Goal: Task Accomplishment & Management: Manage account settings

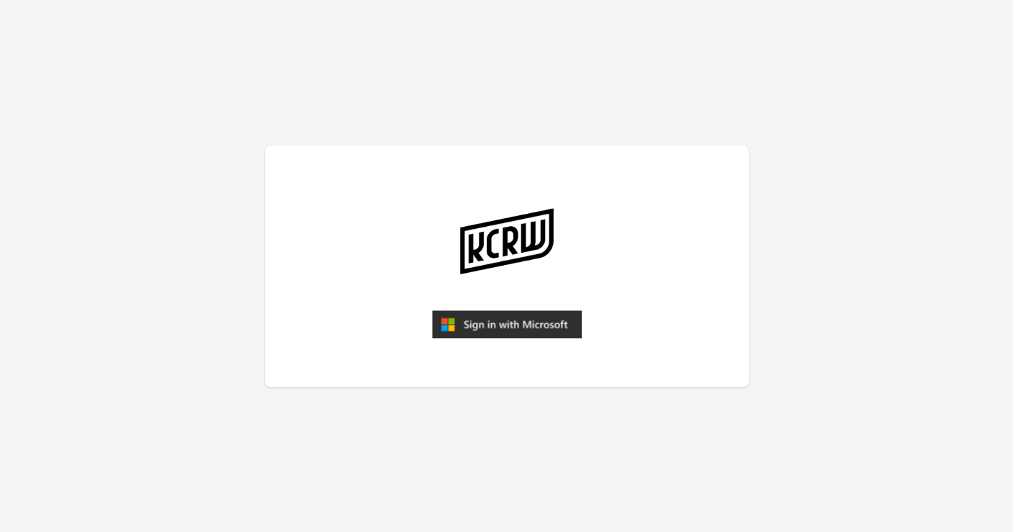
click at [475, 323] on img "submit" at bounding box center [507, 324] width 150 height 29
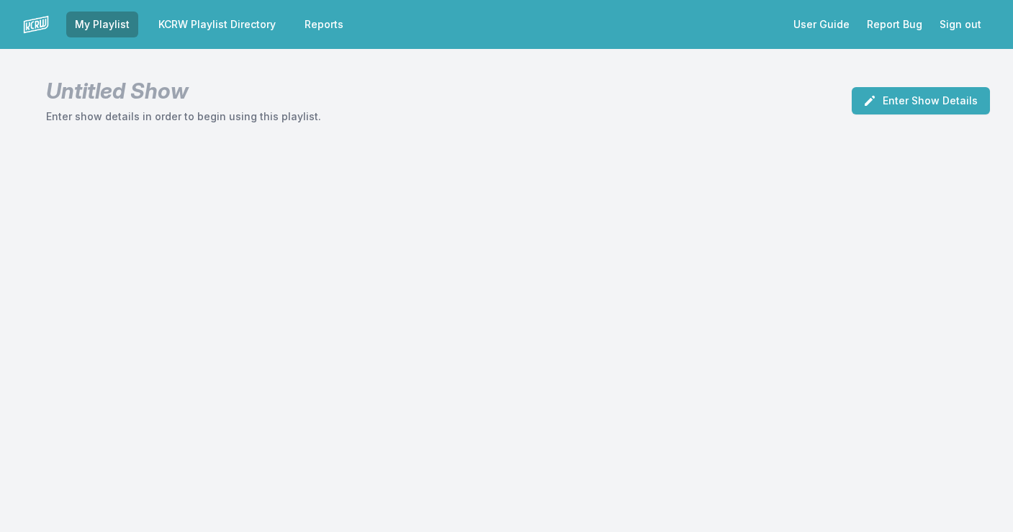
click at [239, 24] on link "KCRW Playlist Directory" at bounding box center [217, 25] width 135 height 26
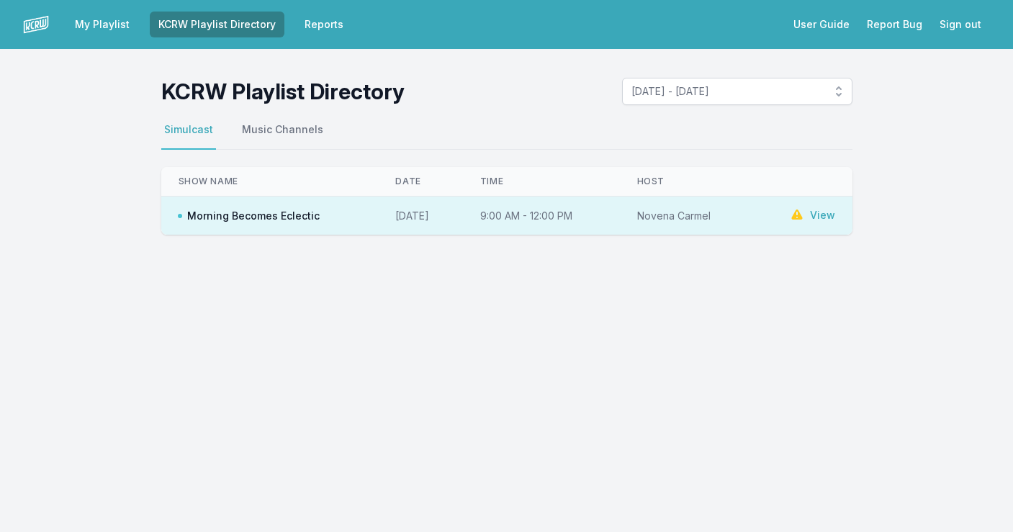
click at [737, 94] on span "September 29, 2025 - October 5, 2025" at bounding box center [728, 91] width 192 height 14
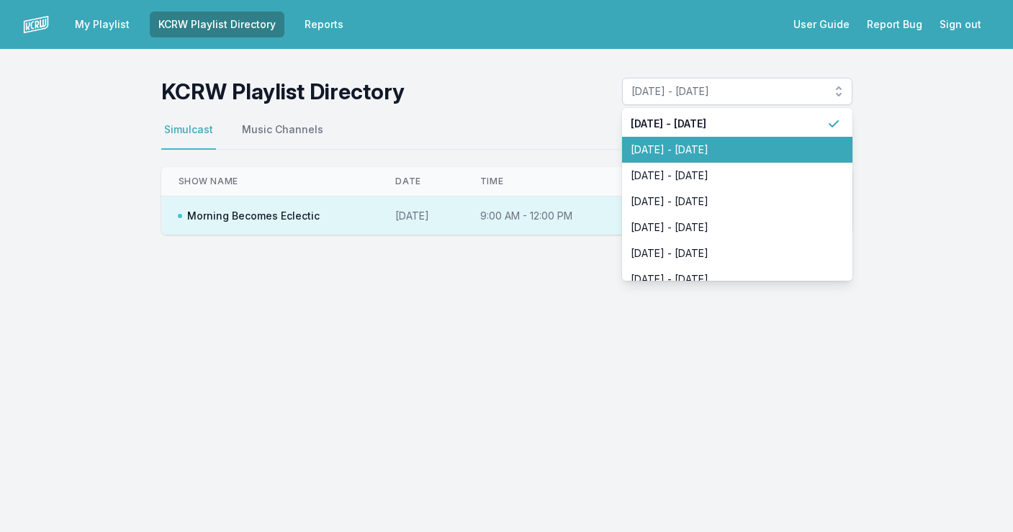
click at [725, 144] on span "September 22, 2025 - September 28, 2025" at bounding box center [729, 150] width 196 height 14
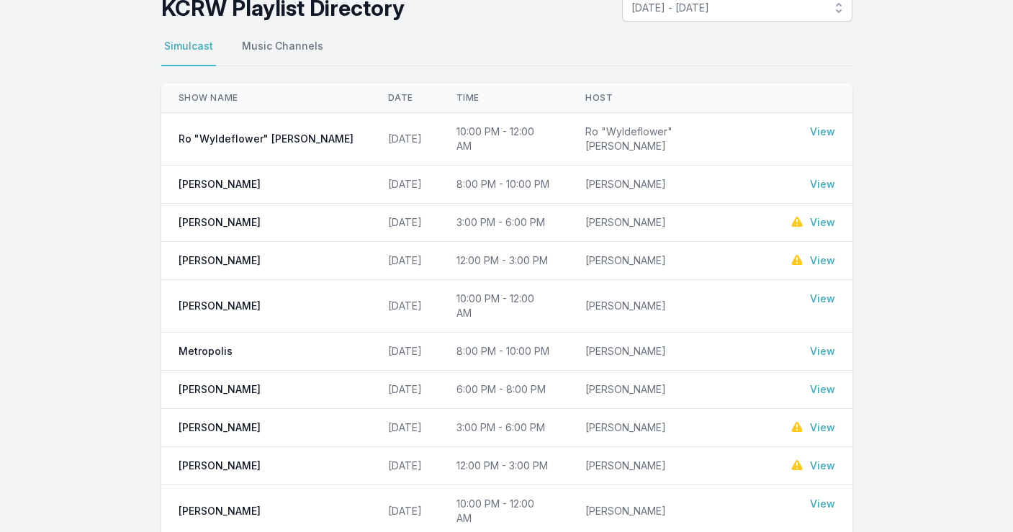
scroll to position [99, 0]
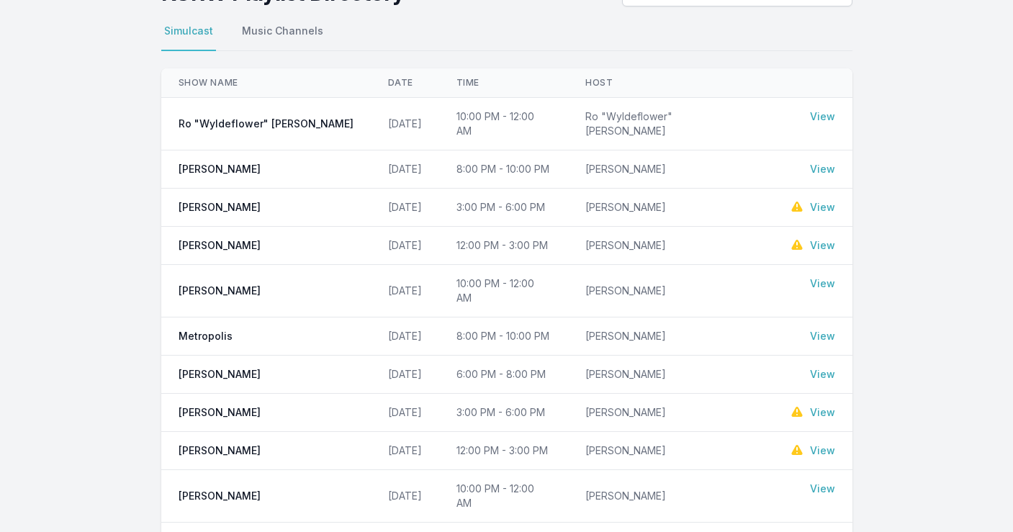
click at [827, 444] on link "View" at bounding box center [822, 451] width 25 height 14
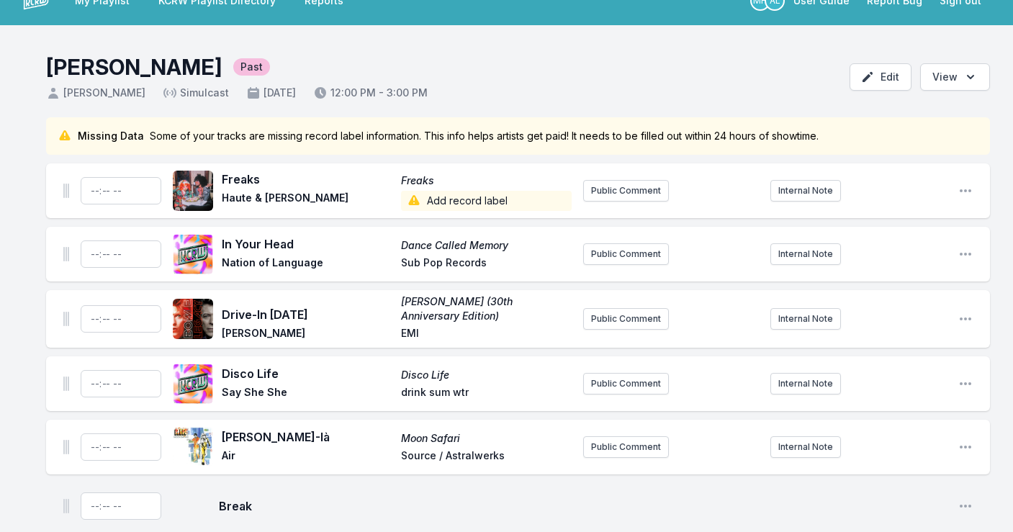
scroll to position [22, 0]
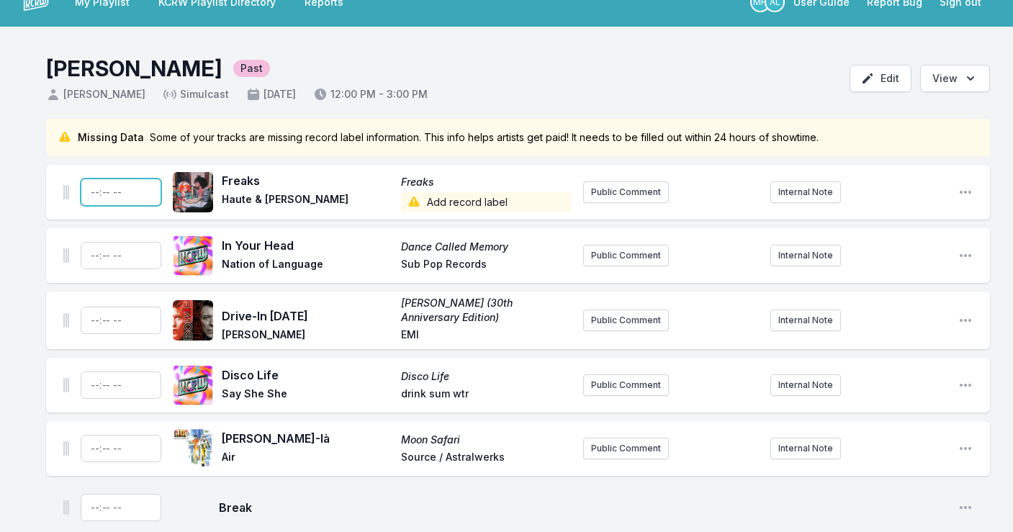
click at [93, 194] on input "Timestamp" at bounding box center [121, 192] width 81 height 27
click at [969, 189] on icon "Open playlist item options" at bounding box center [965, 192] width 14 height 14
click at [133, 187] on input "Timestamp" at bounding box center [121, 192] width 81 height 27
click at [137, 190] on input "Timestamp" at bounding box center [121, 192] width 81 height 27
click at [147, 190] on input "Timestamp" at bounding box center [121, 192] width 81 height 27
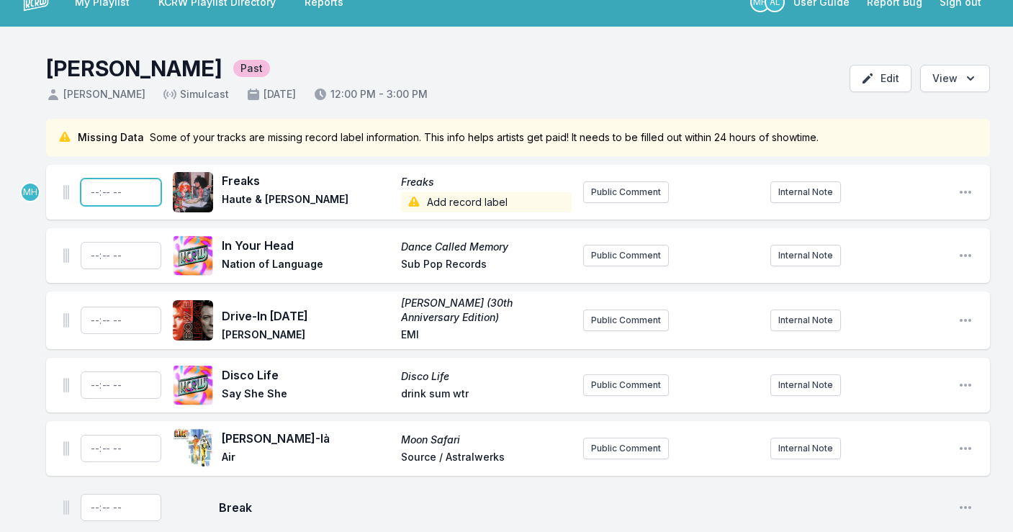
click at [142, 189] on input "Timestamp" at bounding box center [121, 192] width 81 height 27
click at [128, 188] on input "Timestamp" at bounding box center [121, 192] width 81 height 27
type input "12:05"
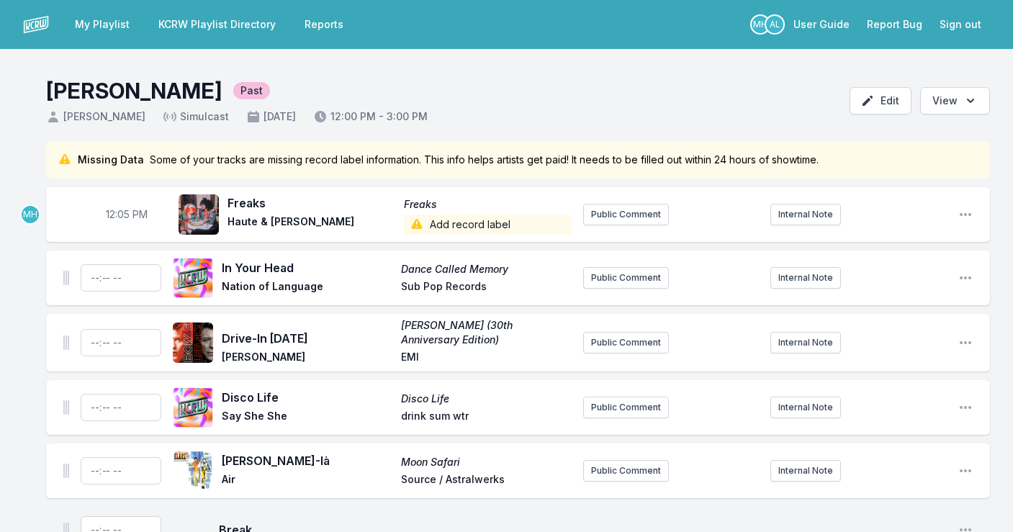
scroll to position [0, 0]
click at [967, 212] on icon "Open playlist item options" at bounding box center [965, 214] width 14 height 14
click at [795, 104] on header "Anne Litt Past Anne Litt Simulcast September 27, 2025 12:00 PM - 3:00 PM Edit O…" at bounding box center [506, 95] width 1013 height 92
click at [104, 281] on input "Timestamp" at bounding box center [121, 277] width 81 height 27
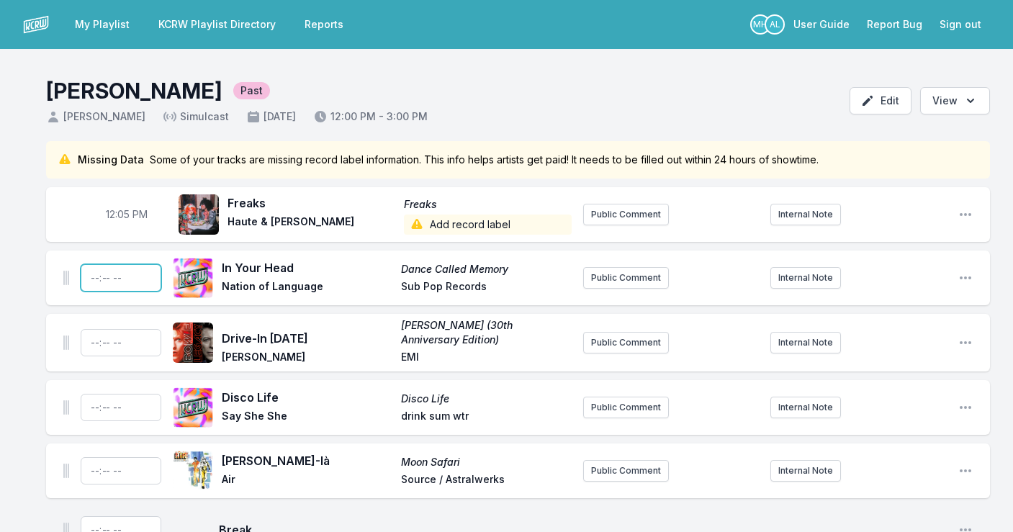
click at [129, 275] on input "Timestamp" at bounding box center [121, 277] width 81 height 27
type input "12:10"
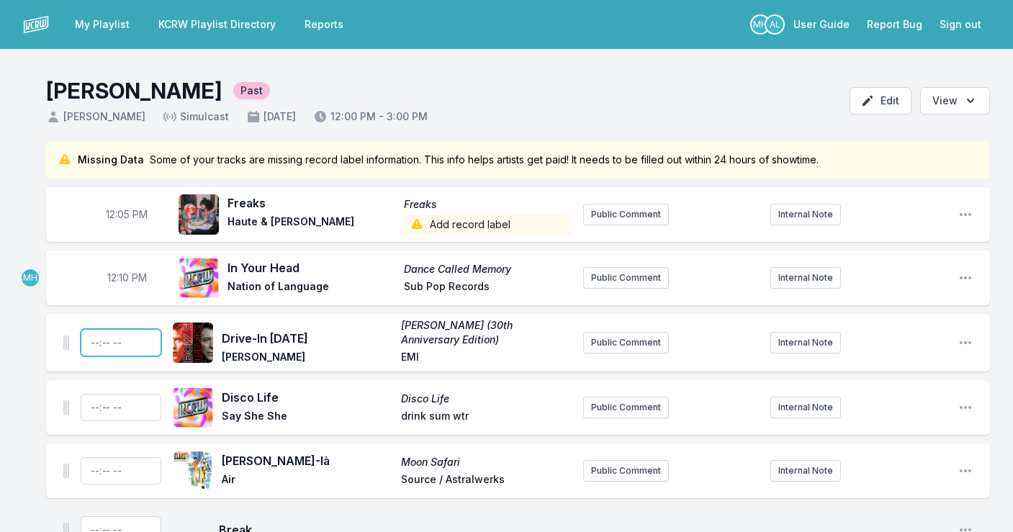
click at [123, 341] on input "Timestamp" at bounding box center [121, 342] width 81 height 27
click at [97, 341] on input "Timestamp" at bounding box center [121, 342] width 81 height 27
click at [150, 350] on input "Timestamp" at bounding box center [121, 342] width 81 height 27
click at [135, 343] on input "Timestamp" at bounding box center [121, 342] width 81 height 27
type input "14:14"
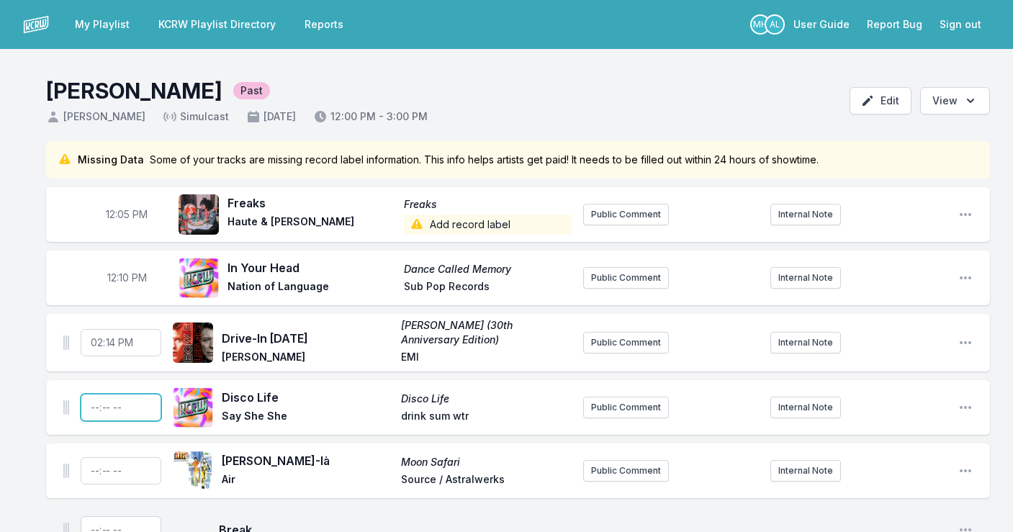
click at [107, 406] on input "Timestamp" at bounding box center [121, 407] width 81 height 27
click at [117, 343] on span "2:14 PM" at bounding box center [127, 343] width 36 height 14
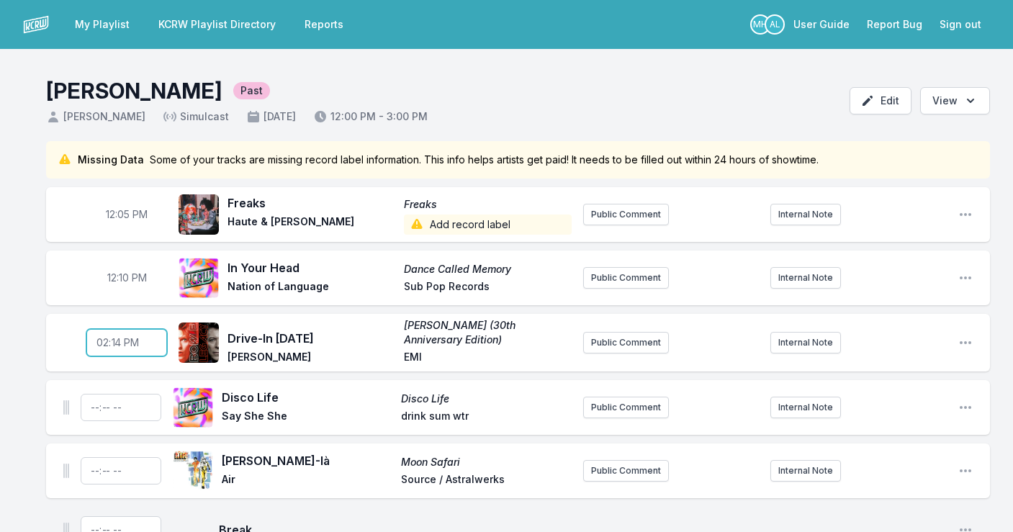
click at [100, 338] on input "14:14" at bounding box center [126, 342] width 81 height 27
click at [103, 339] on input "14:14" at bounding box center [126, 342] width 81 height 27
type input "12:14"
click at [107, 408] on input "Timestamp" at bounding box center [121, 407] width 81 height 27
click at [94, 405] on input "Timestamp" at bounding box center [121, 407] width 81 height 27
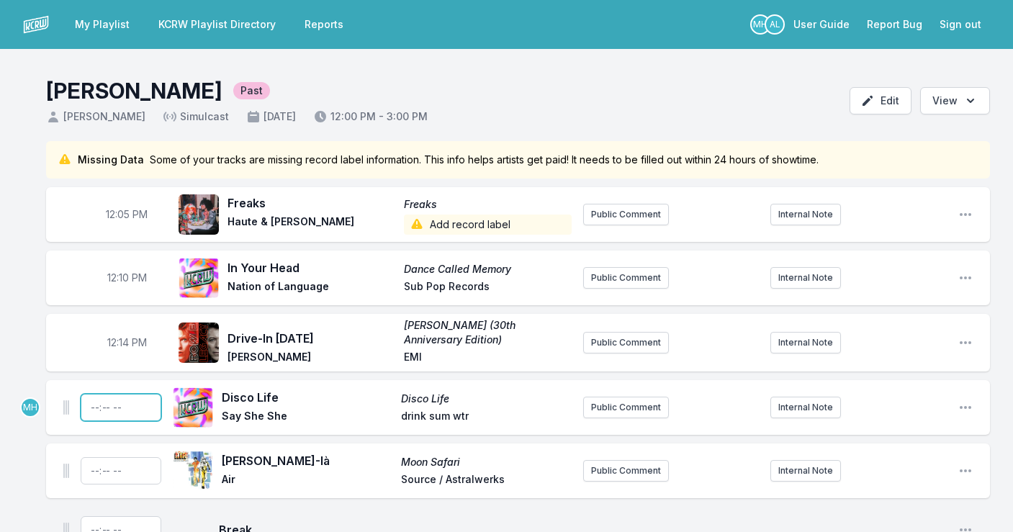
click at [116, 405] on input "Timestamp" at bounding box center [121, 407] width 81 height 27
click at [114, 404] on input "Timestamp" at bounding box center [121, 407] width 81 height 27
type input "12:17"
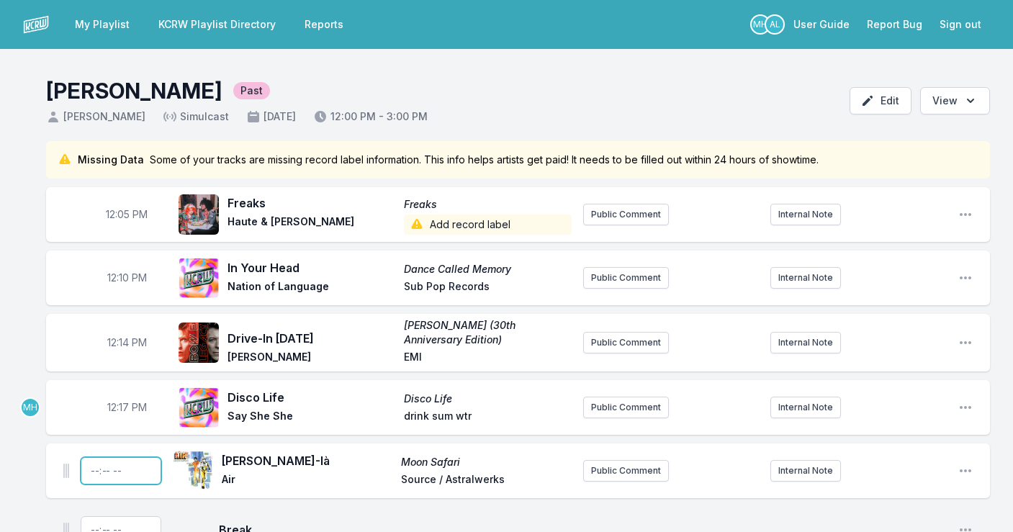
click at [94, 472] on input "Timestamp" at bounding box center [121, 470] width 81 height 27
type input "12:21"
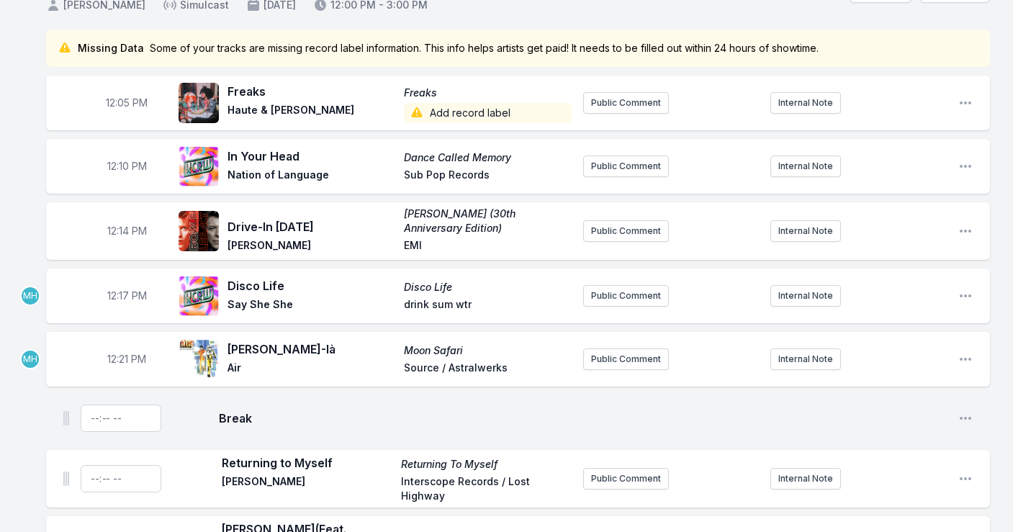
scroll to position [202, 0]
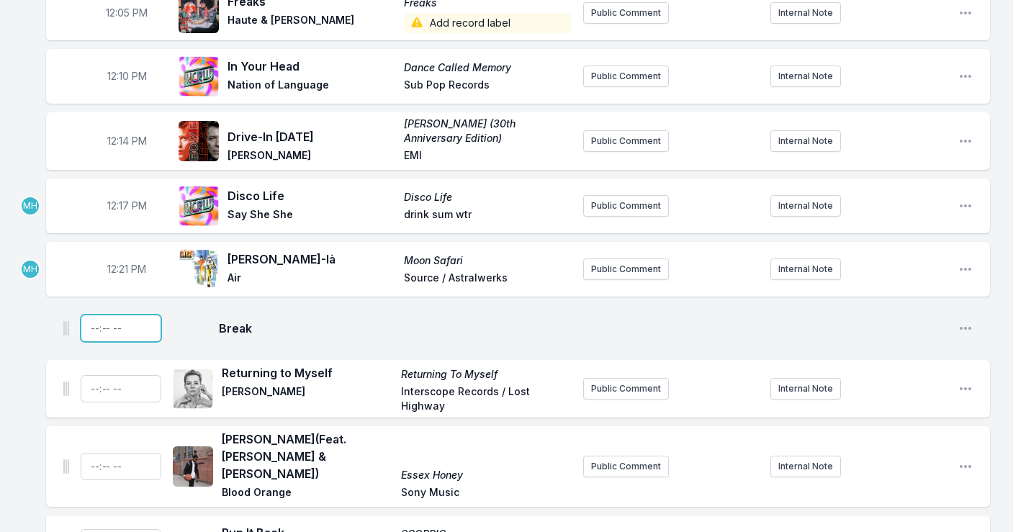
click at [107, 325] on input "Timestamp" at bounding box center [121, 328] width 81 height 27
click at [110, 328] on input "Timestamp" at bounding box center [121, 328] width 81 height 27
click at [94, 325] on input "Timestamp" at bounding box center [121, 328] width 81 height 27
type input "12:25"
click at [95, 390] on input "Timestamp" at bounding box center [121, 388] width 81 height 27
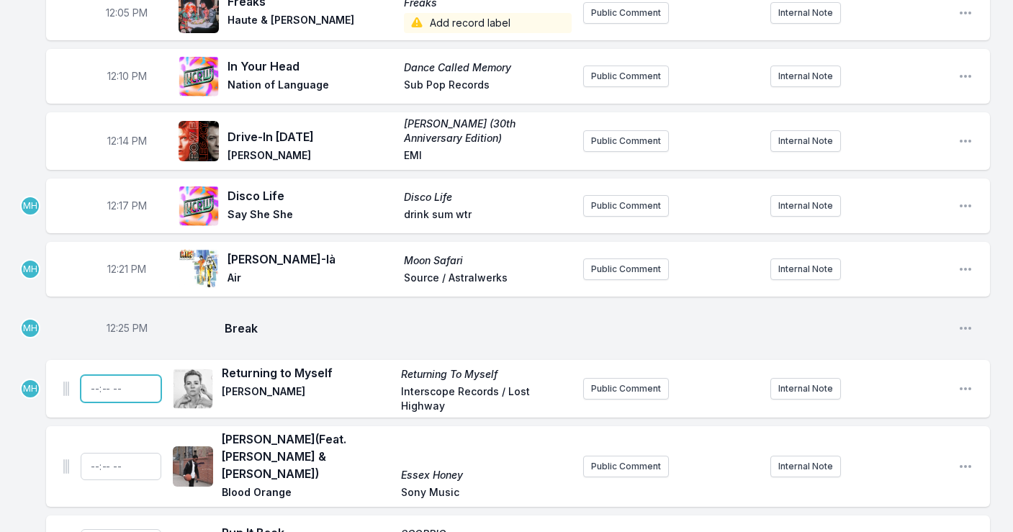
type input "12:27"
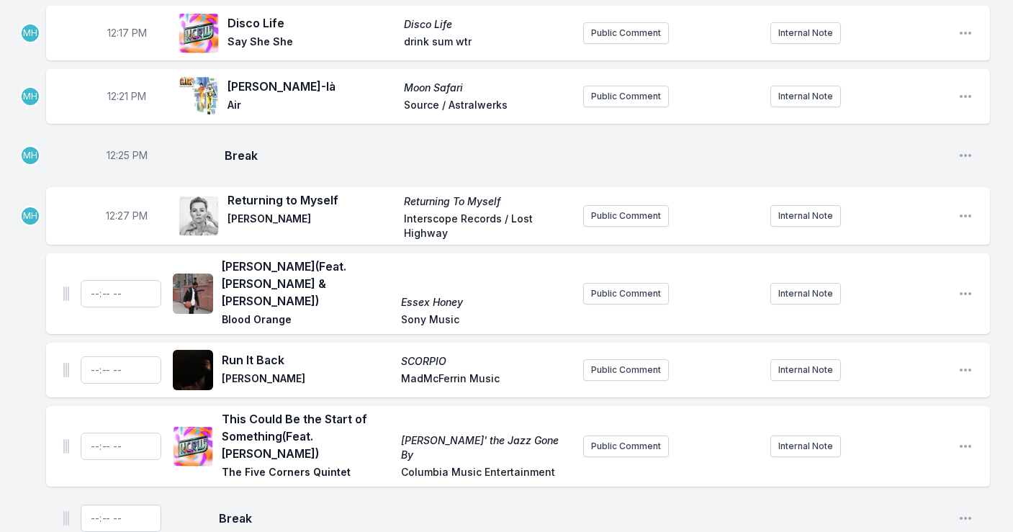
scroll to position [436, 0]
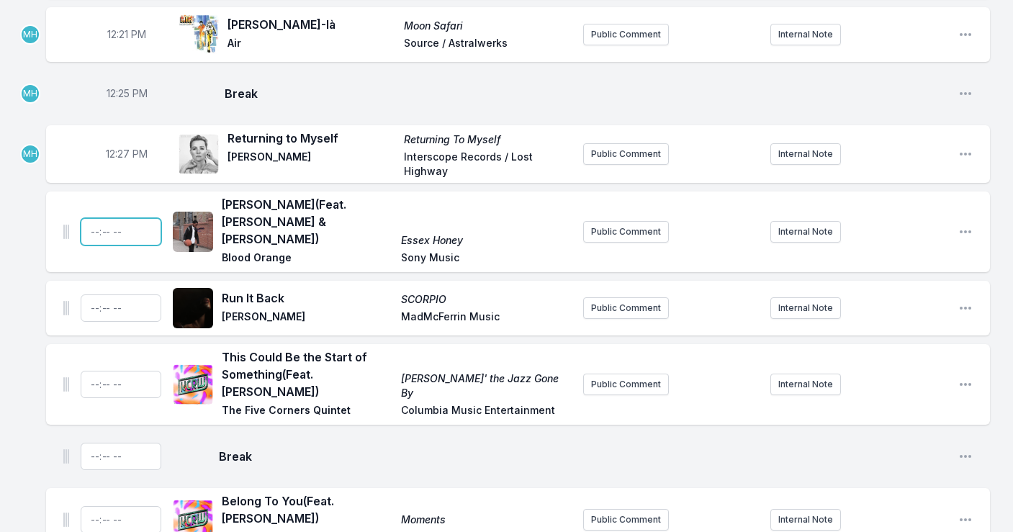
click at [99, 219] on input "Timestamp" at bounding box center [121, 231] width 81 height 27
type input "12:31"
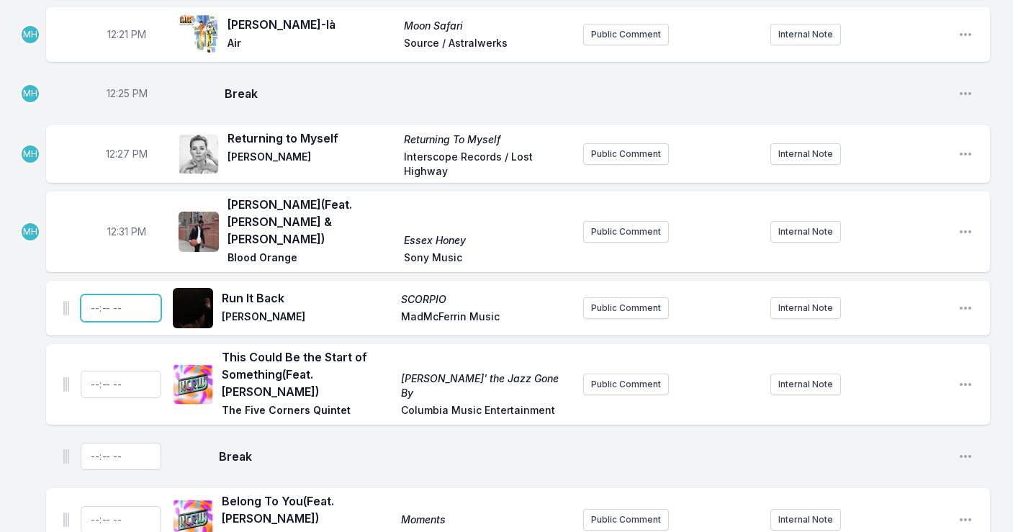
click at [96, 295] on input "Timestamp" at bounding box center [121, 308] width 81 height 27
type input "12:35"
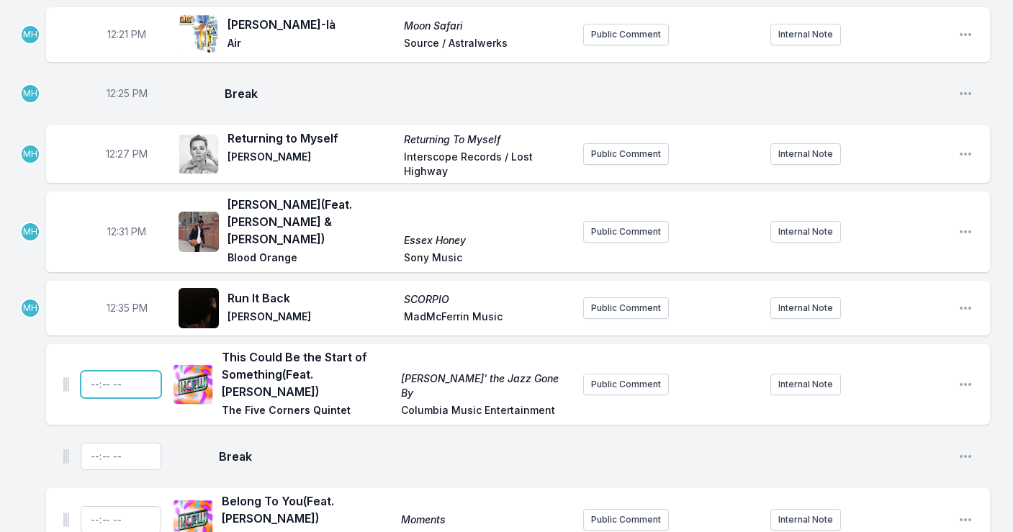
click at [108, 375] on input "Timestamp" at bounding box center [121, 384] width 81 height 27
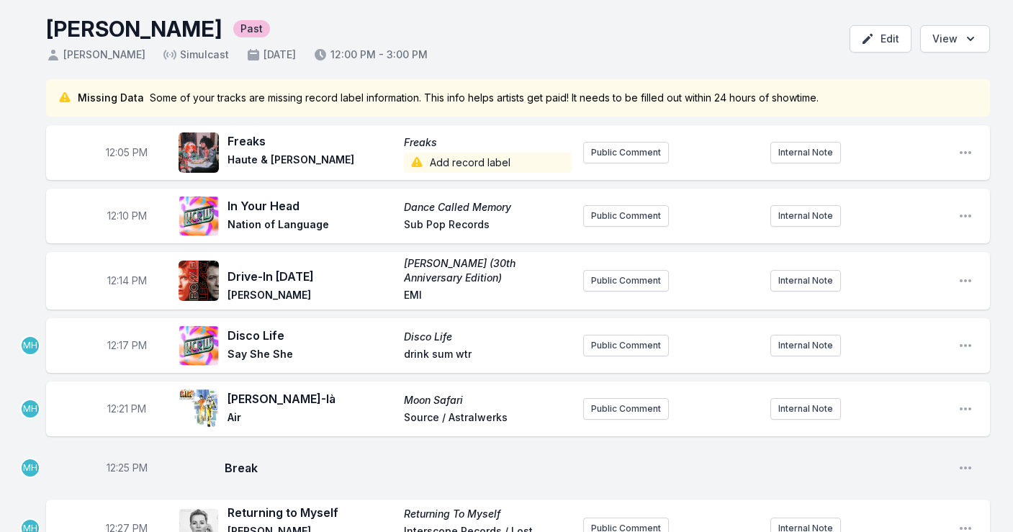
scroll to position [5, 0]
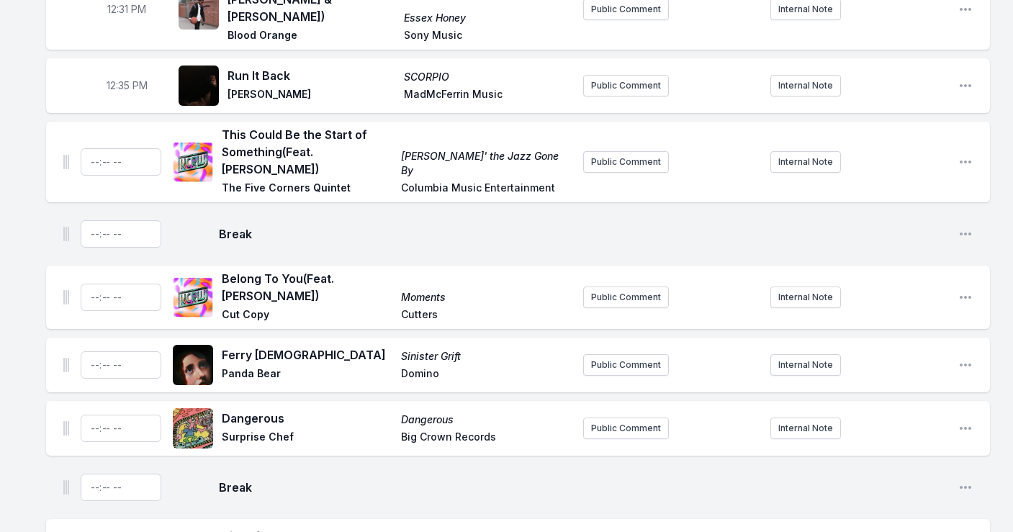
scroll to position [657, 0]
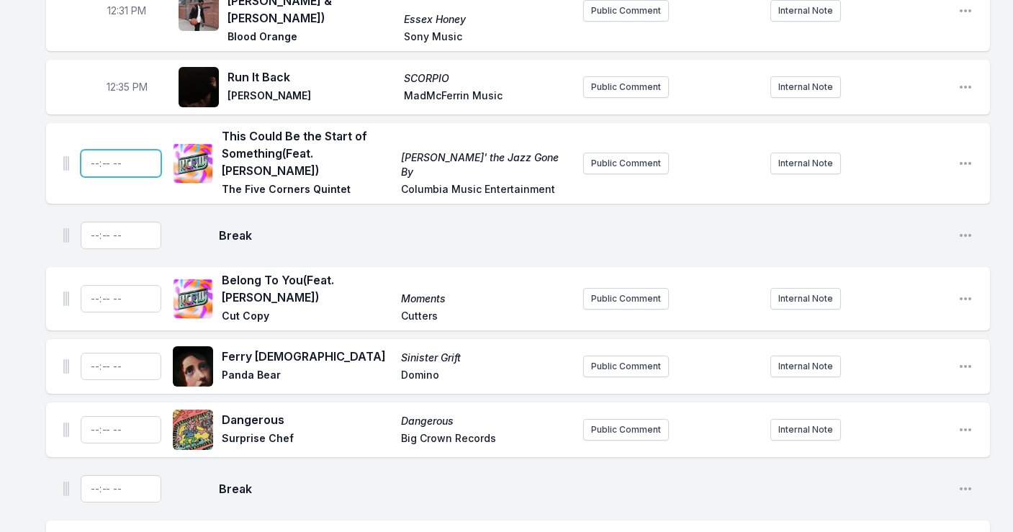
click at [91, 154] on input "Timestamp" at bounding box center [121, 163] width 81 height 27
type input "12:38"
click at [133, 150] on input "12:38" at bounding box center [121, 163] width 81 height 27
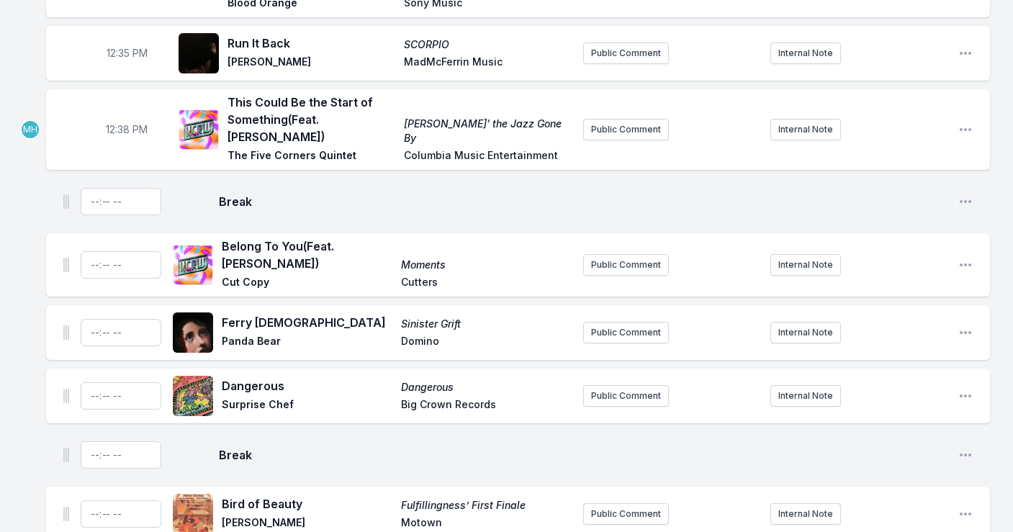
scroll to position [691, 0]
click at [96, 189] on input "Timestamp" at bounding box center [121, 202] width 81 height 27
type input "12:46"
click at [104, 252] on input "Timestamp" at bounding box center [121, 265] width 81 height 27
type input "12:47"
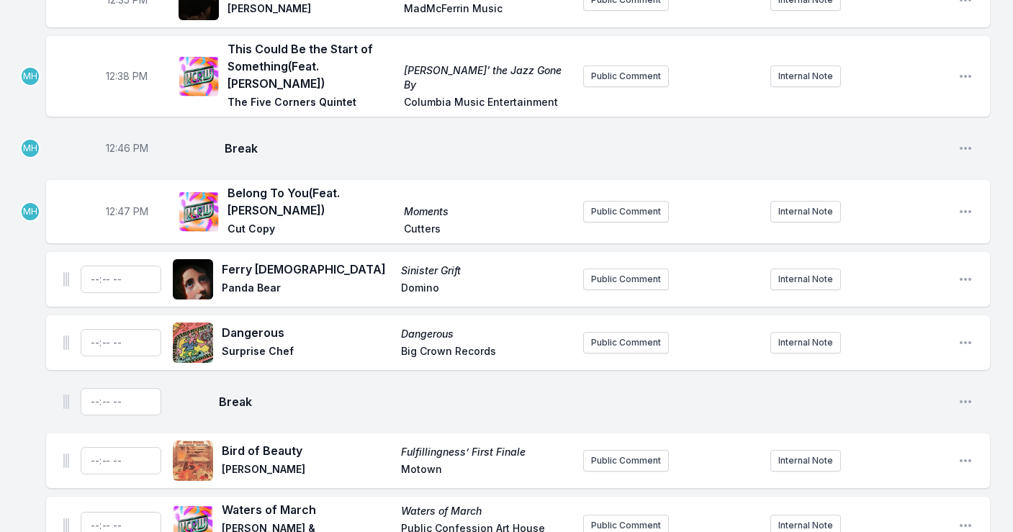
scroll to position [750, 0]
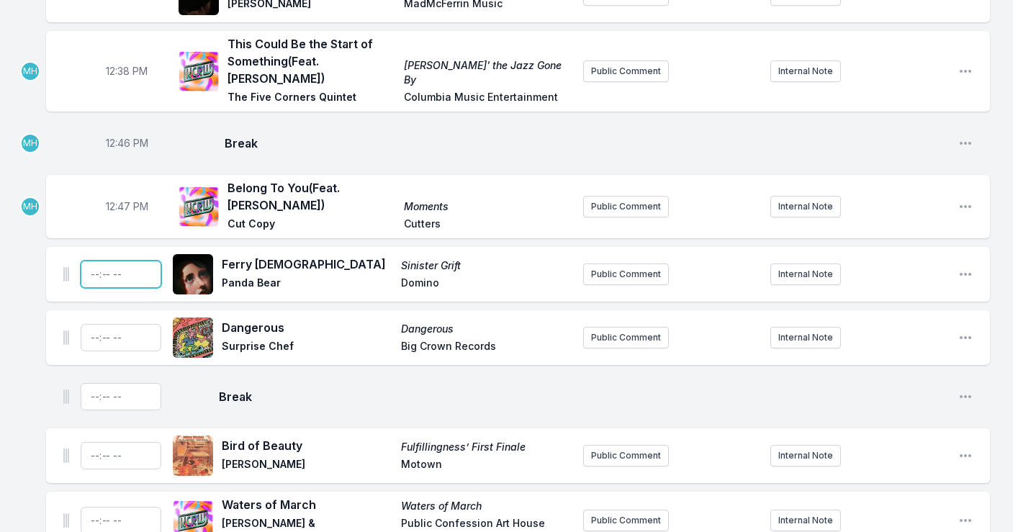
click at [107, 261] on input "Timestamp" at bounding box center [121, 274] width 81 height 27
click at [95, 261] on input "Timestamp" at bounding box center [121, 274] width 81 height 27
type input "12:51"
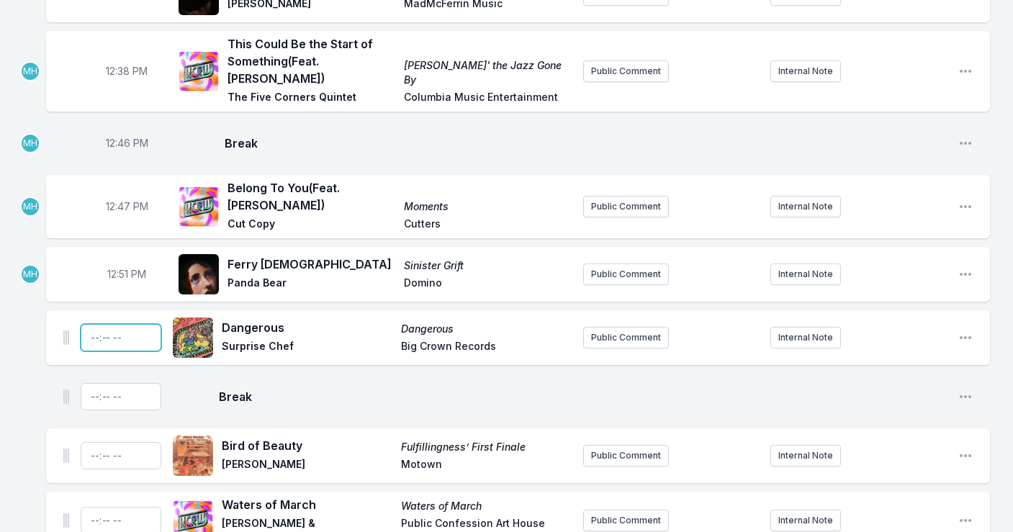
click at [101, 324] on input "Timestamp" at bounding box center [121, 337] width 81 height 27
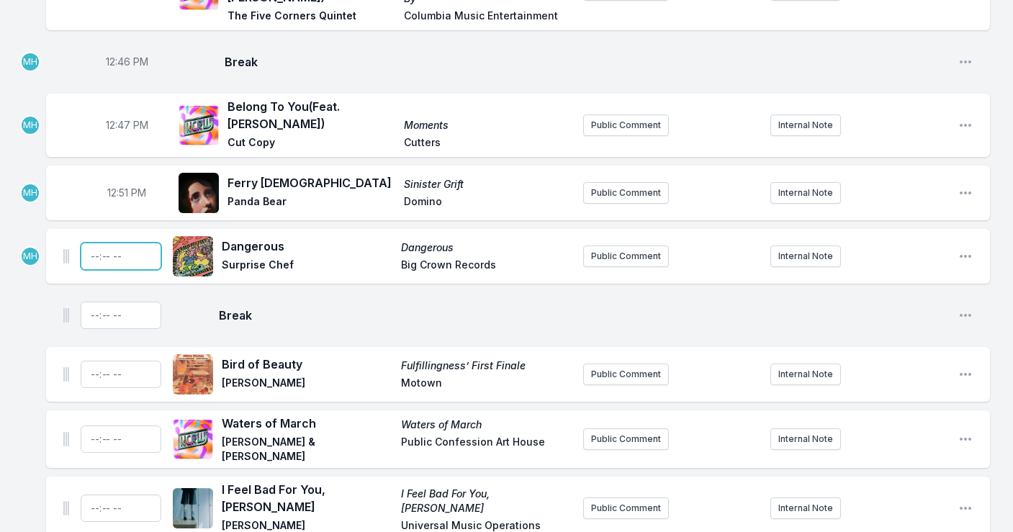
scroll to position [838, 0]
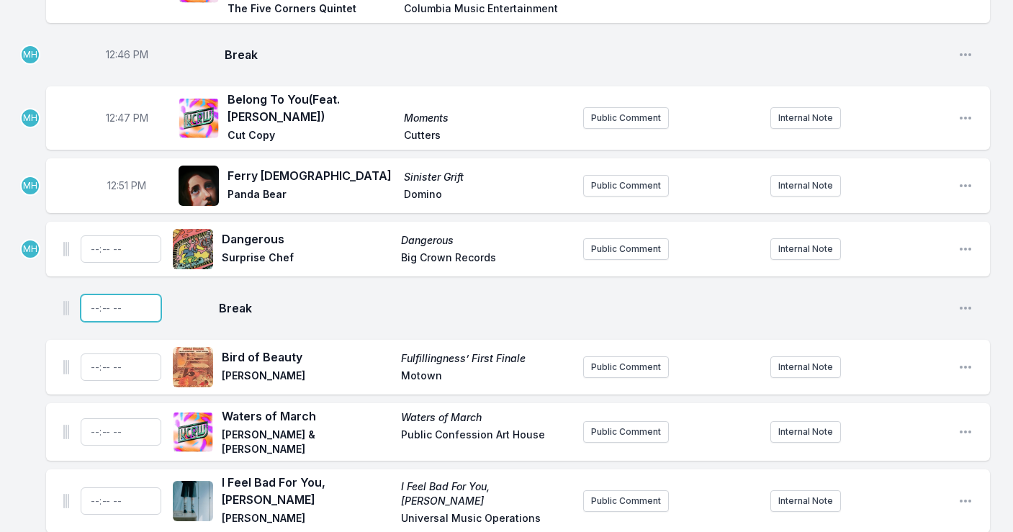
click at [94, 295] on input "Timestamp" at bounding box center [121, 308] width 81 height 27
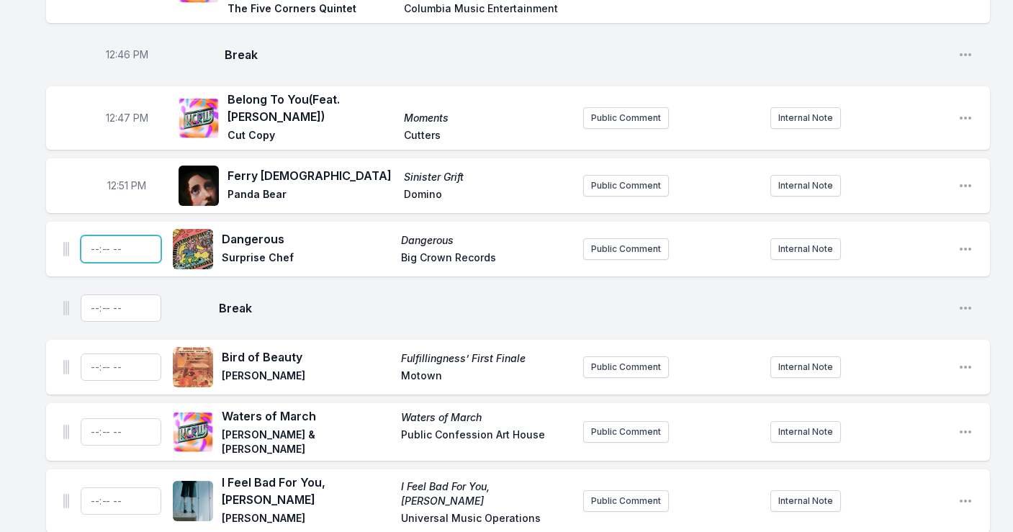
click at [100, 235] on input "Timestamp" at bounding box center [121, 248] width 81 height 27
type input "12:55"
click at [107, 295] on input "Timestamp" at bounding box center [121, 308] width 81 height 27
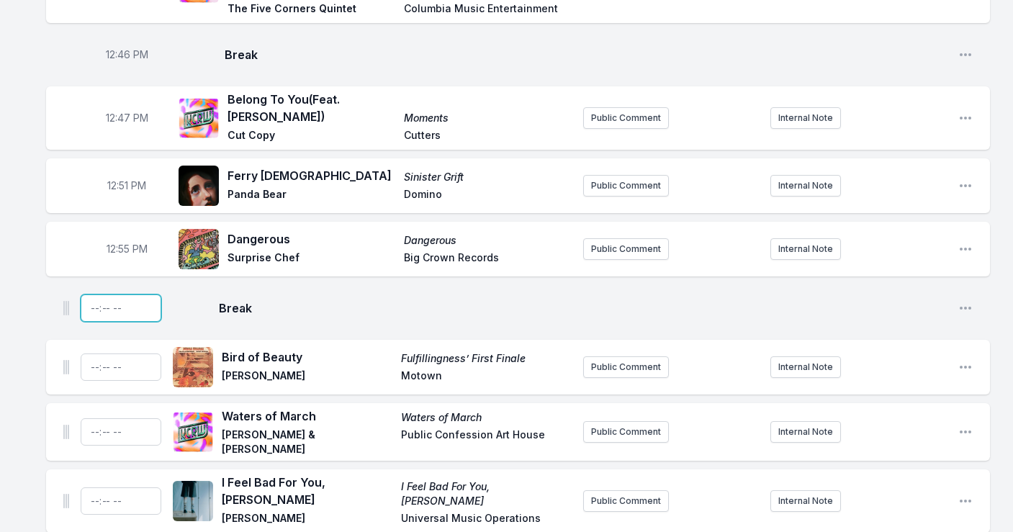
click at [113, 295] on input "Timestamp" at bounding box center [121, 308] width 81 height 27
click at [102, 295] on input "Timestamp" at bounding box center [121, 308] width 81 height 27
type input "13:01"
click at [95, 354] on input "Timestamp" at bounding box center [121, 367] width 81 height 27
type input "13:05"
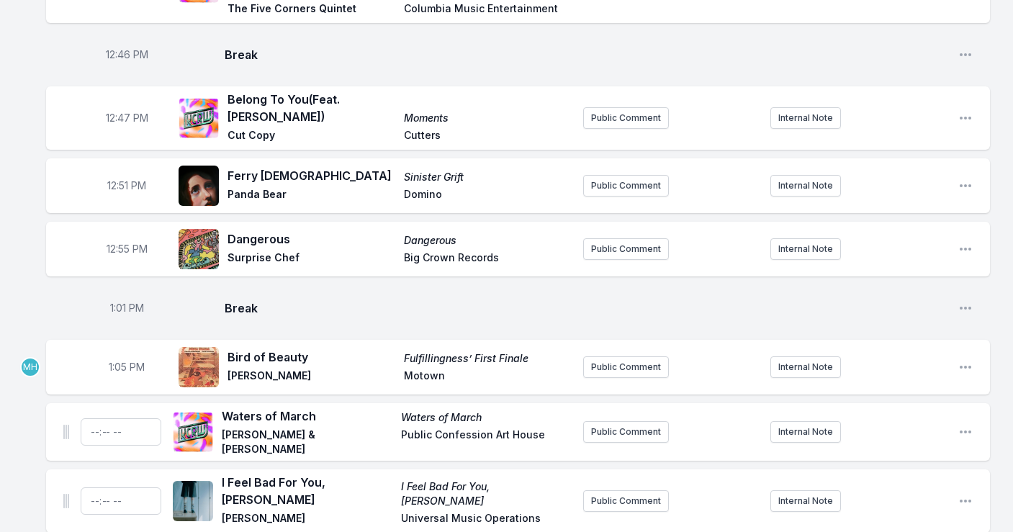
scroll to position [870, 0]
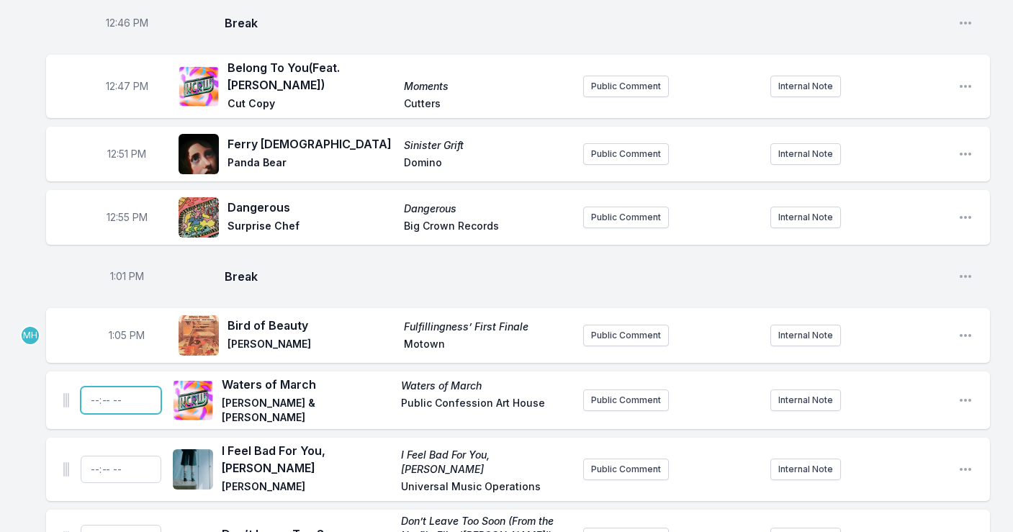
click at [98, 387] on input "Timestamp" at bounding box center [121, 400] width 81 height 27
type input "13:09"
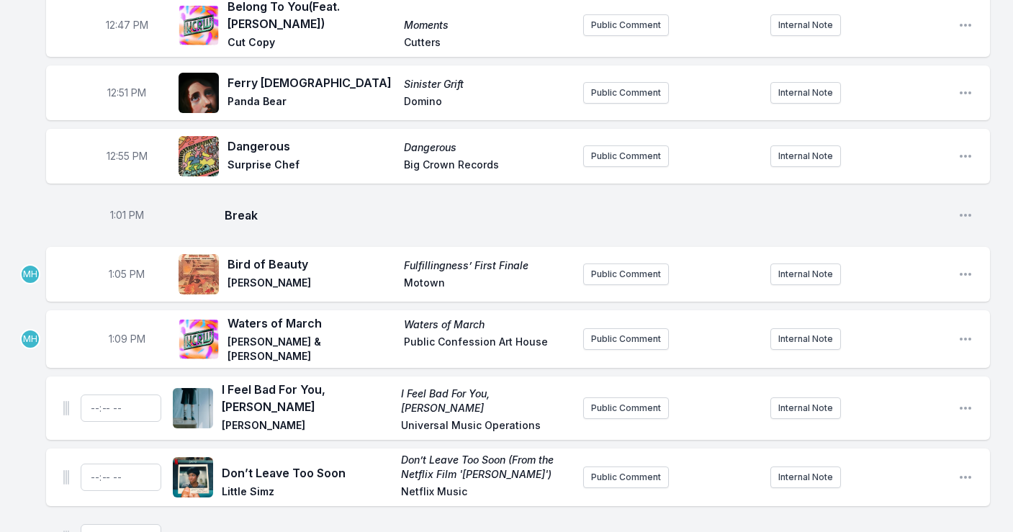
scroll to position [939, 0]
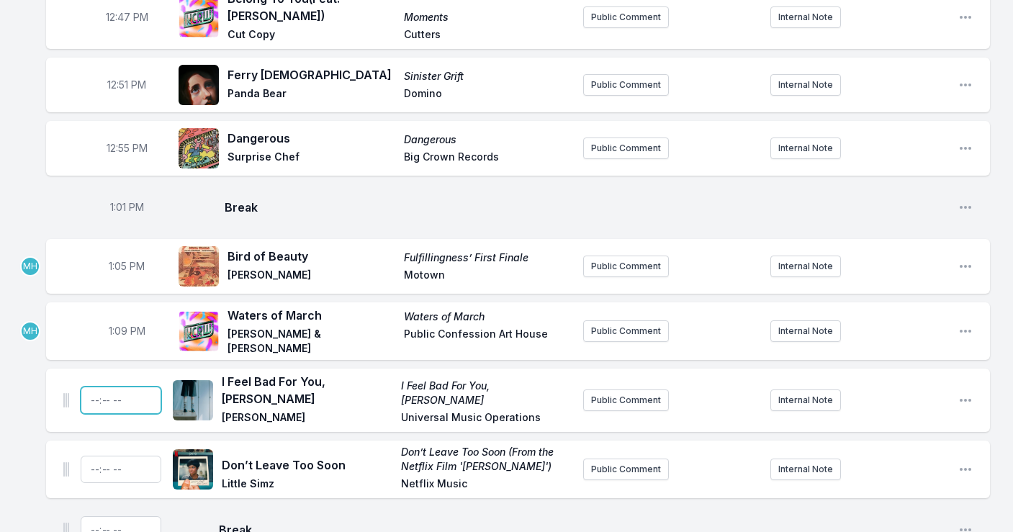
click at [105, 387] on input "Timestamp" at bounding box center [121, 400] width 81 height 27
type input "13:12"
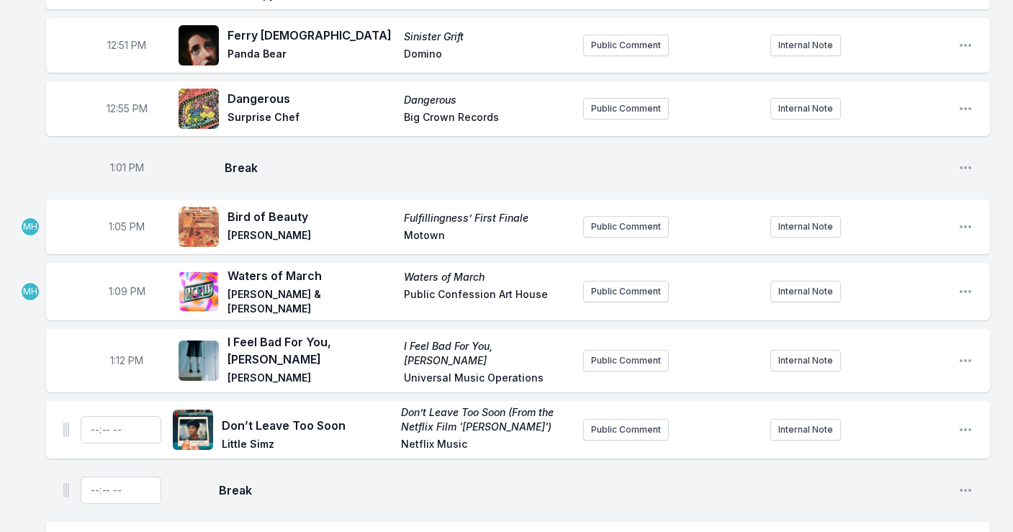
scroll to position [985, 0]
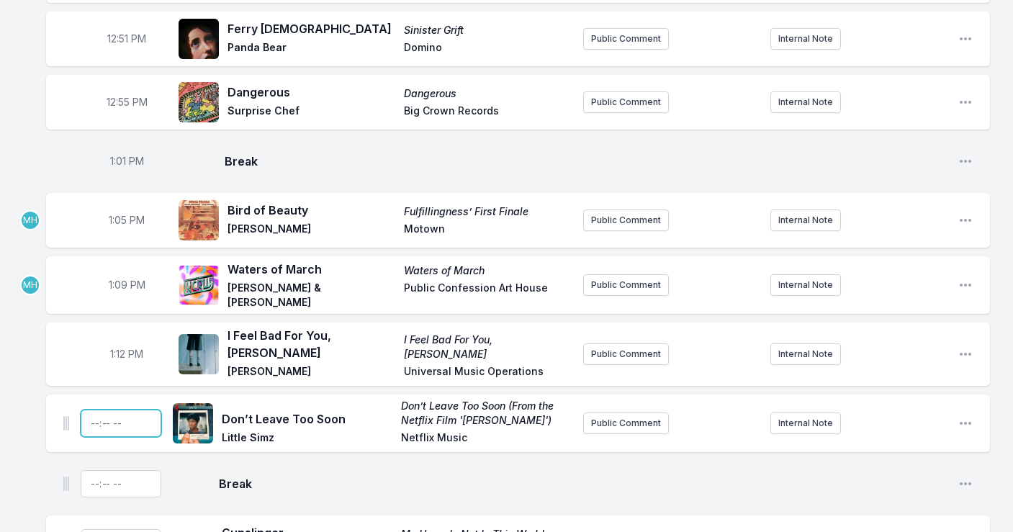
click at [99, 410] on input "Timestamp" at bounding box center [121, 423] width 81 height 27
type input "13:15"
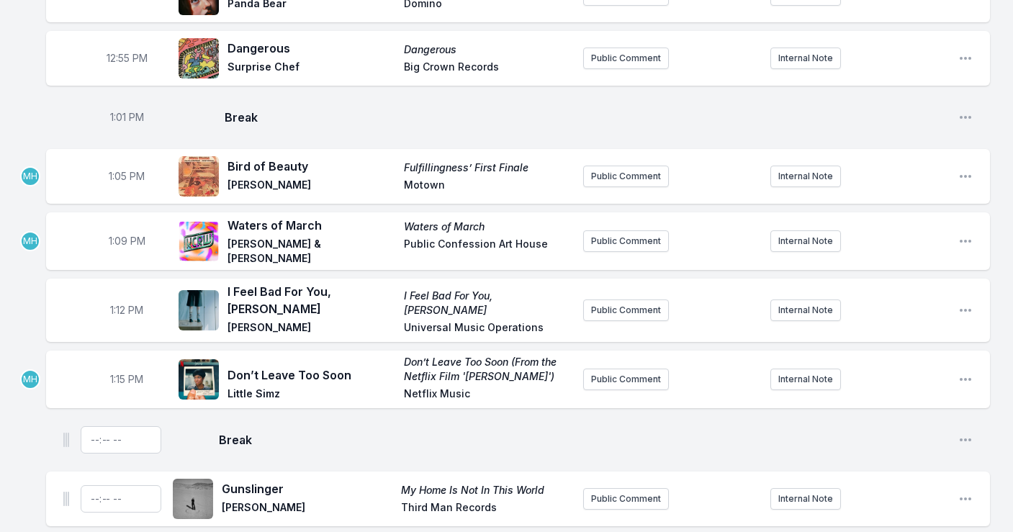
scroll to position [1058, 0]
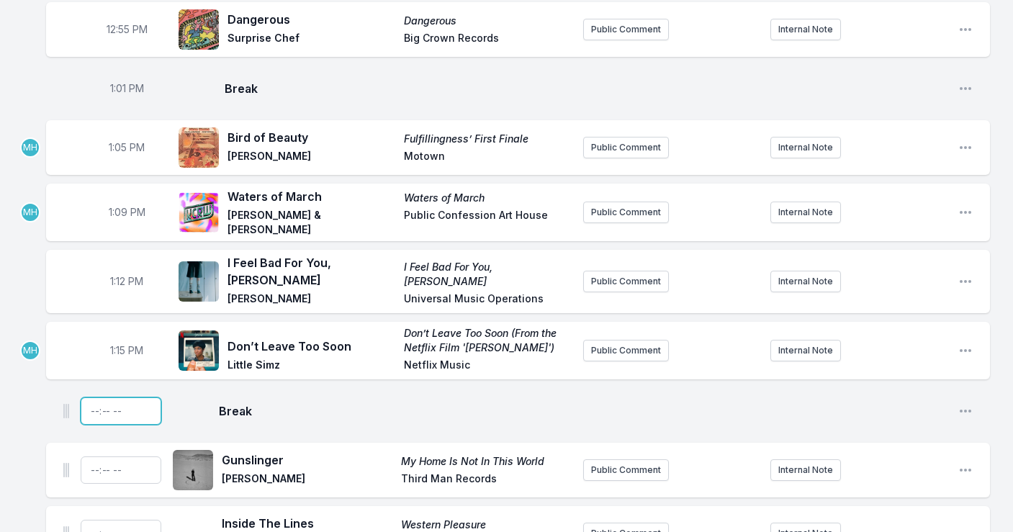
click at [97, 397] on input "Timestamp" at bounding box center [121, 410] width 81 height 27
type input "13:20"
click at [96, 457] on input "Timestamp" at bounding box center [121, 470] width 81 height 27
type input "13:24"
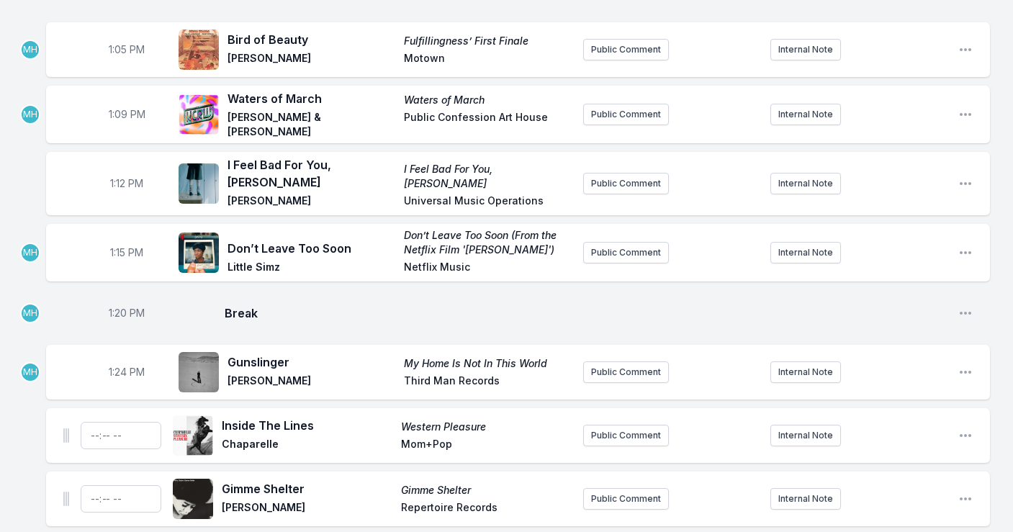
scroll to position [1175, 0]
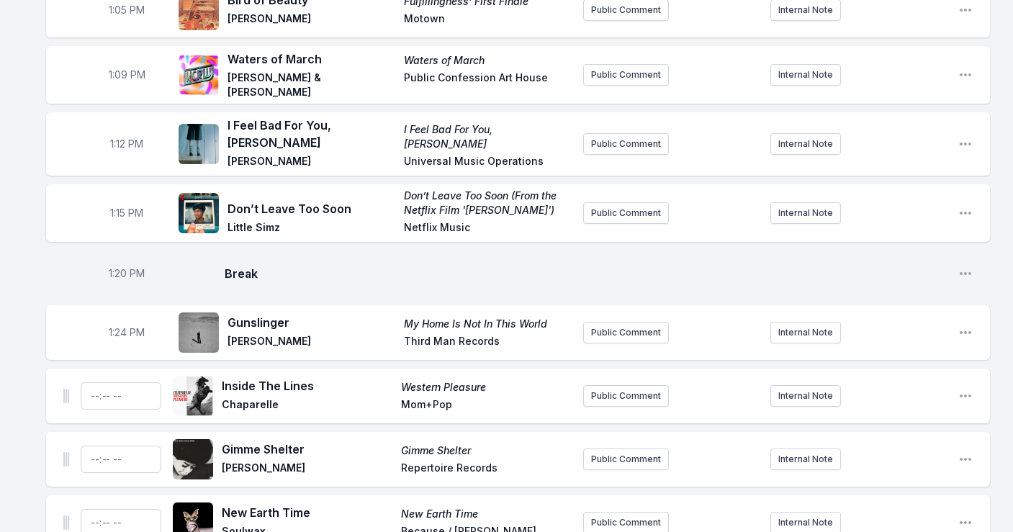
scroll to position [1289, 0]
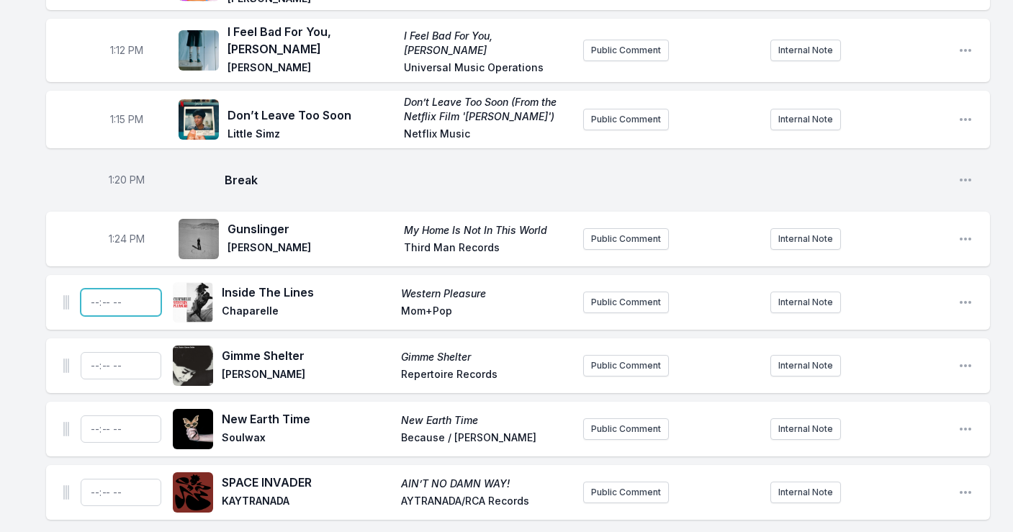
click at [94, 289] on input "Timestamp" at bounding box center [121, 302] width 81 height 27
type input "13:27"
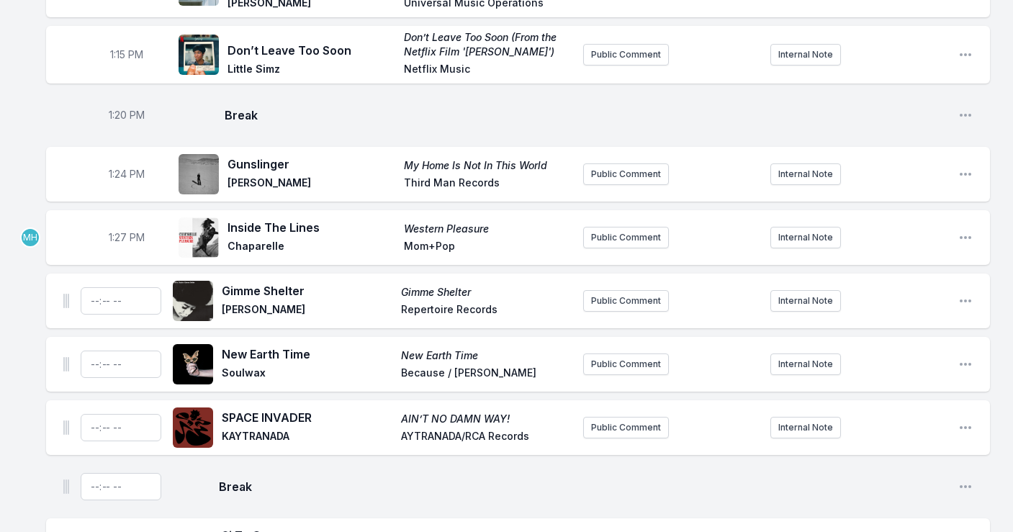
scroll to position [1354, 0]
click at [963, 230] on icon "Open playlist item options" at bounding box center [965, 237] width 14 height 14
click at [857, 305] on button "Delete Entry" at bounding box center [892, 318] width 161 height 26
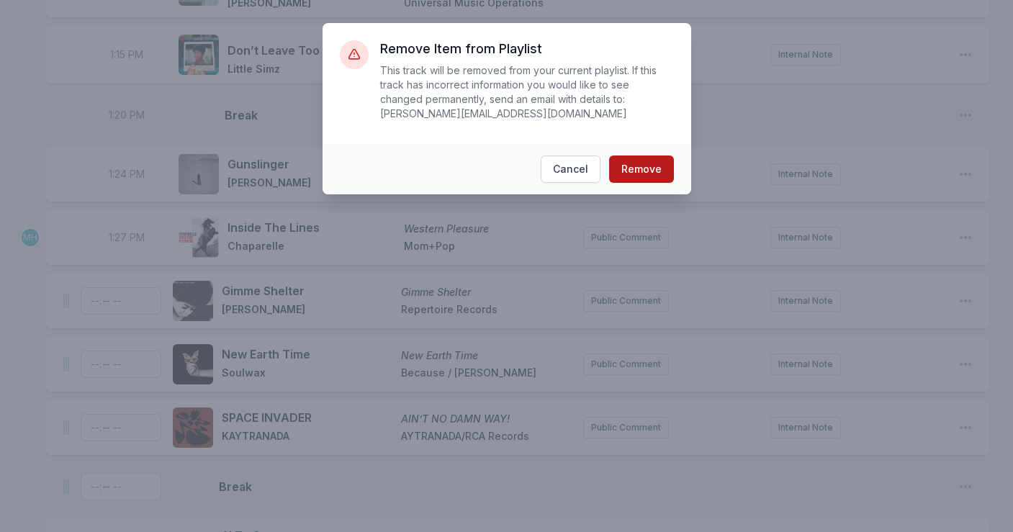
click at [642, 172] on button "Remove" at bounding box center [641, 169] width 65 height 27
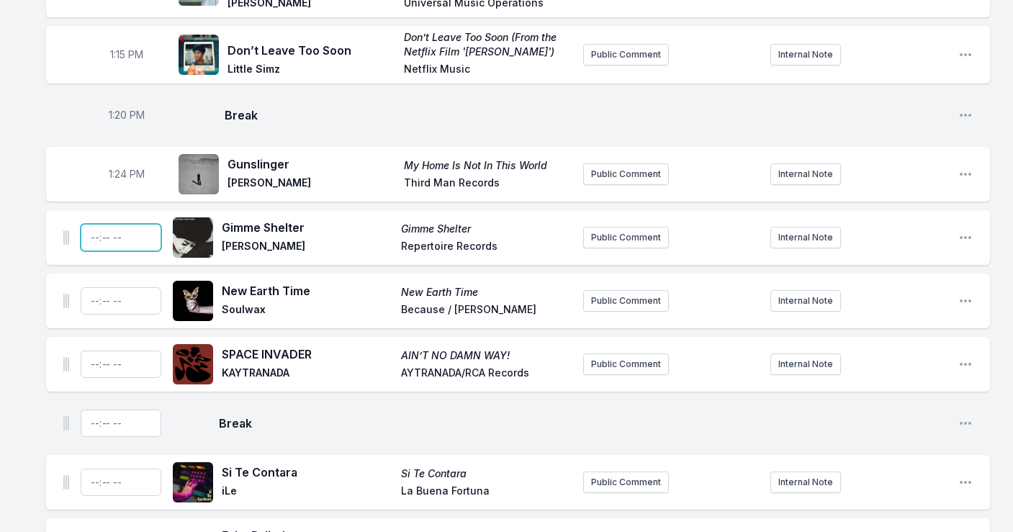
click at [102, 224] on input "Timestamp" at bounding box center [121, 237] width 81 height 27
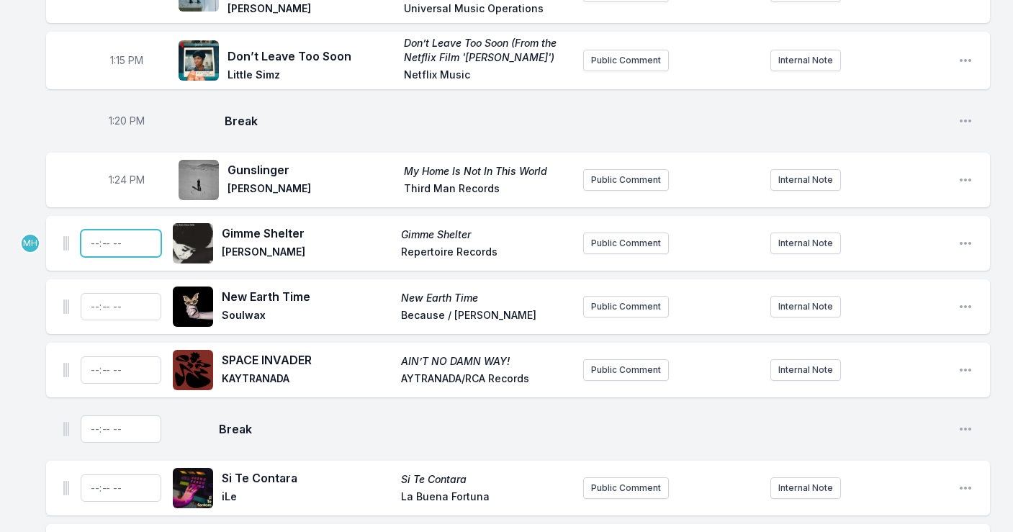
scroll to position [1348, 0]
click at [962, 236] on icon "Open playlist item options" at bounding box center [965, 243] width 14 height 14
click at [112, 230] on input "Timestamp" at bounding box center [121, 243] width 81 height 27
click at [94, 230] on input "Timestamp" at bounding box center [121, 243] width 81 height 27
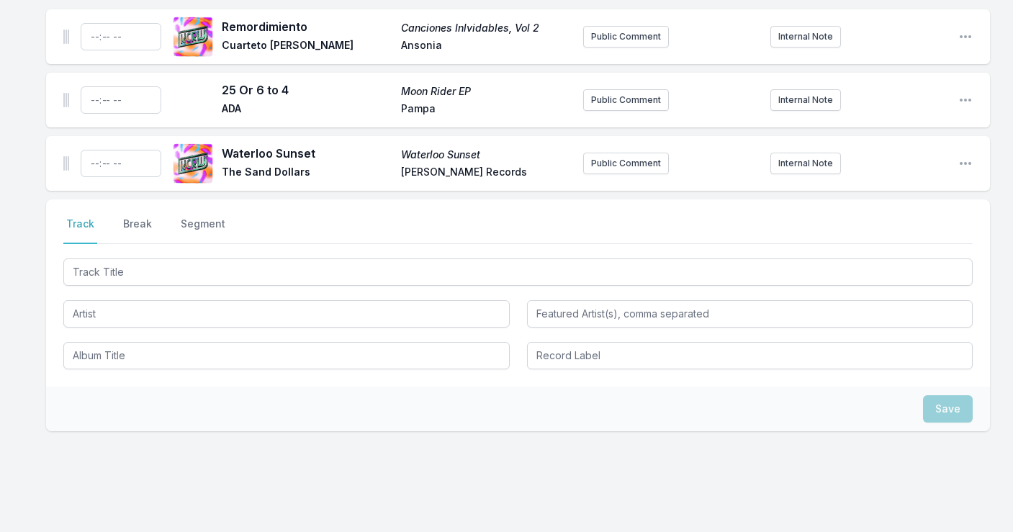
scroll to position [2869, 0]
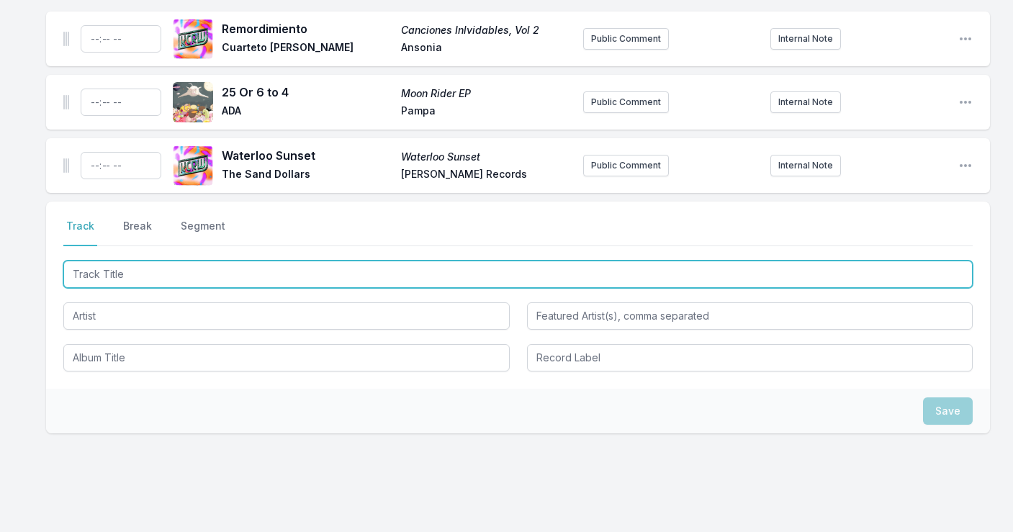
click at [194, 261] on input "Track Title" at bounding box center [517, 274] width 909 height 27
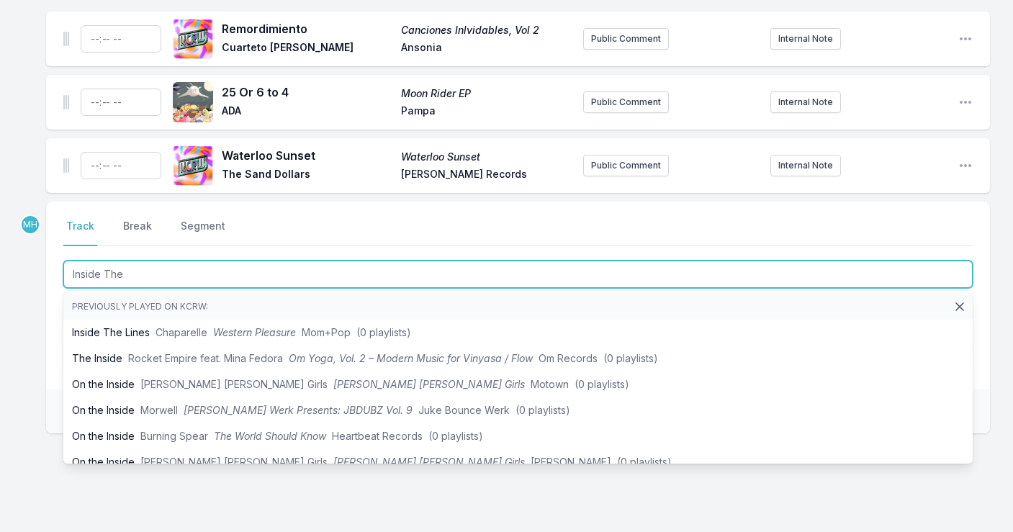
type input "Inside The L"
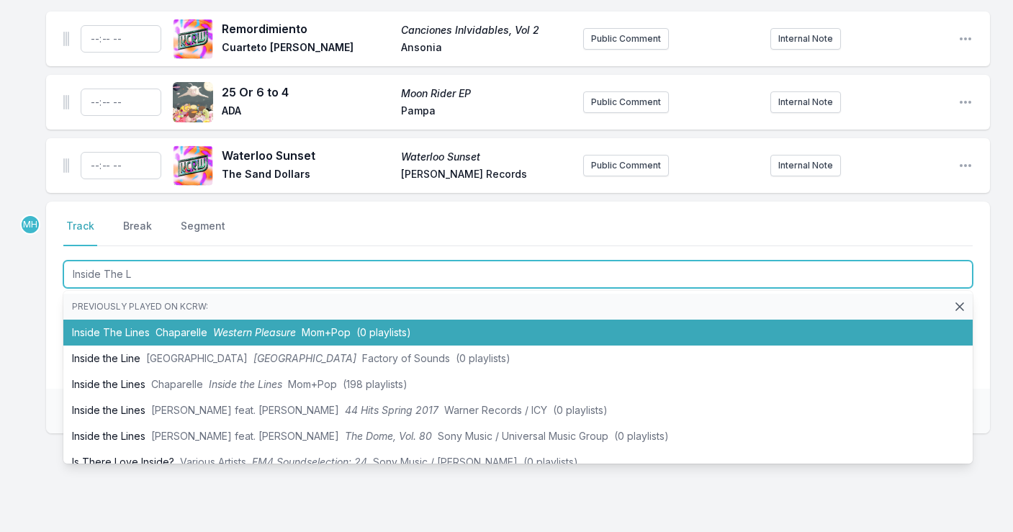
click at [234, 326] on span "Western Pleasure" at bounding box center [254, 332] width 83 height 12
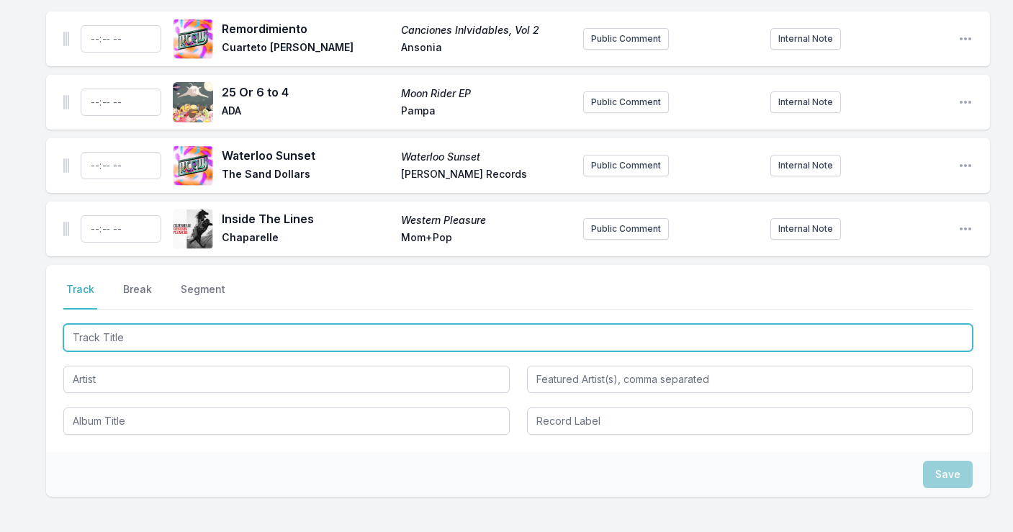
click at [233, 324] on input "Track Title" at bounding box center [517, 337] width 909 height 27
click at [234, 324] on input "Track Title" at bounding box center [517, 337] width 909 height 27
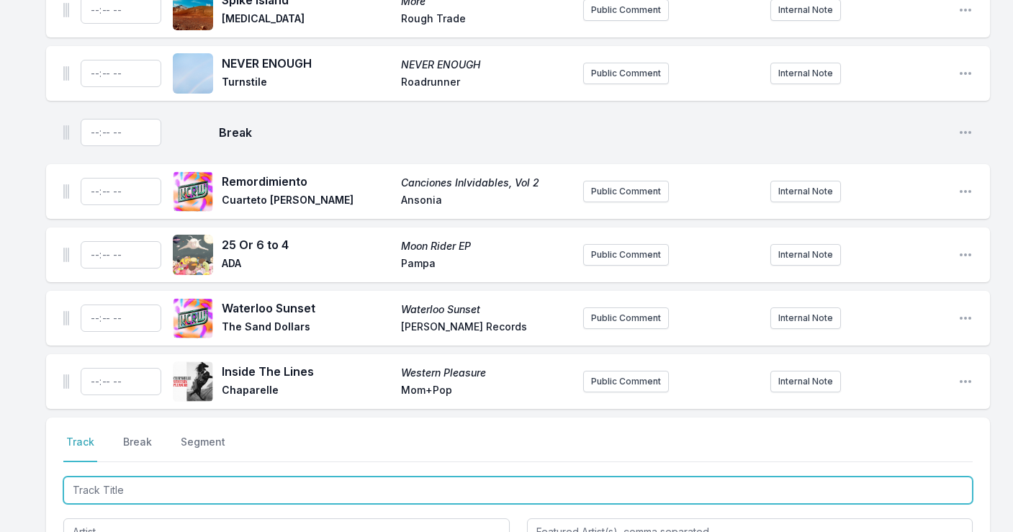
scroll to position [2723, 0]
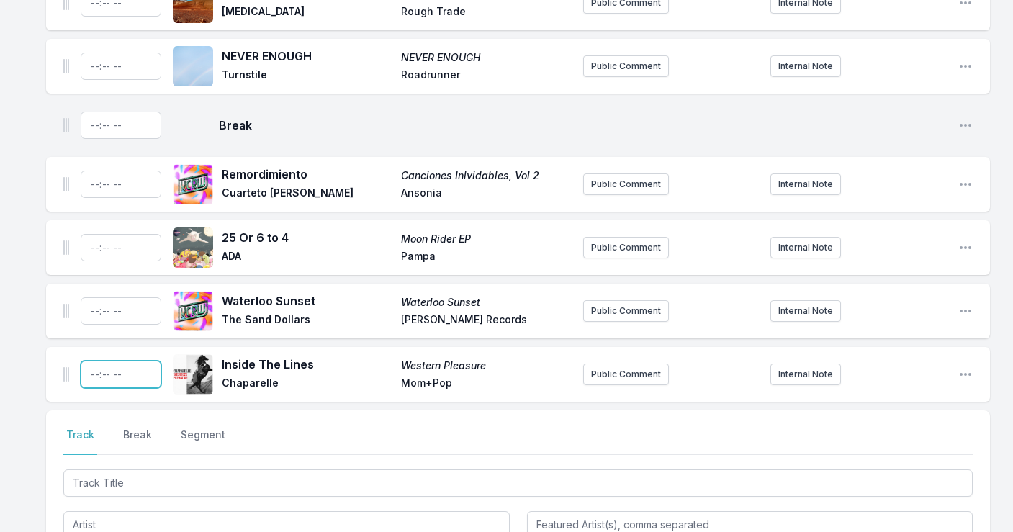
click at [96, 361] on input "Timestamp" at bounding box center [121, 374] width 81 height 27
type input "13:27"
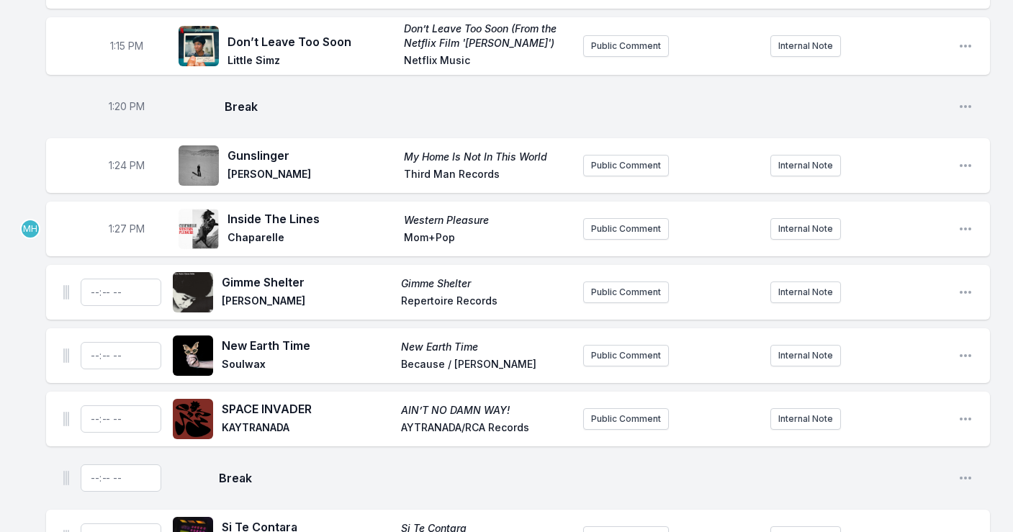
scroll to position [1358, 0]
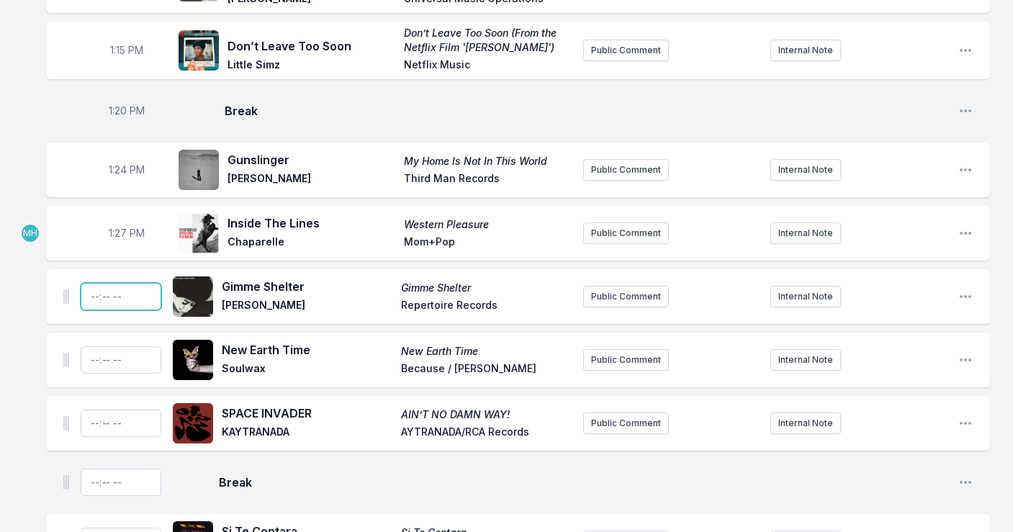
click at [93, 283] on input "Timestamp" at bounding box center [121, 296] width 81 height 27
click at [68, 207] on div "1:27 PM Inside The Lines Western Pleasure Chaparelle Mom+Pop Public Comment Int…" at bounding box center [518, 233] width 944 height 55
click at [958, 226] on icon "Open playlist item options" at bounding box center [965, 233] width 14 height 14
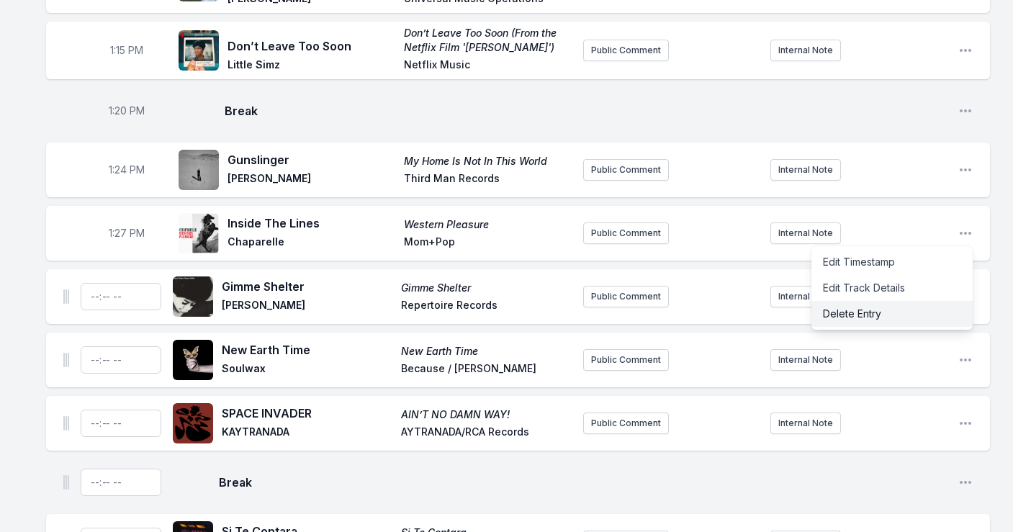
click at [878, 301] on button "Delete Entry" at bounding box center [892, 314] width 161 height 26
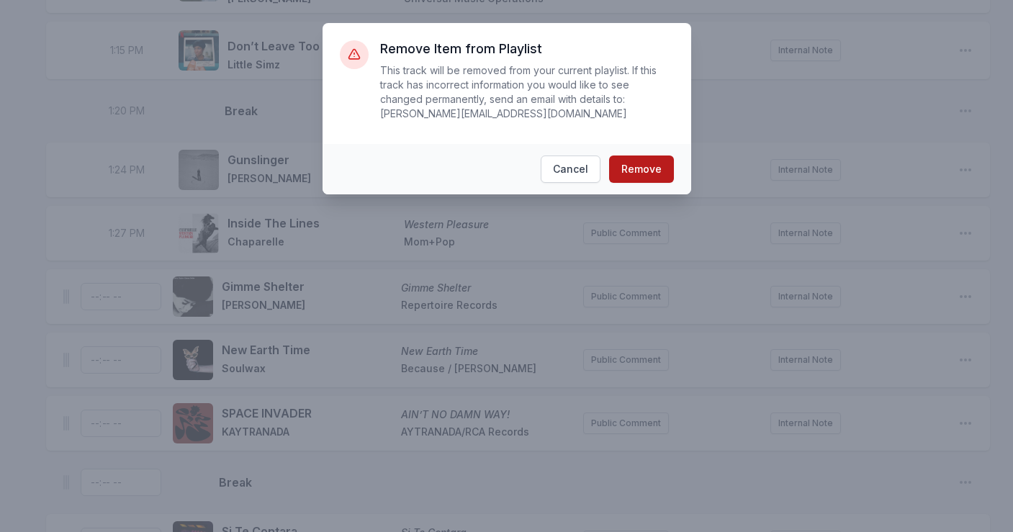
click at [649, 165] on button "Remove" at bounding box center [641, 169] width 65 height 27
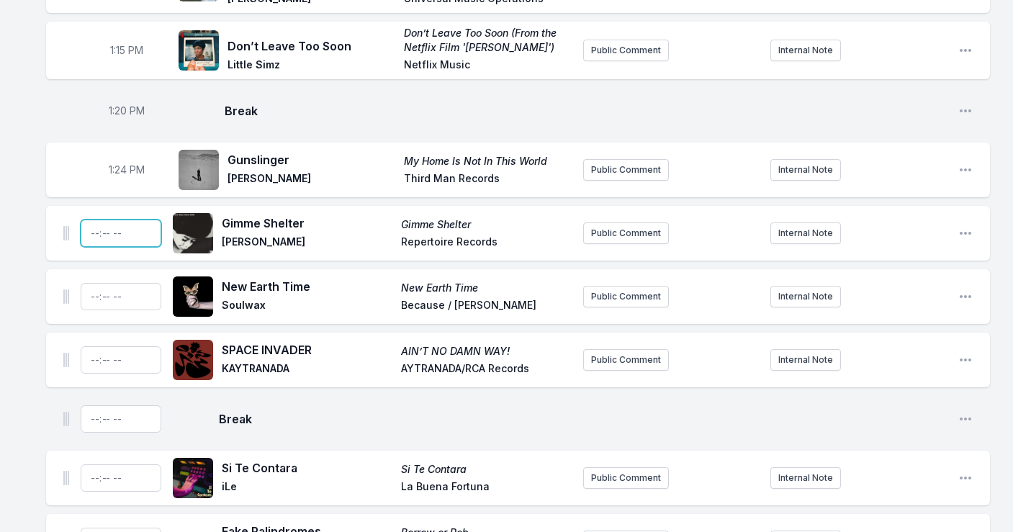
type input "13:27"
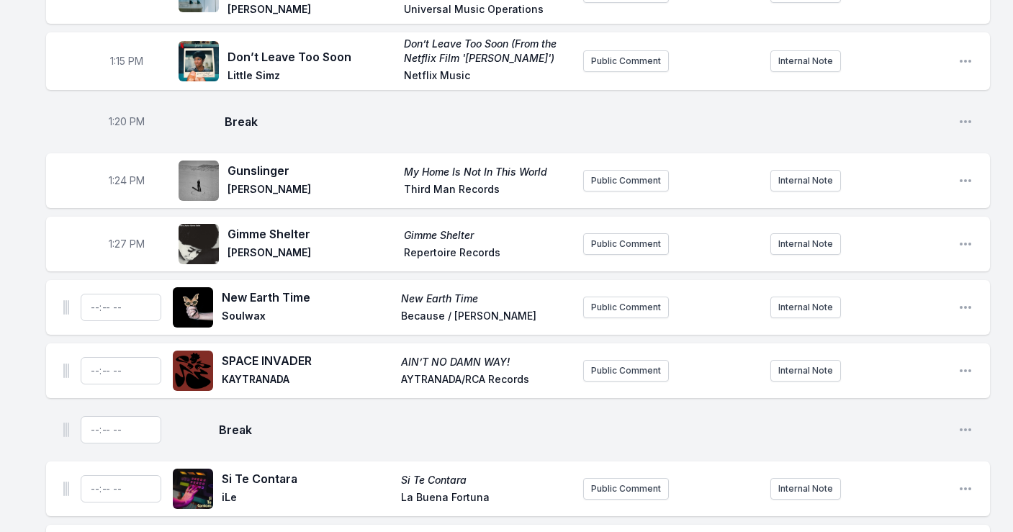
scroll to position [1344, 0]
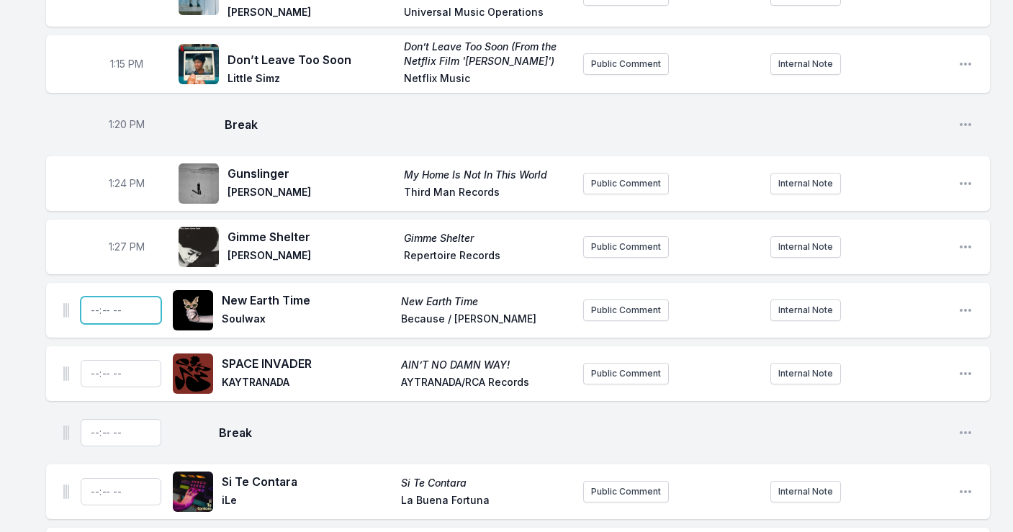
click at [91, 297] on input "Timestamp" at bounding box center [121, 310] width 81 height 27
type input "13:31"
click at [99, 360] on input "Timestamp" at bounding box center [121, 373] width 81 height 27
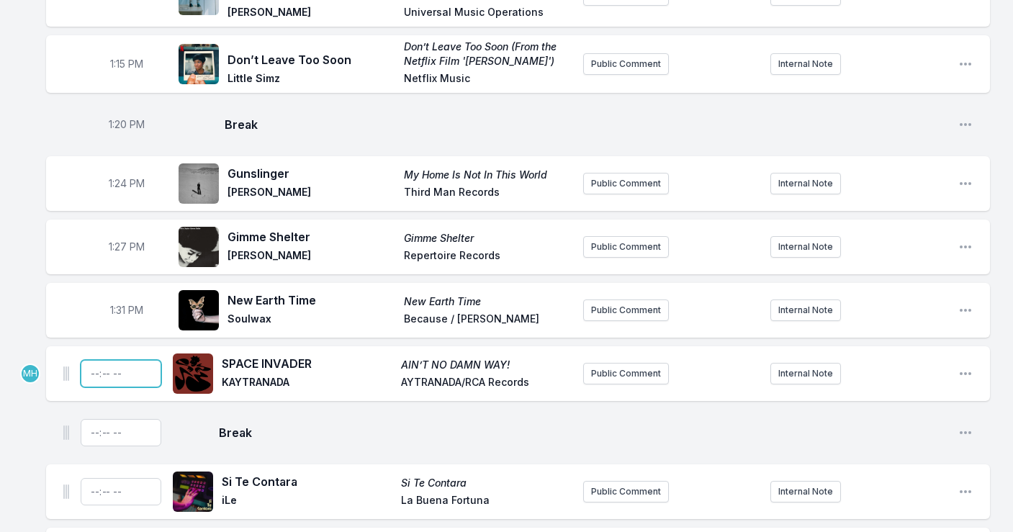
type input "13:35"
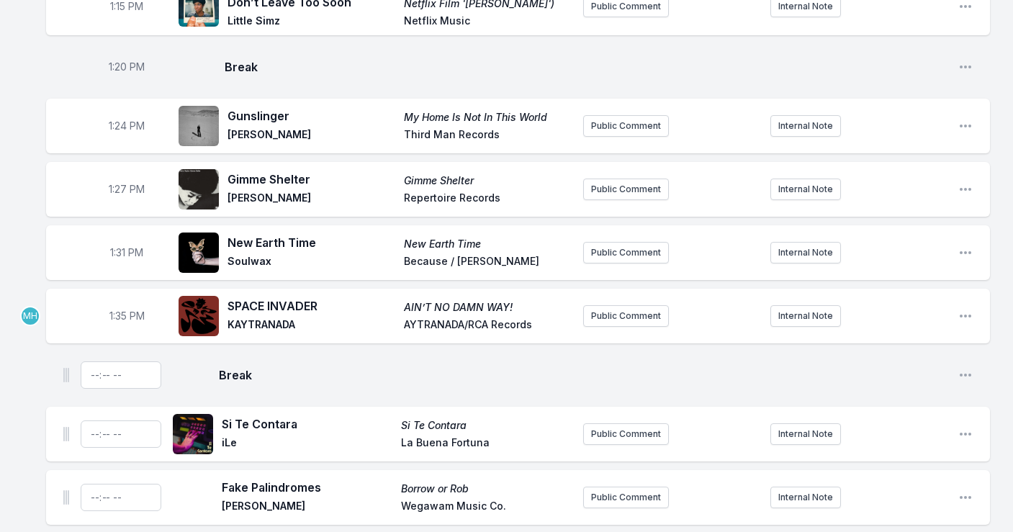
scroll to position [1406, 0]
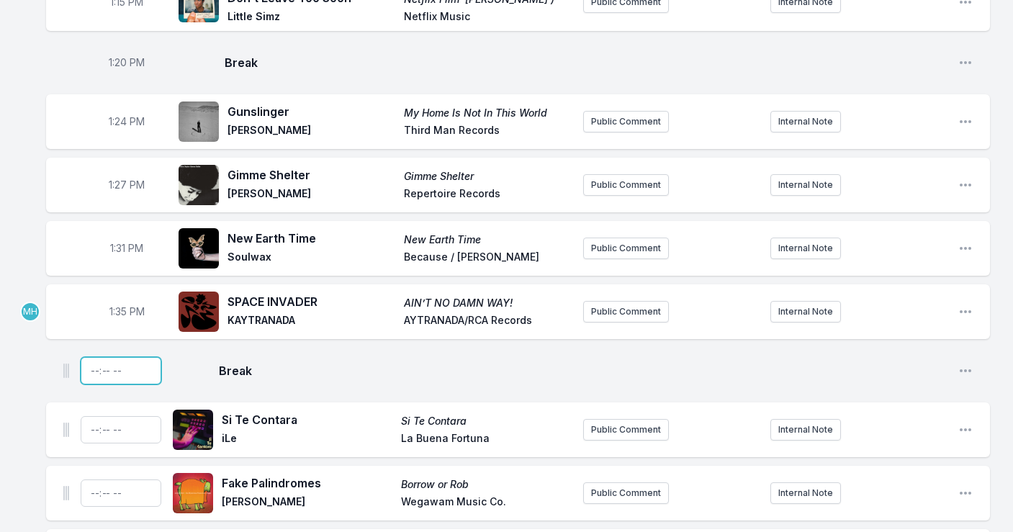
click at [97, 357] on input "Timestamp" at bounding box center [121, 370] width 81 height 27
type input "13:39"
click at [95, 416] on input "Timestamp" at bounding box center [121, 429] width 81 height 27
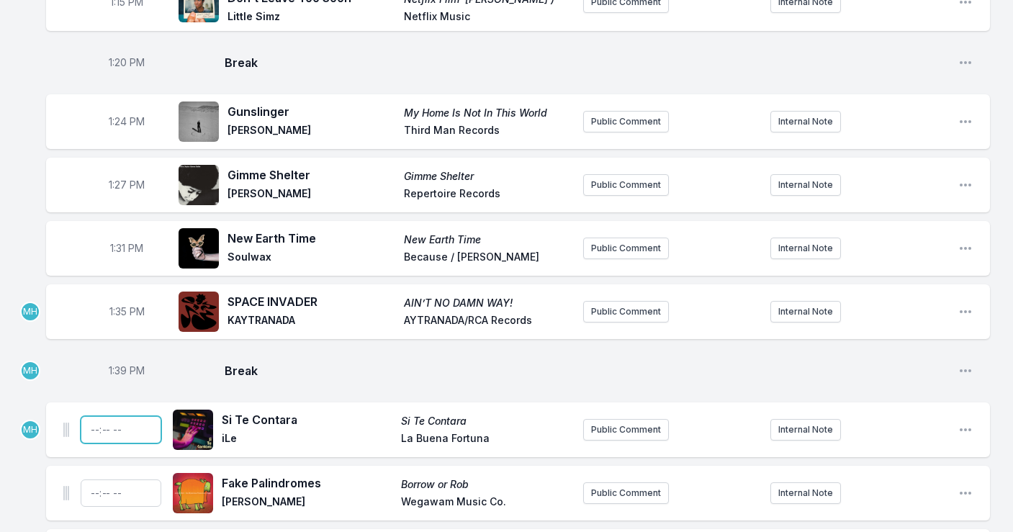
type input "13:40"
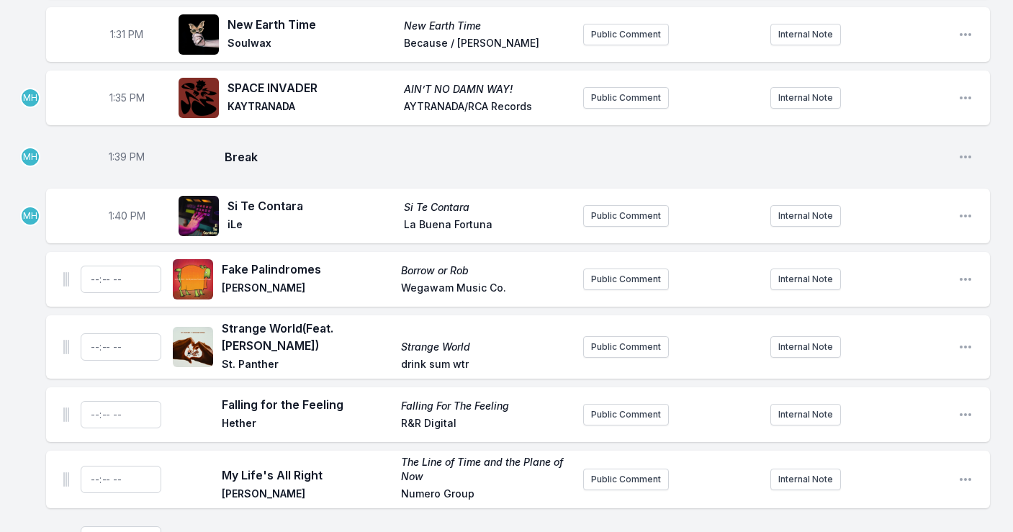
scroll to position [1640, 0]
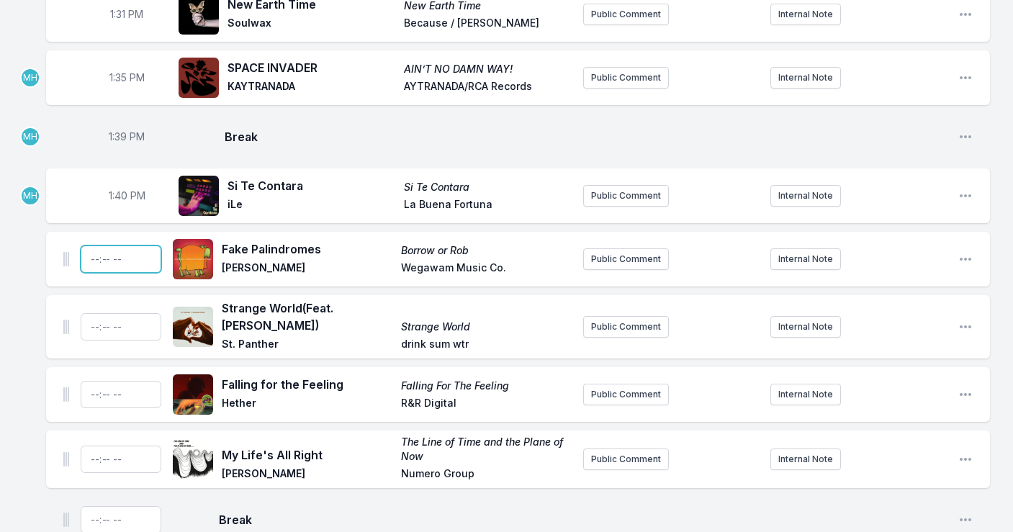
click at [94, 246] on input "Timestamp" at bounding box center [121, 259] width 81 height 27
type input "13:42"
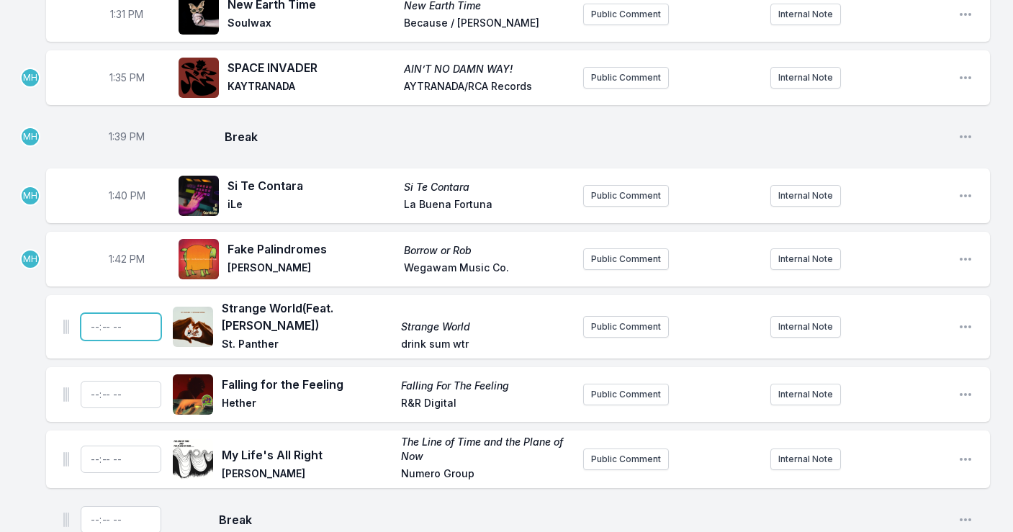
click at [108, 313] on input "Timestamp" at bounding box center [121, 326] width 81 height 27
click at [105, 313] on input "Timestamp" at bounding box center [121, 326] width 81 height 27
type input "13:45"
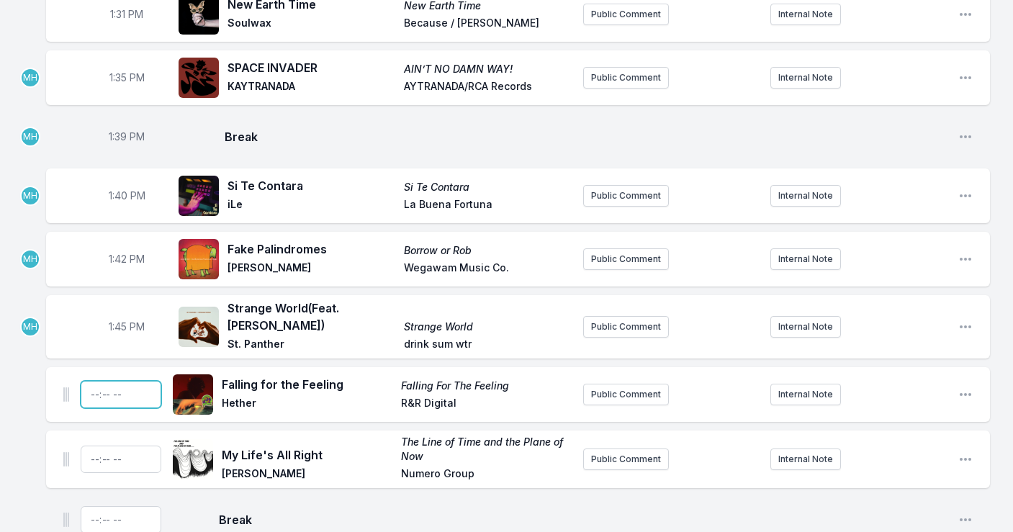
click at [91, 381] on input "Timestamp" at bounding box center [121, 394] width 81 height 27
type input "13:48"
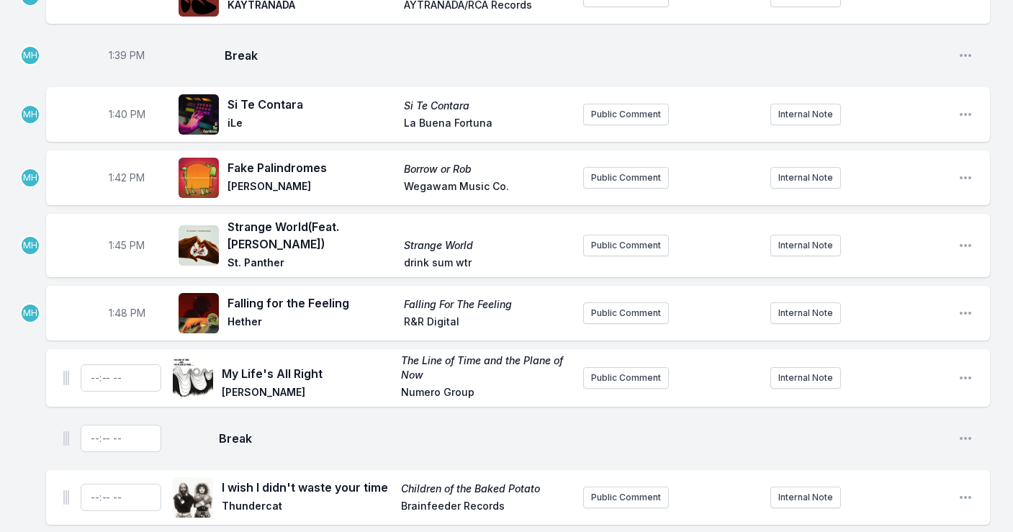
scroll to position [1748, 0]
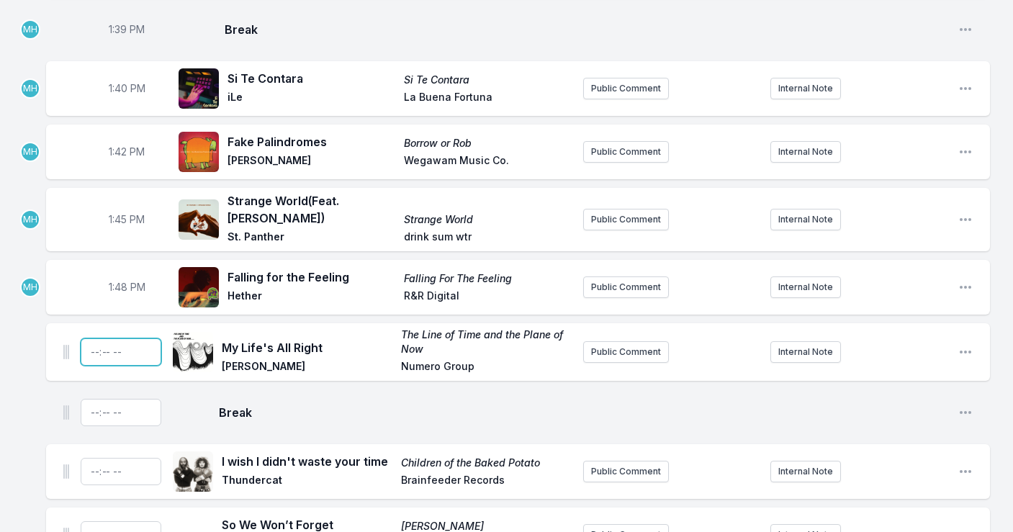
click at [92, 338] on input "Timestamp" at bounding box center [121, 351] width 81 height 27
type input "13:51"
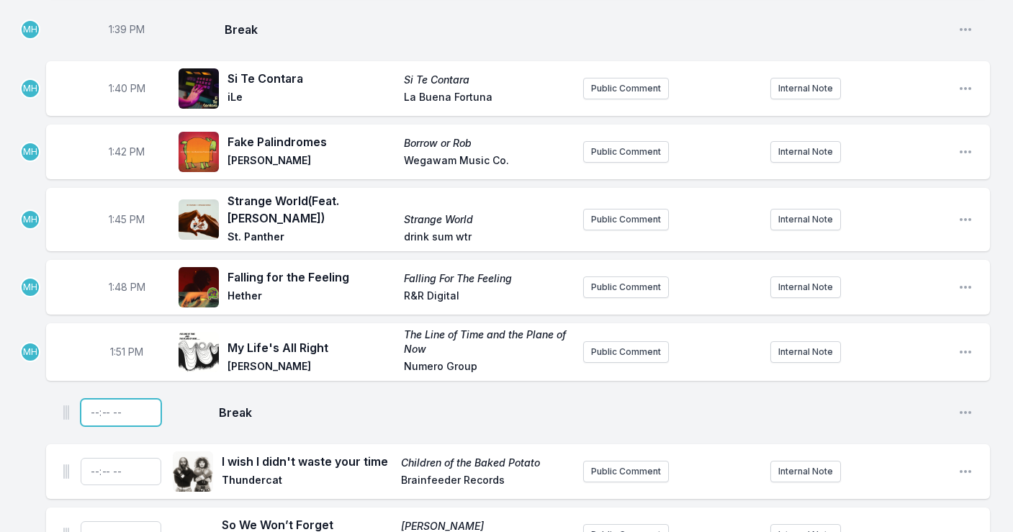
click at [99, 399] on input "Timestamp" at bounding box center [121, 412] width 81 height 27
type input "14:01"
click at [103, 458] on input "Timestamp" at bounding box center [121, 471] width 81 height 27
type input "14:05"
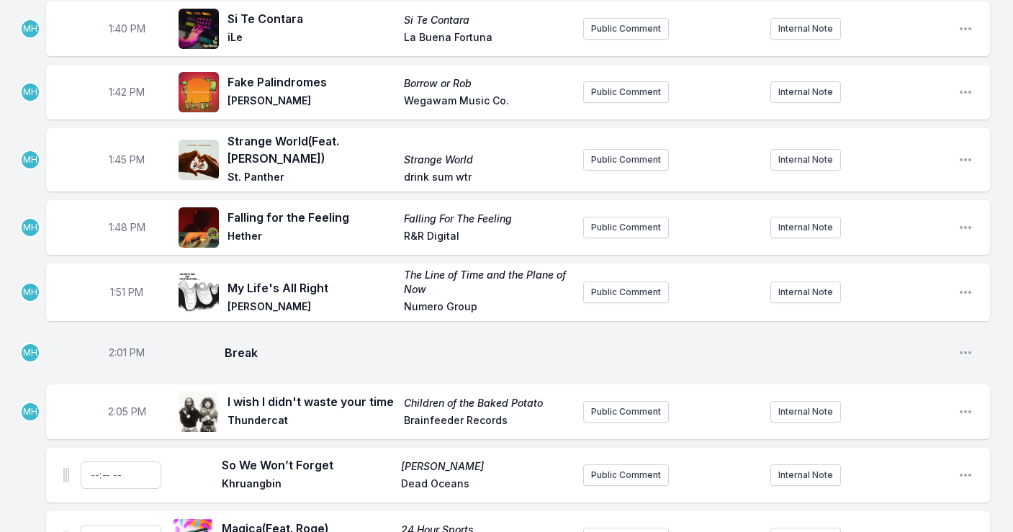
scroll to position [1812, 0]
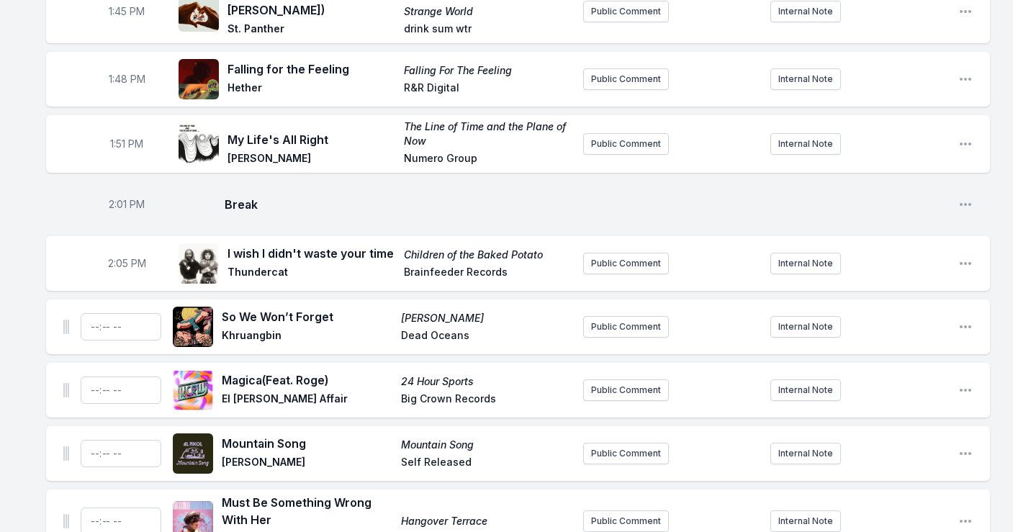
scroll to position [2000, 0]
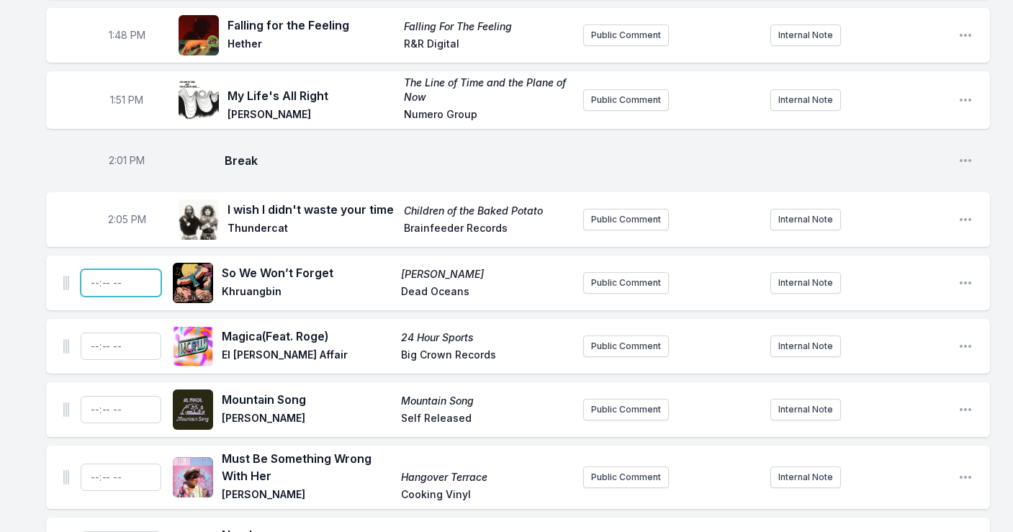
click at [103, 269] on input "Timestamp" at bounding box center [121, 282] width 81 height 27
type input "14:08"
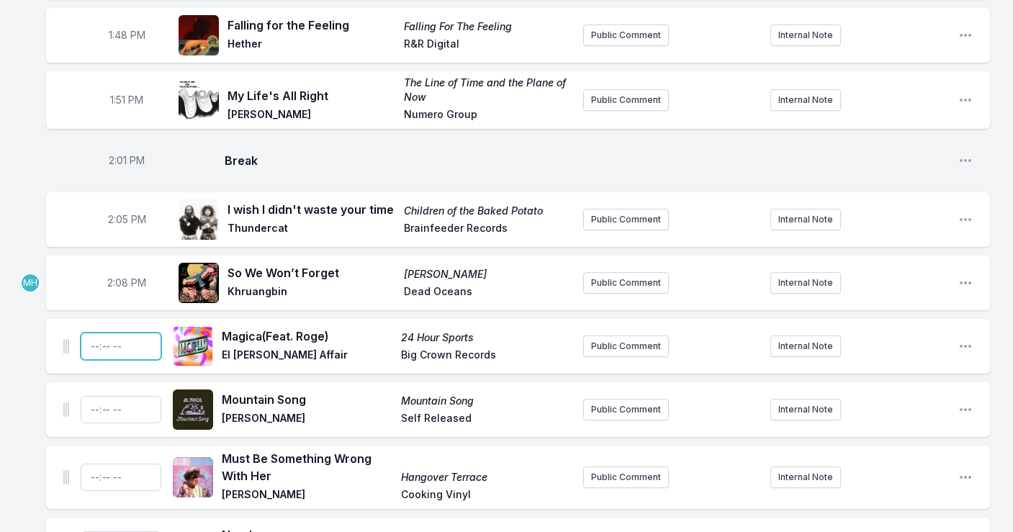
click at [100, 333] on input "Timestamp" at bounding box center [121, 346] width 81 height 27
type input "14:12"
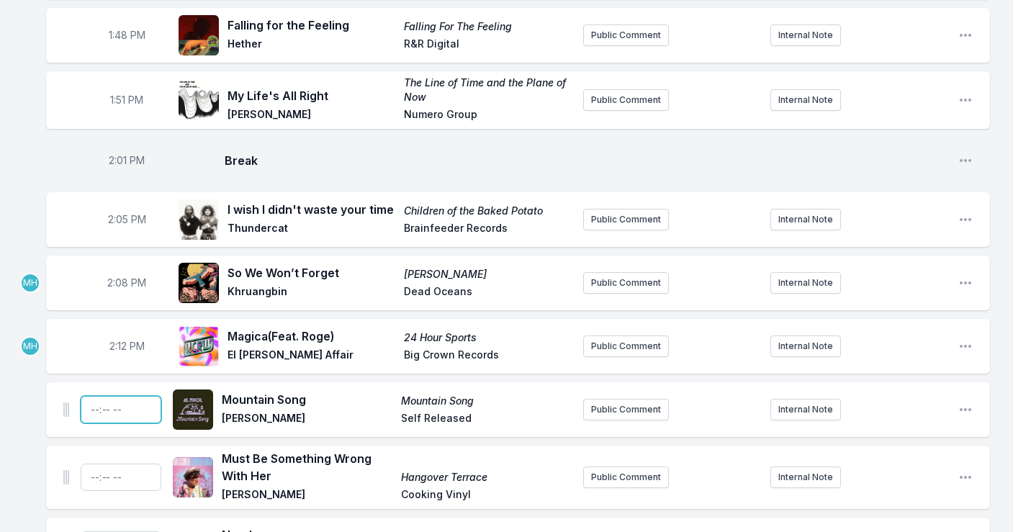
click at [91, 396] on input "Timestamp" at bounding box center [121, 409] width 81 height 27
type input "14:15"
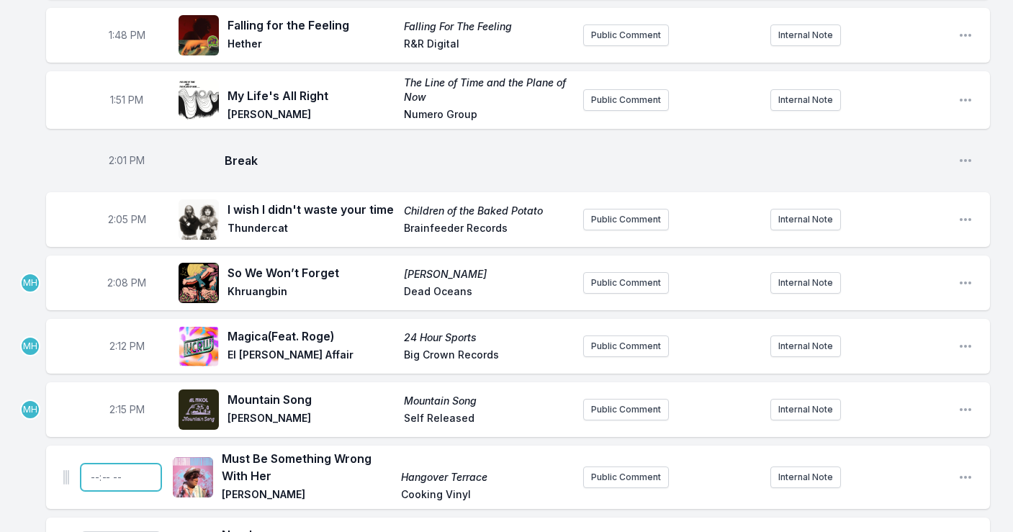
click at [95, 464] on input "Timestamp" at bounding box center [121, 477] width 81 height 27
type input "14:18"
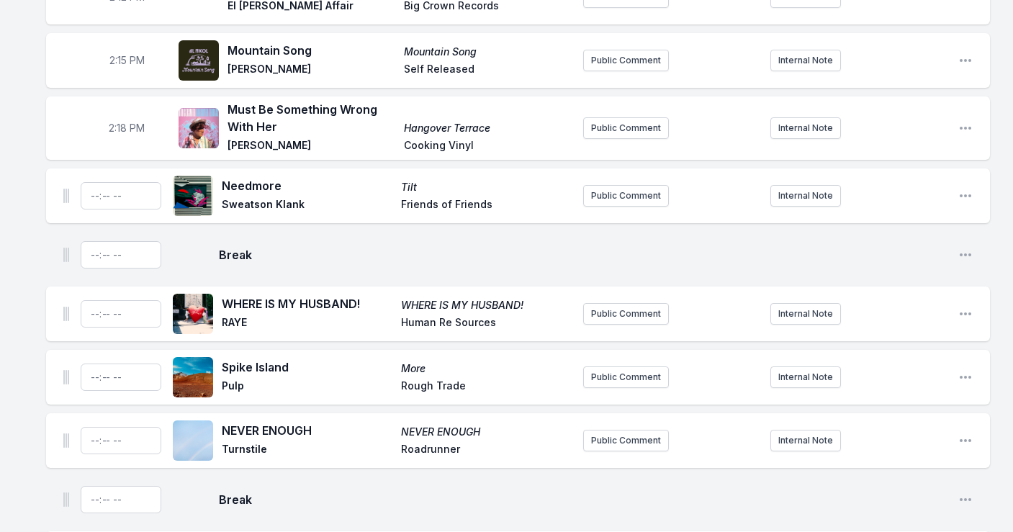
scroll to position [2347, 0]
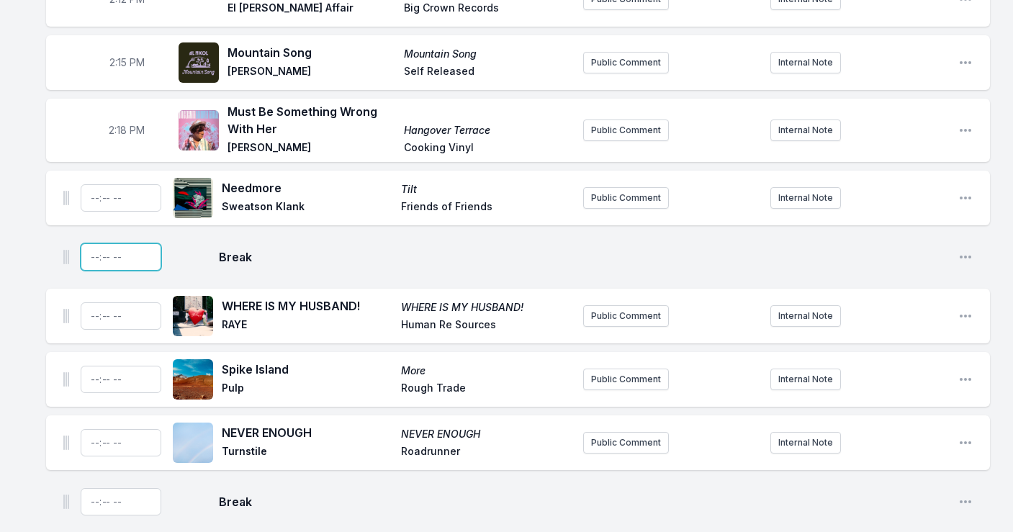
click at [91, 243] on input "Timestamp" at bounding box center [121, 256] width 81 height 27
click at [93, 184] on input "Timestamp" at bounding box center [121, 197] width 81 height 27
type input "14:22"
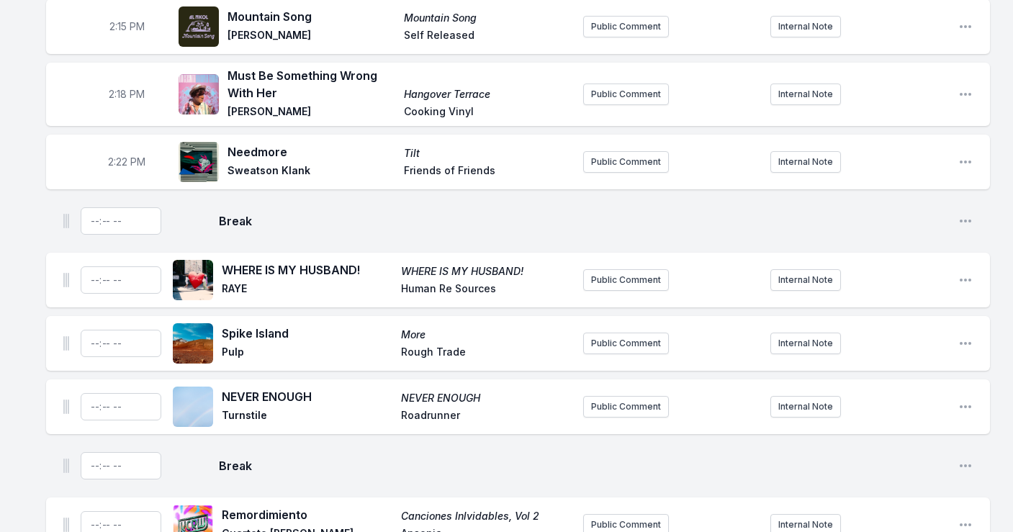
scroll to position [2457, 0]
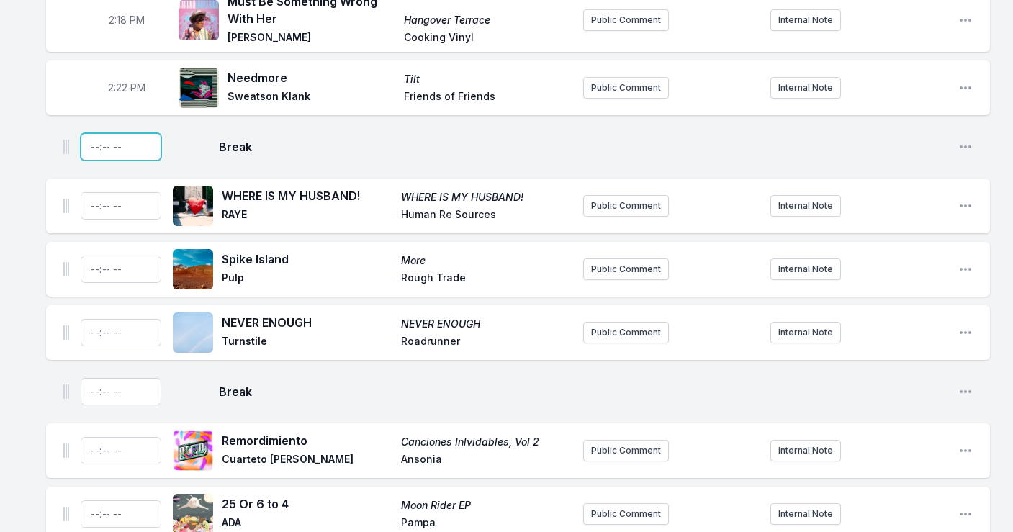
click at [86, 133] on input "Timestamp" at bounding box center [121, 146] width 81 height 27
type input "12:27"
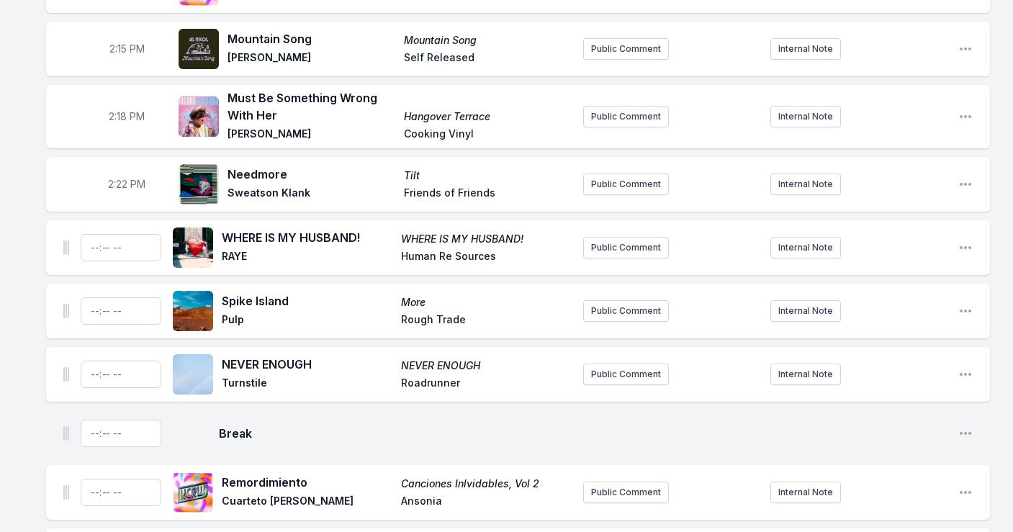
scroll to position [2417, 0]
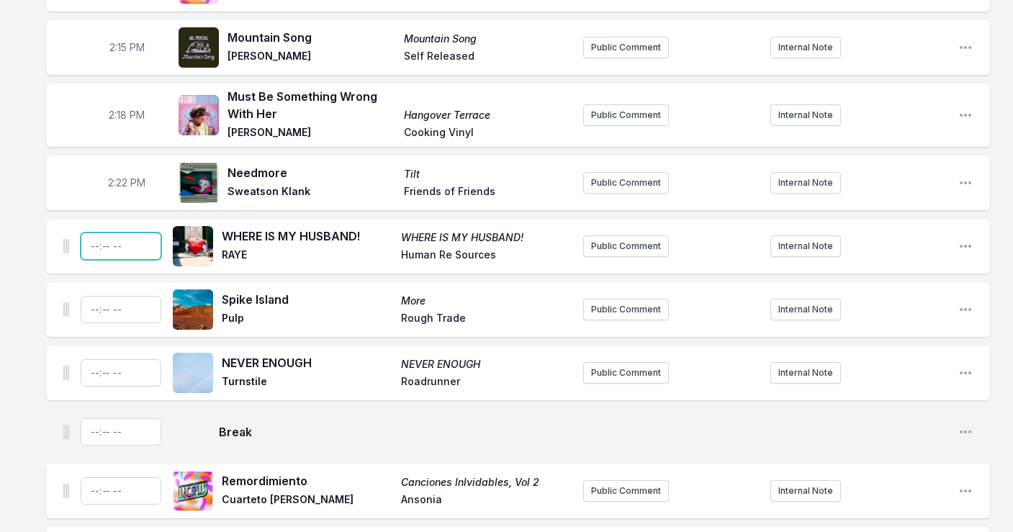
click at [94, 233] on input "Timestamp" at bounding box center [121, 246] width 81 height 27
type input "14:27"
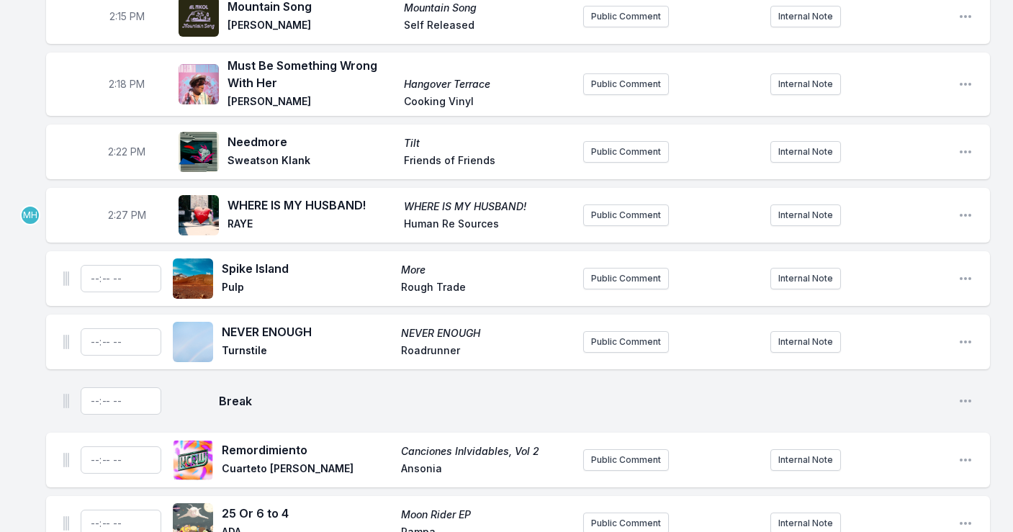
scroll to position [2451, 0]
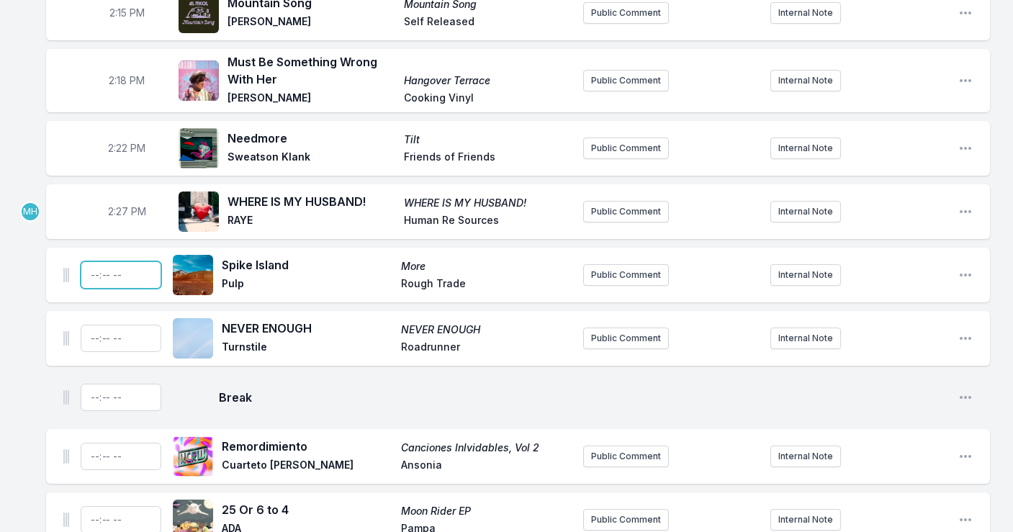
click at [94, 261] on input "Timestamp" at bounding box center [121, 274] width 81 height 27
type input "14:32"
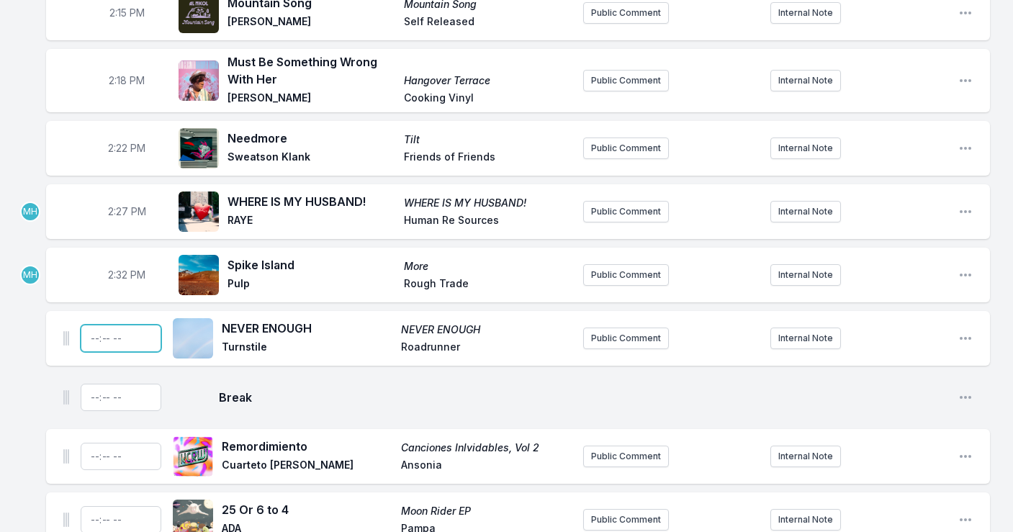
click at [96, 325] on input "Timestamp" at bounding box center [121, 338] width 81 height 27
type input "14:36"
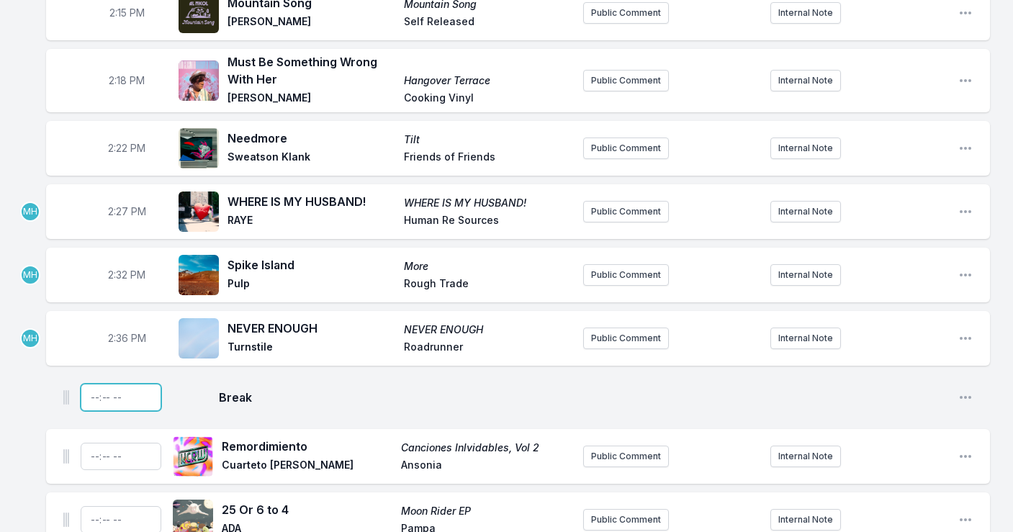
click at [96, 384] on input "Timestamp" at bounding box center [121, 397] width 81 height 27
type input "14:42"
click at [102, 443] on input "Timestamp" at bounding box center [121, 456] width 81 height 27
type input "14:43"
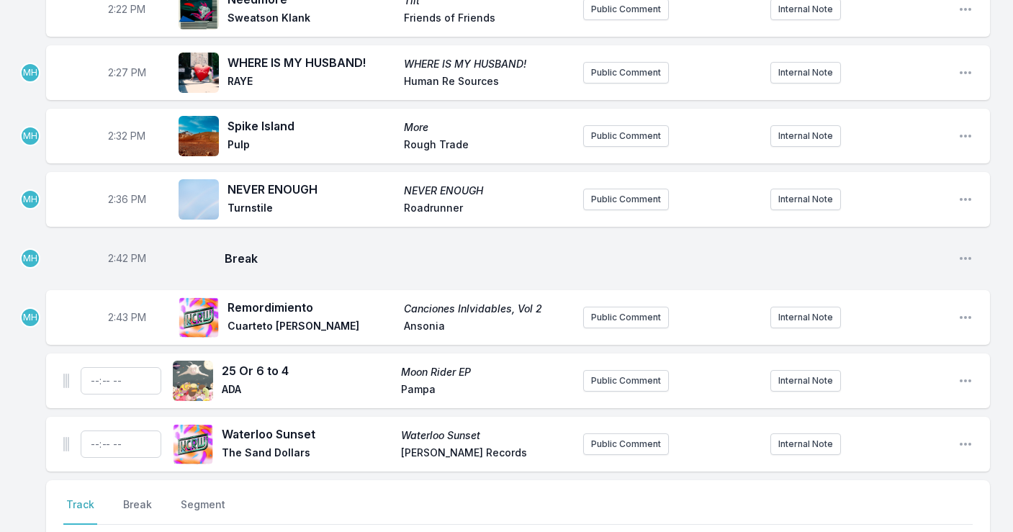
scroll to position [2610, 0]
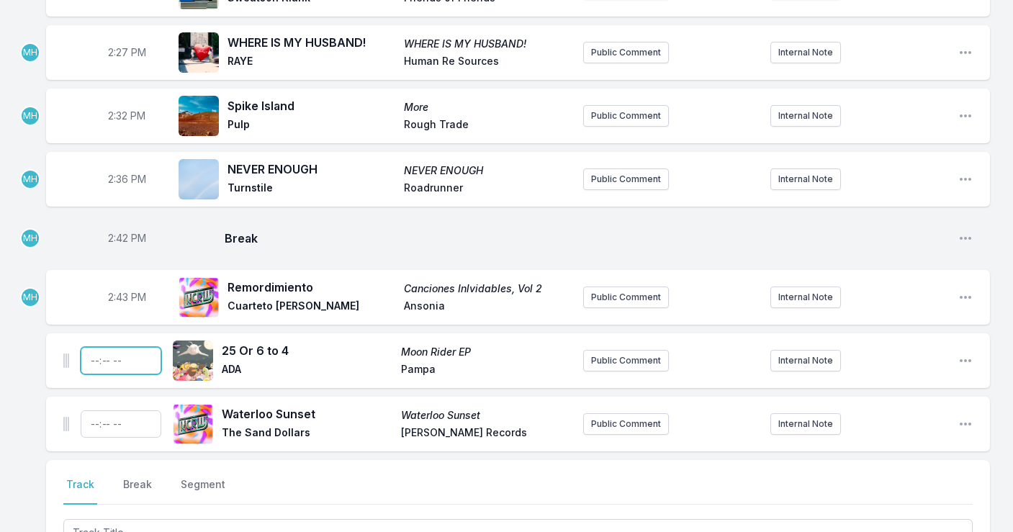
click at [104, 347] on input "Timestamp" at bounding box center [121, 360] width 81 height 27
type input "14:47"
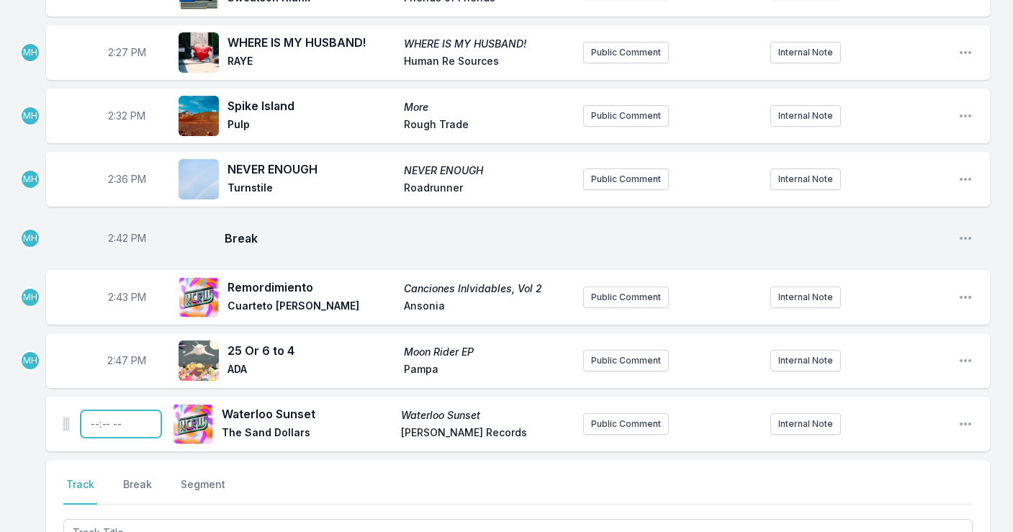
click at [105, 410] on input "Timestamp" at bounding box center [121, 423] width 81 height 27
type input "14:50"
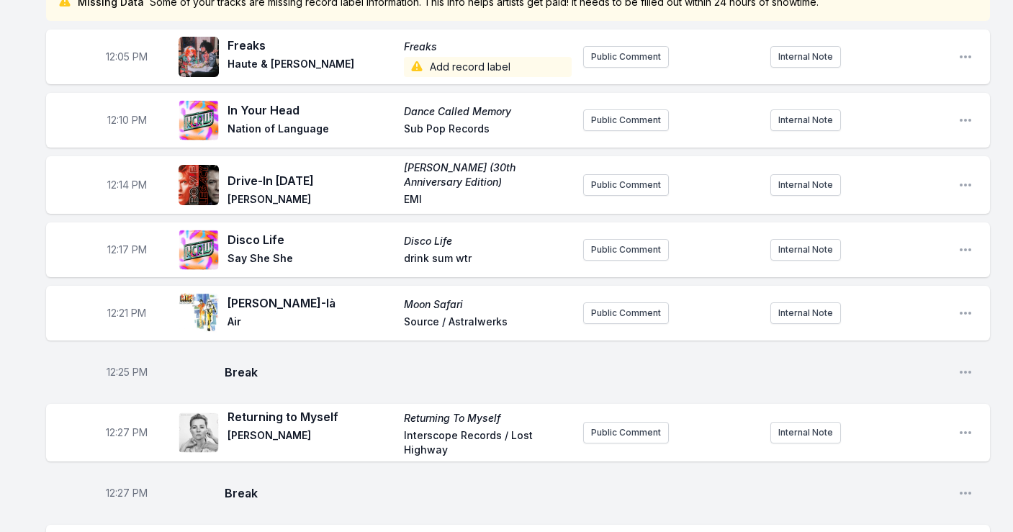
scroll to position [129, 0]
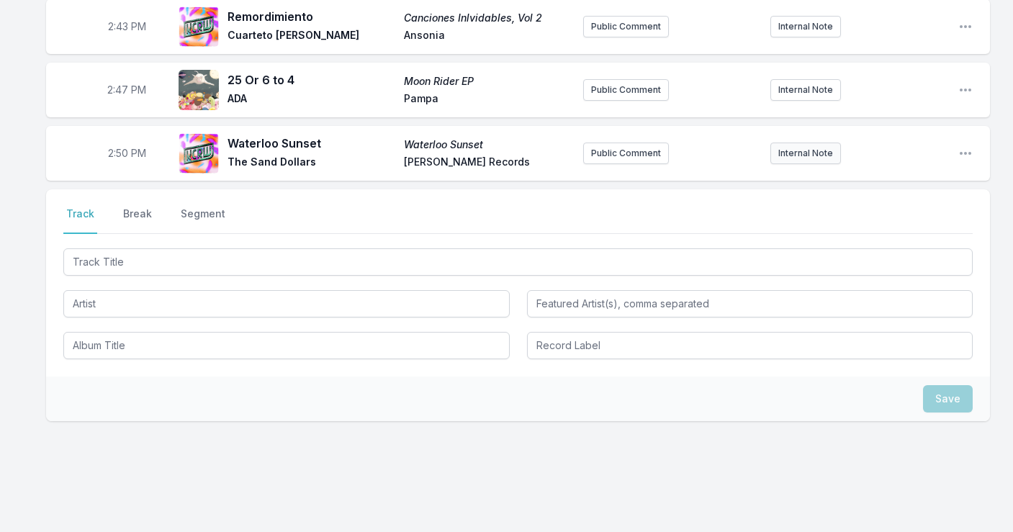
scroll to position [2880, 0]
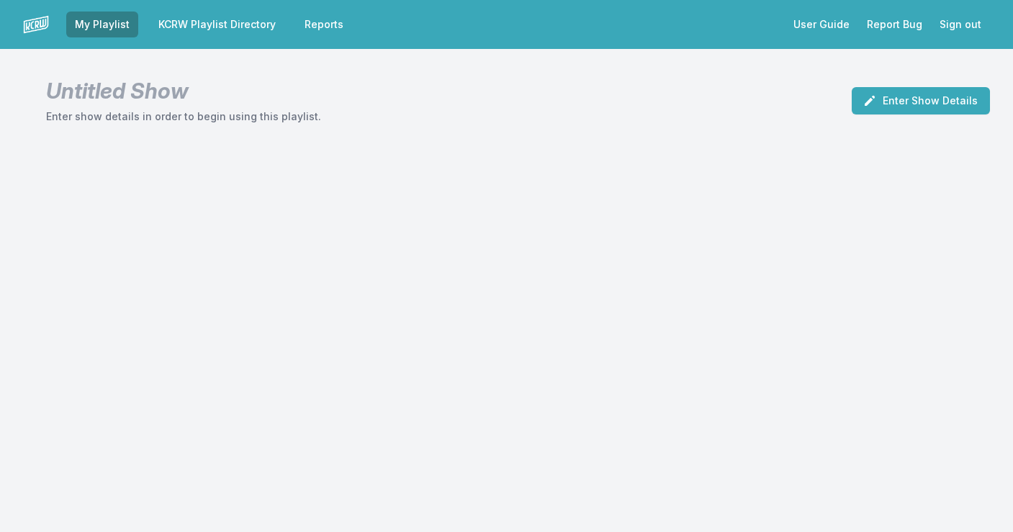
click at [195, 25] on link "KCRW Playlist Directory" at bounding box center [217, 25] width 135 height 26
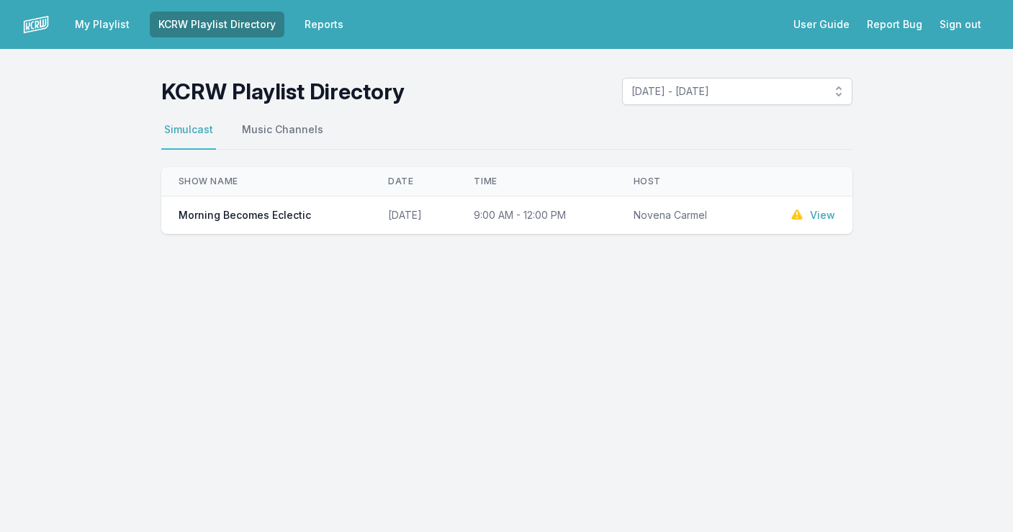
click at [655, 93] on span "[DATE] - [DATE]" at bounding box center [728, 91] width 192 height 14
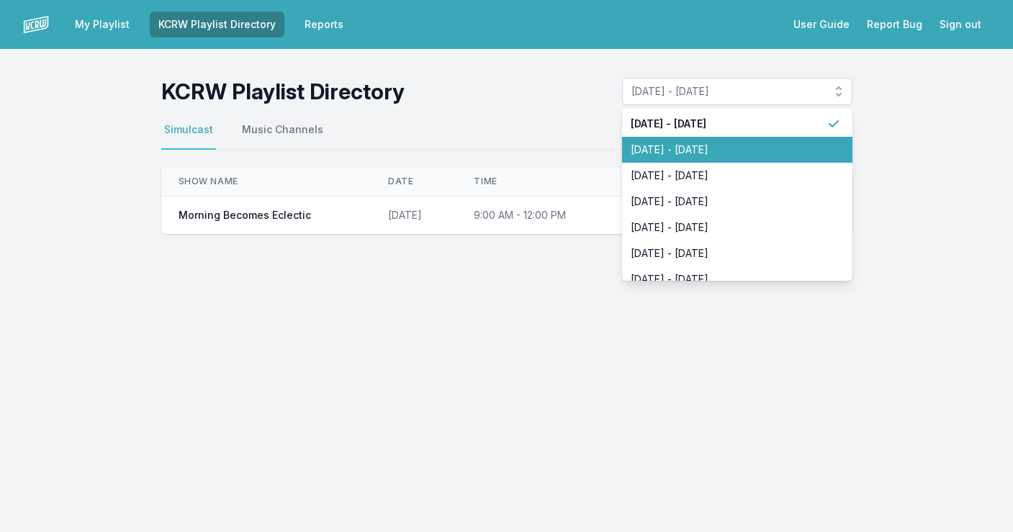
click at [688, 156] on span "[DATE] - [DATE]" at bounding box center [729, 150] width 196 height 14
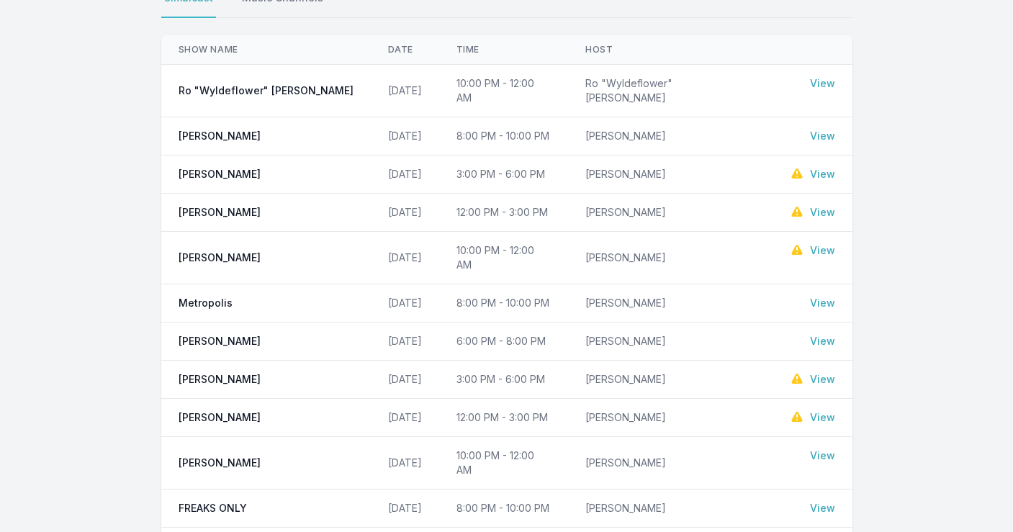
scroll to position [132, 0]
click at [818, 410] on link "View" at bounding box center [822, 417] width 25 height 14
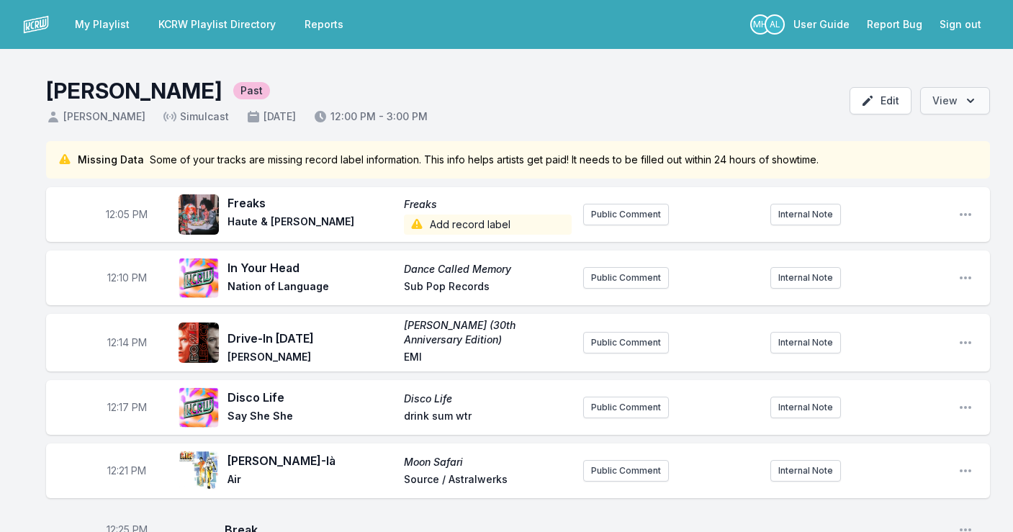
click at [954, 95] on button "Open options View" at bounding box center [955, 100] width 70 height 27
click at [706, 91] on header "[PERSON_NAME] Past [PERSON_NAME] [DATE] 12:00 PM - 3:00 PM Edit Open options Vi…" at bounding box center [506, 95] width 1013 height 92
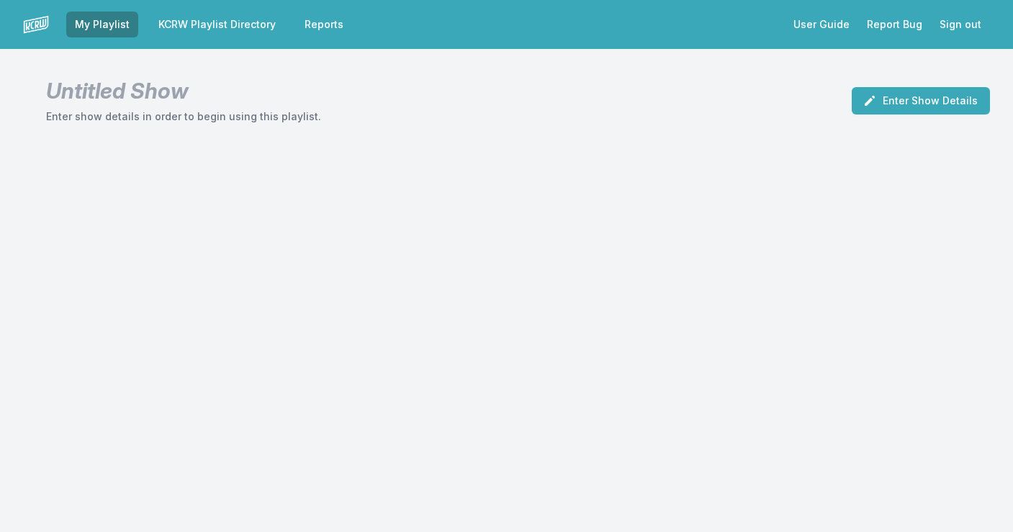
click at [230, 23] on link "KCRW Playlist Directory" at bounding box center [217, 25] width 135 height 26
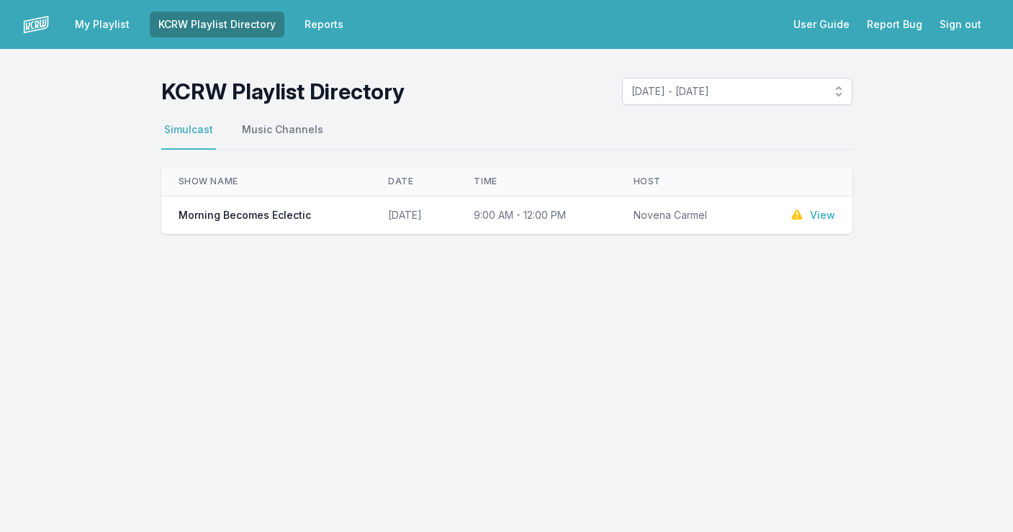
click at [768, 90] on span "[DATE] - [DATE]" at bounding box center [728, 91] width 192 height 14
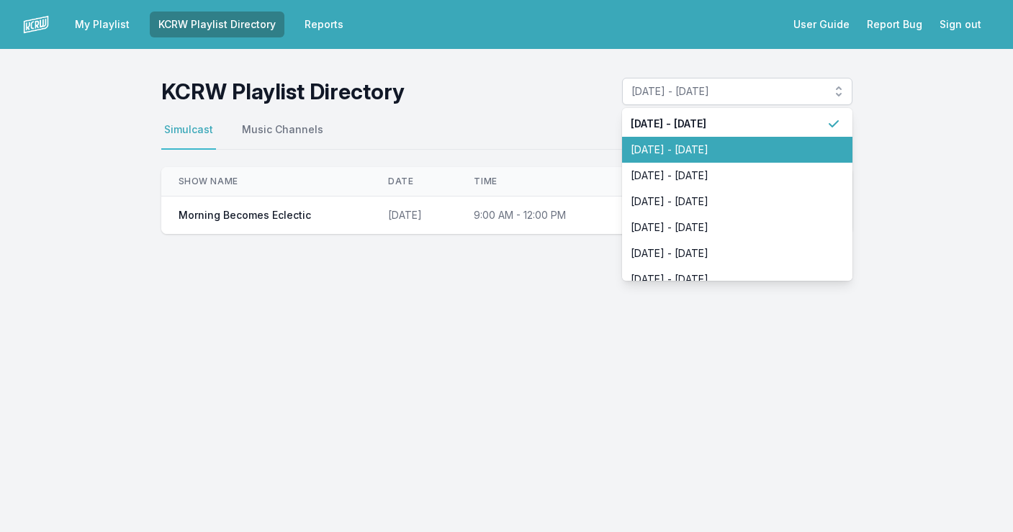
click at [725, 148] on span "[DATE] - [DATE]" at bounding box center [729, 150] width 196 height 14
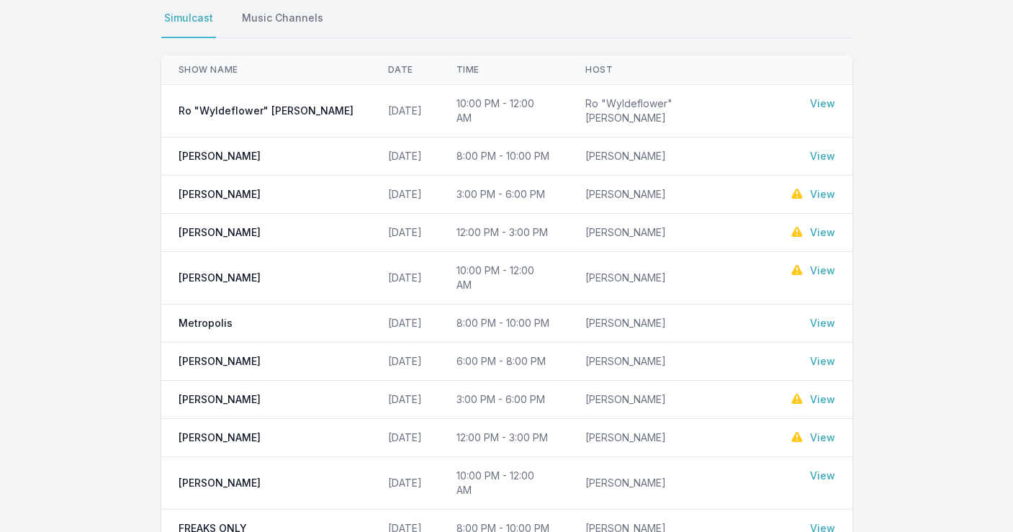
scroll to position [132, 0]
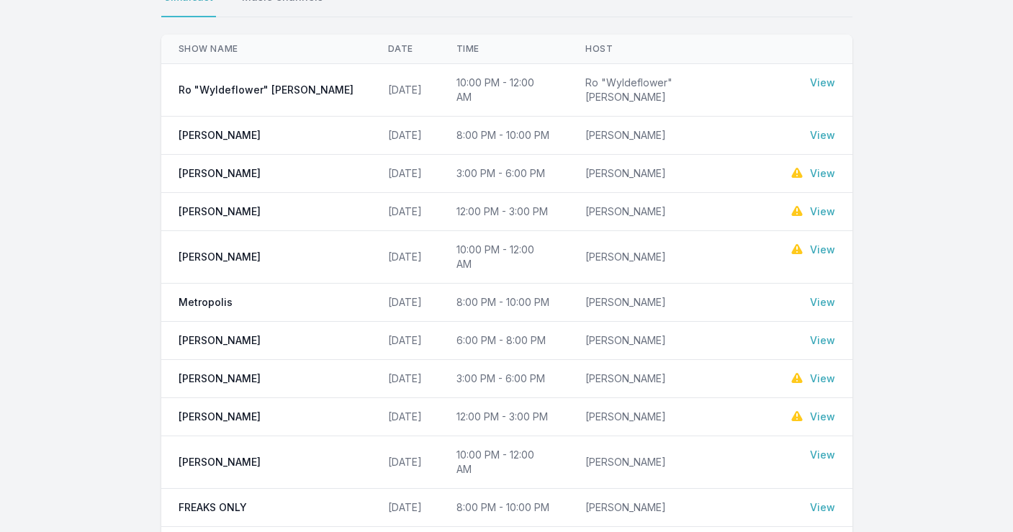
click at [821, 410] on link "View" at bounding box center [822, 417] width 25 height 14
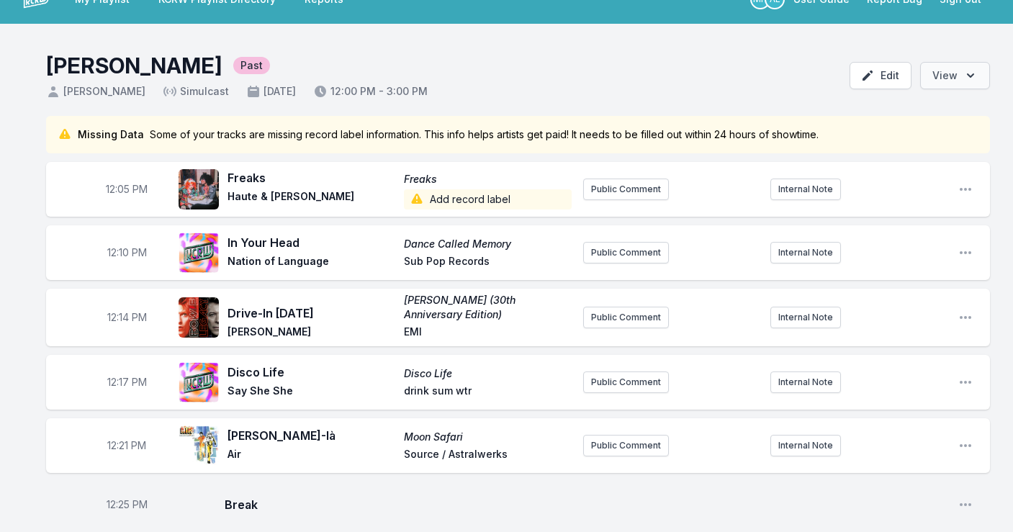
click at [946, 79] on button "Open options View" at bounding box center [955, 75] width 70 height 27
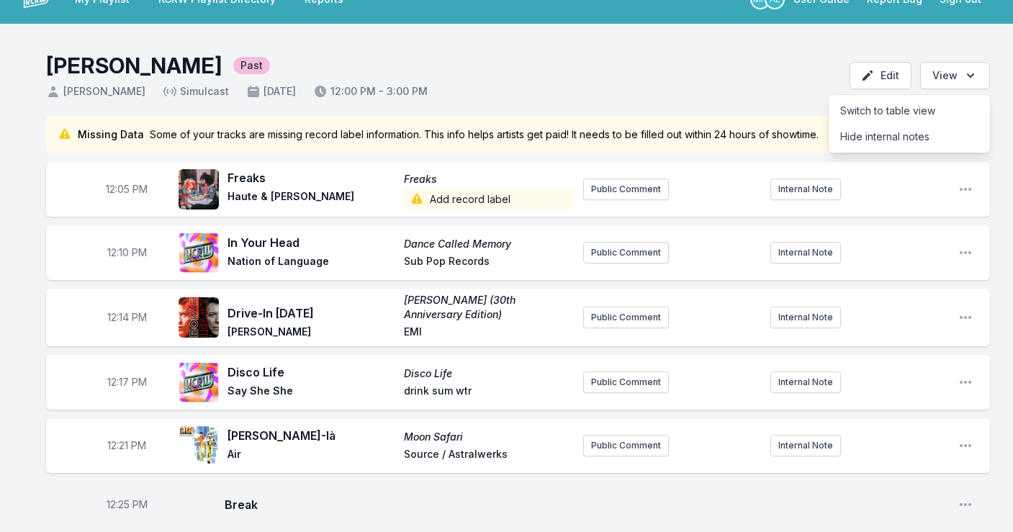
click at [635, 76] on header "[PERSON_NAME] Past [PERSON_NAME] [DATE] 12:00 PM - 3:00 PM Edit Open options Vi…" at bounding box center [506, 70] width 1013 height 92
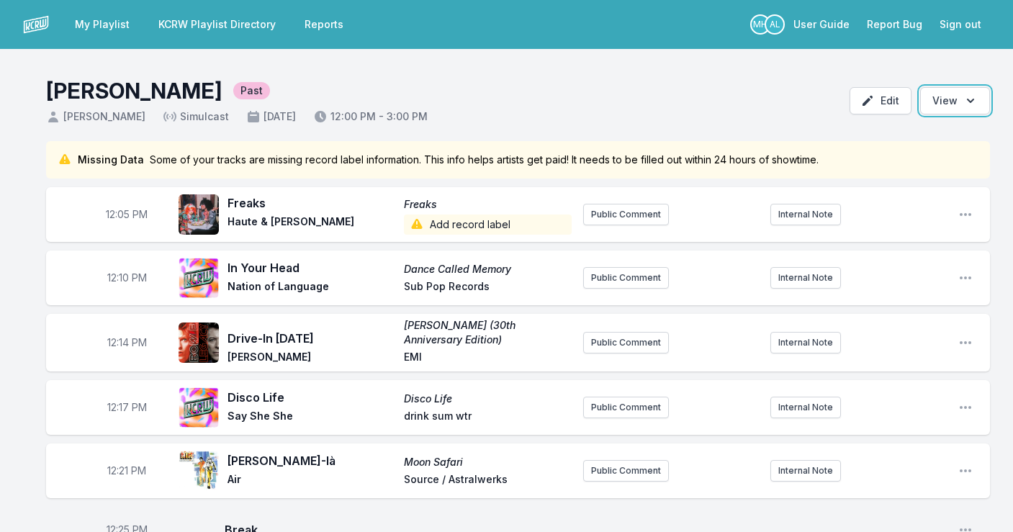
scroll to position [0, 0]
click at [883, 98] on button "Edit" at bounding box center [881, 100] width 62 height 27
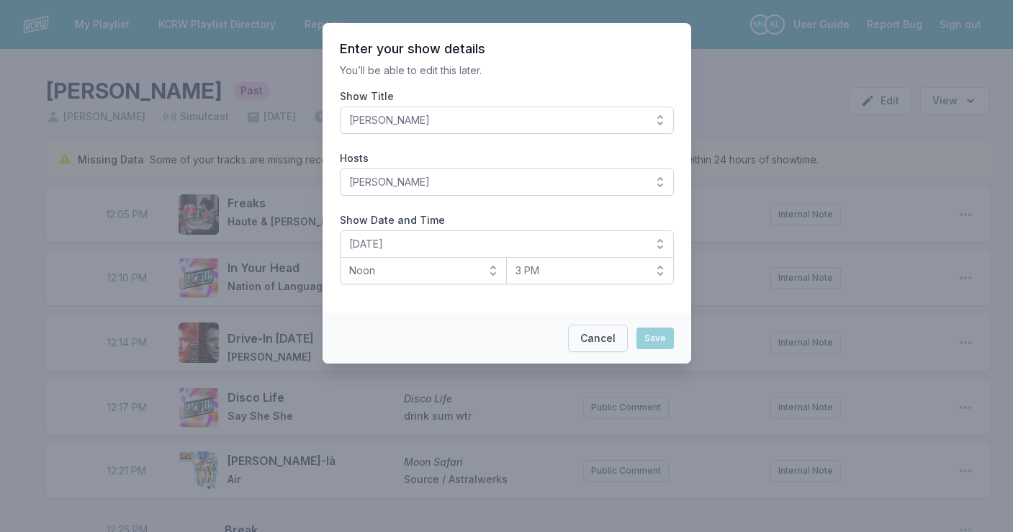
click at [608, 338] on button "Cancel" at bounding box center [598, 338] width 60 height 27
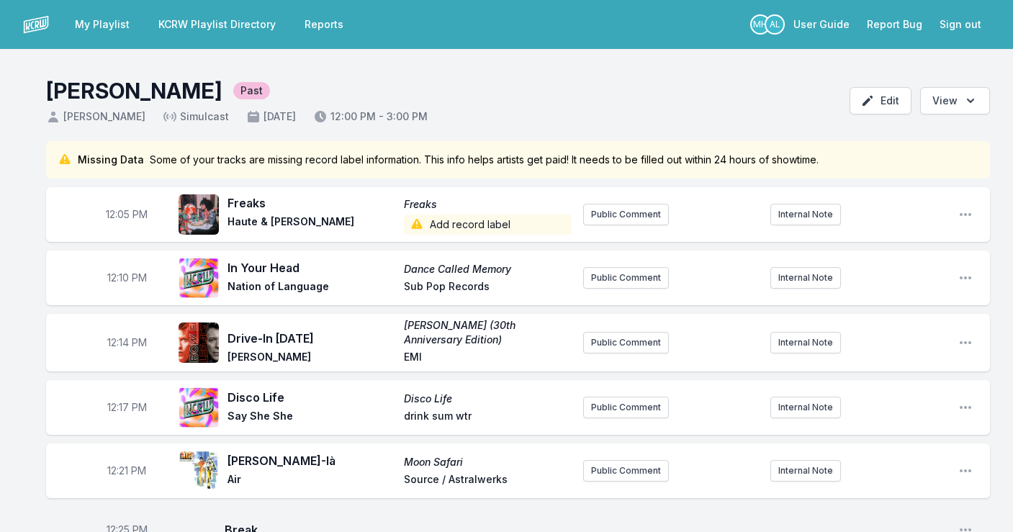
click at [222, 22] on link "KCRW Playlist Directory" at bounding box center [217, 25] width 135 height 26
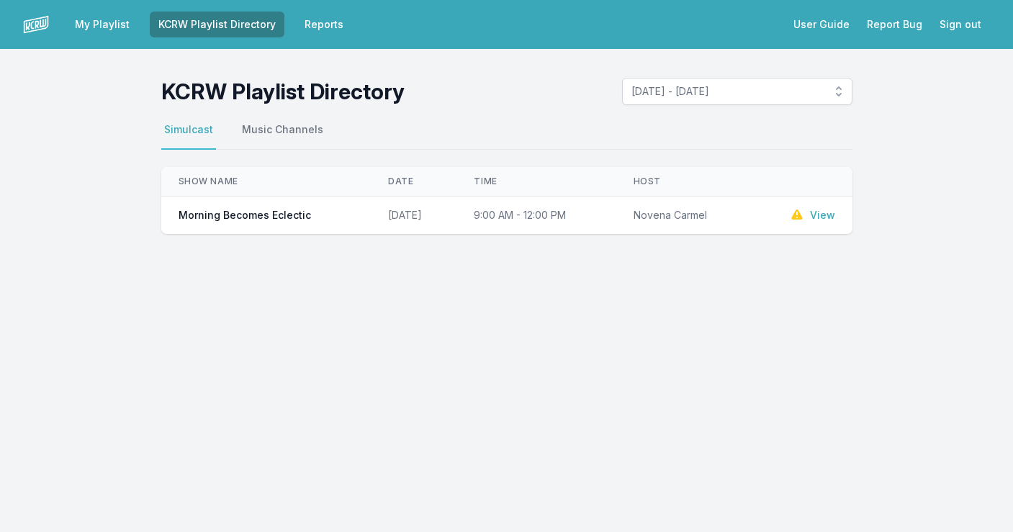
click at [334, 24] on link "Reports" at bounding box center [324, 25] width 56 height 26
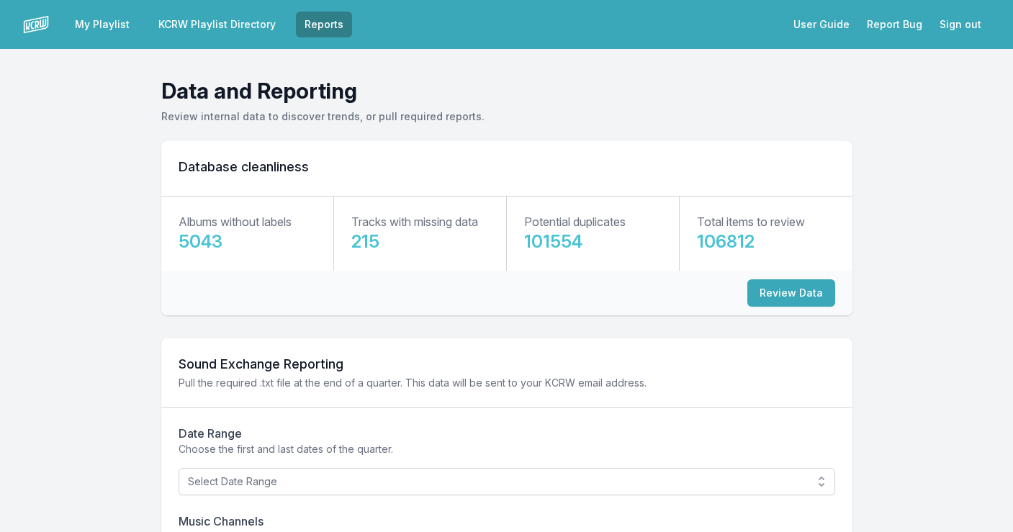
click at [21, 15] on nav "My Playlist KCRW Playlist Directory Reports User Guide Report Bug Sign out" at bounding box center [506, 24] width 1013 height 49
click at [30, 28] on img at bounding box center [36, 25] width 26 height 26
click at [235, 26] on link "KCRW Playlist Directory" at bounding box center [217, 25] width 135 height 26
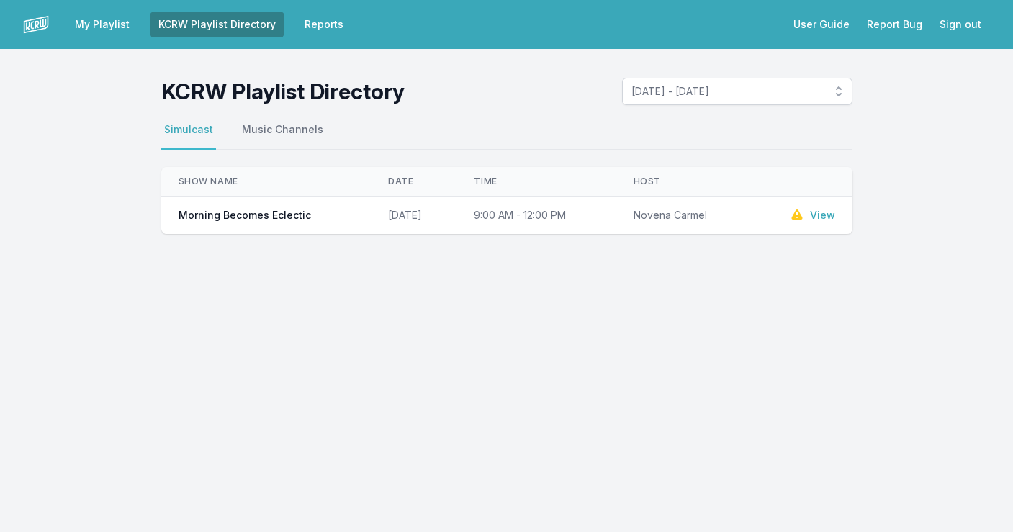
click at [731, 93] on span "[DATE] - [DATE]" at bounding box center [728, 91] width 192 height 14
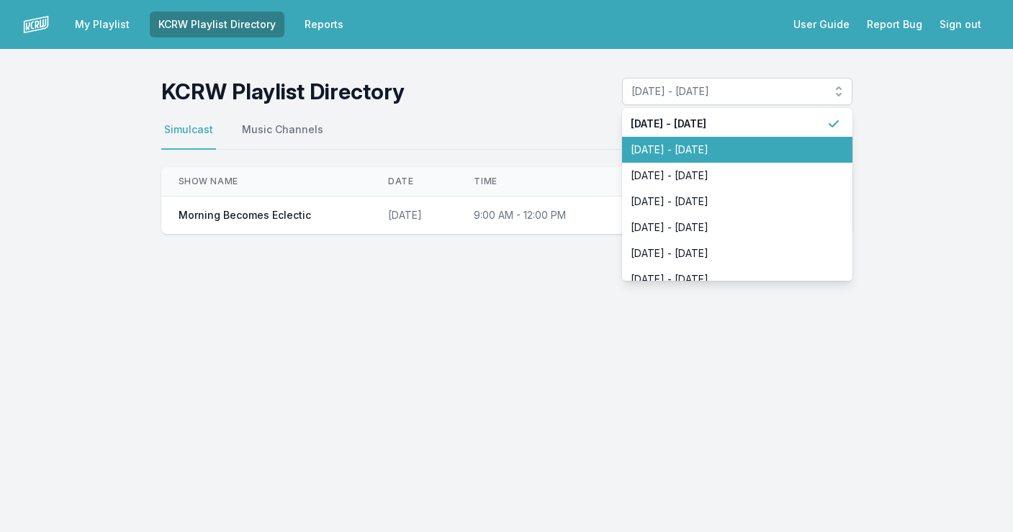
click at [725, 150] on span "[DATE] - [DATE]" at bounding box center [729, 150] width 196 height 14
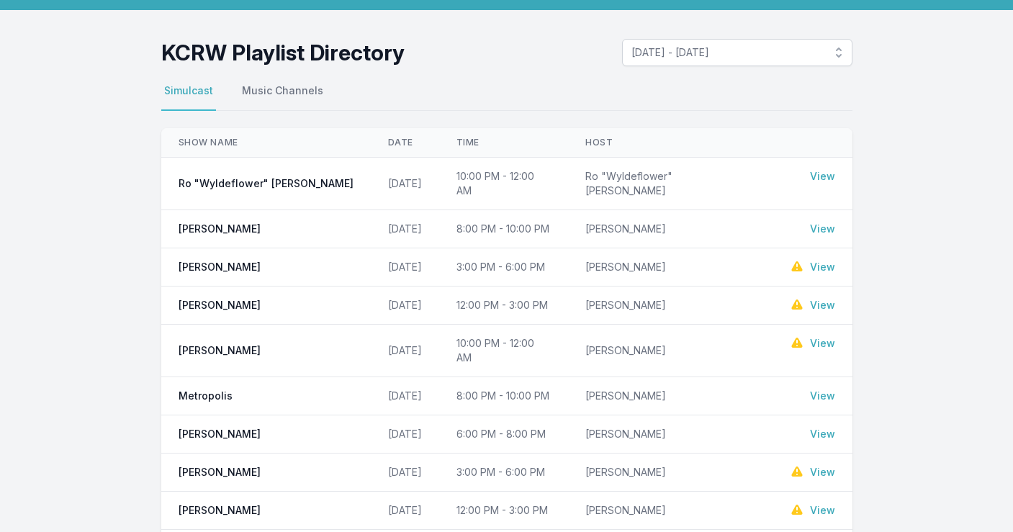
scroll to position [111, 0]
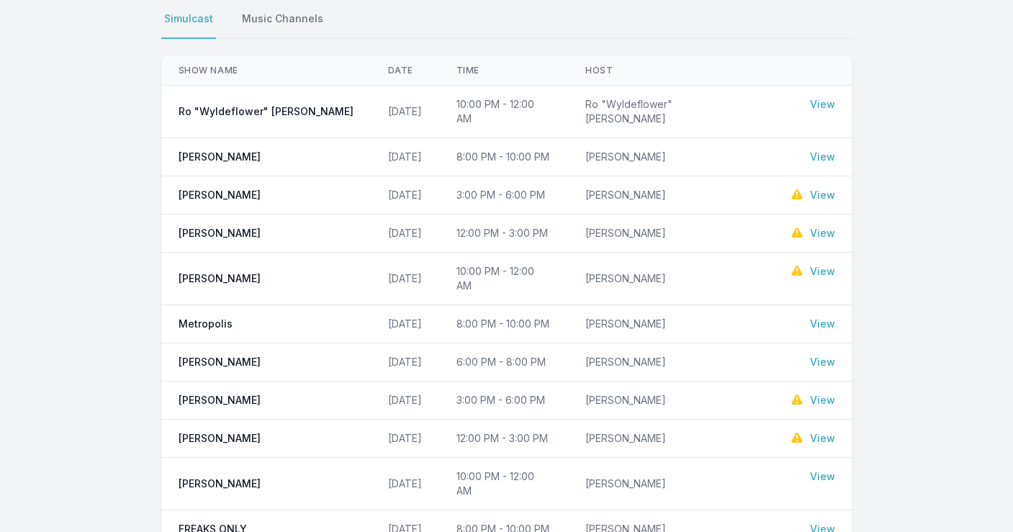
click at [827, 431] on link "View" at bounding box center [822, 438] width 25 height 14
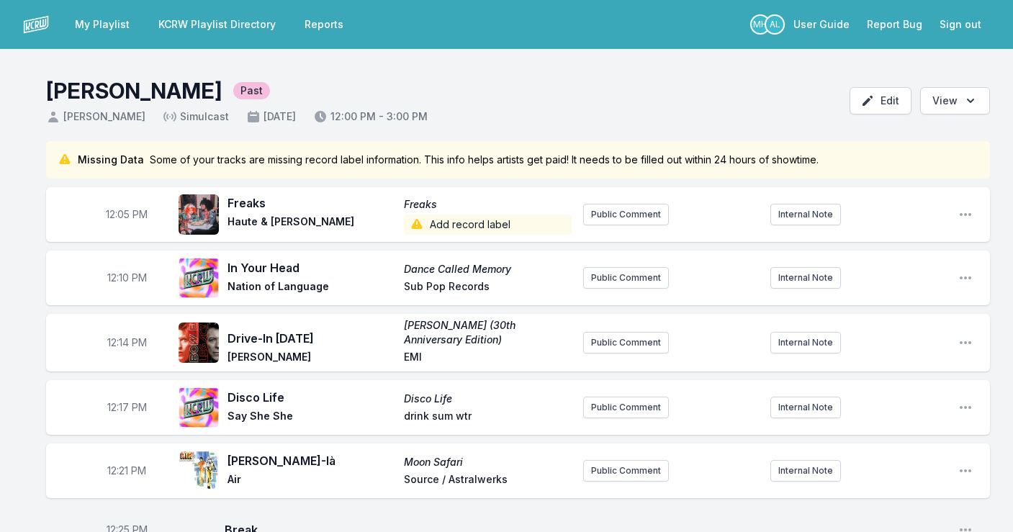
click at [325, 24] on link "Reports" at bounding box center [324, 25] width 56 height 26
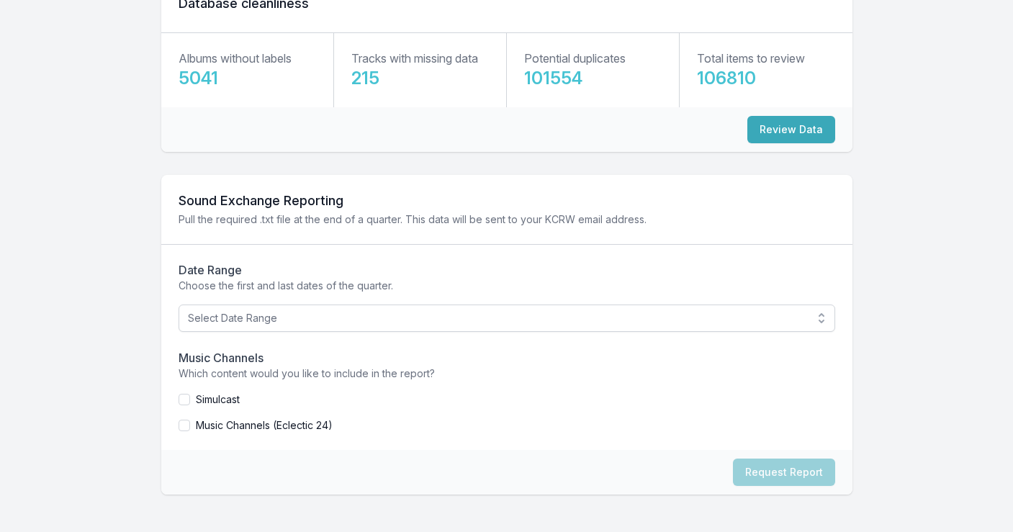
scroll to position [163, 0]
click at [305, 317] on span "Select Date Range" at bounding box center [497, 318] width 618 height 14
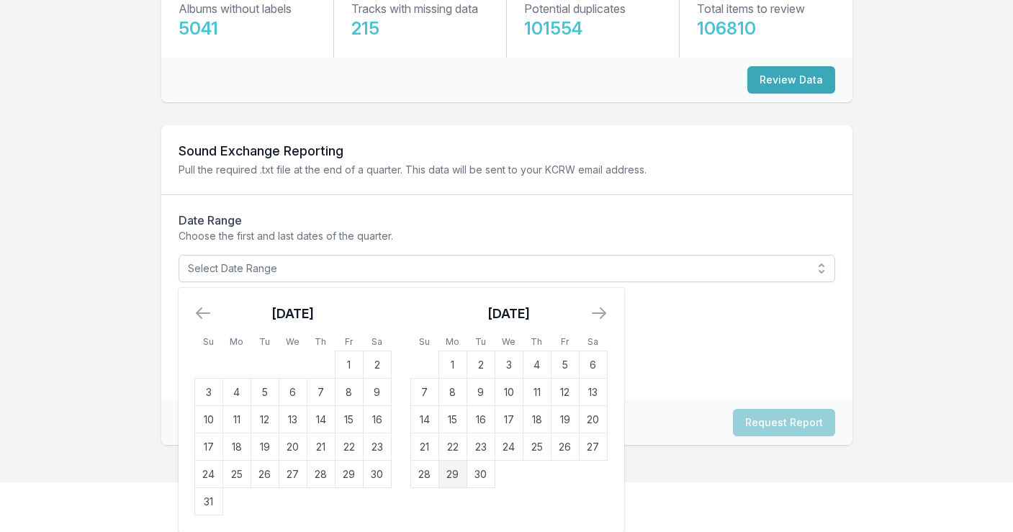
scroll to position [213, 0]
click at [590, 447] on td "27" at bounding box center [593, 446] width 28 height 27
click at [657, 271] on span "[DATE] -" at bounding box center [497, 268] width 618 height 14
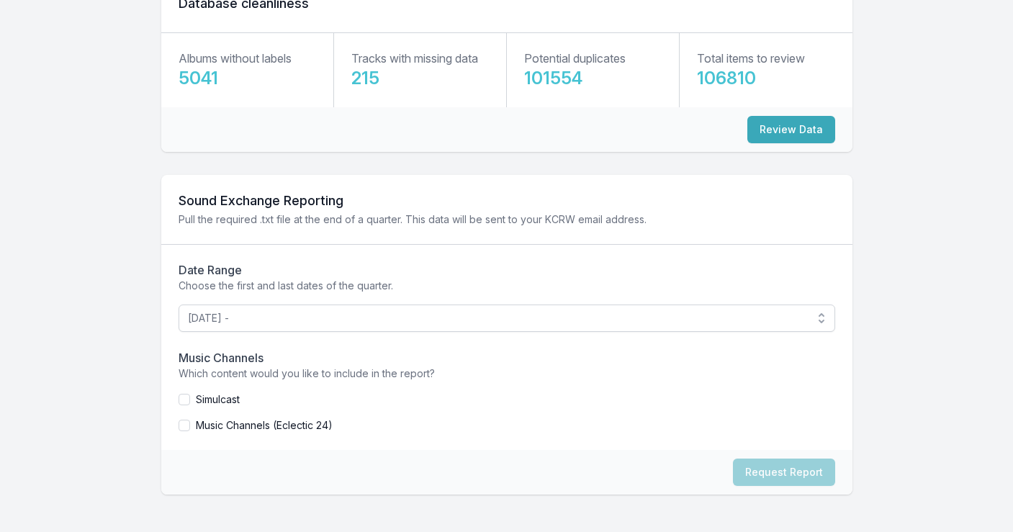
click at [821, 319] on button "[DATE] -" at bounding box center [507, 318] width 657 height 27
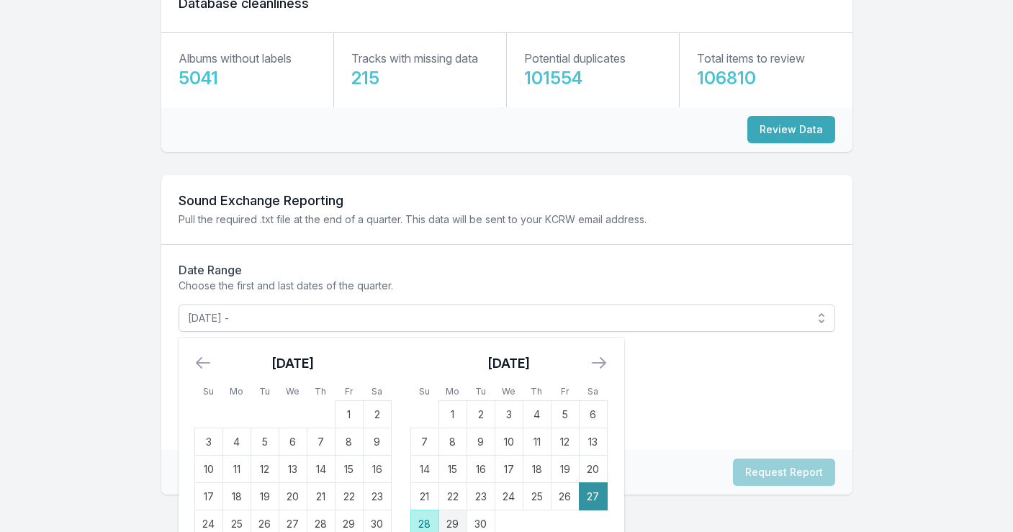
click at [590, 500] on td "27" at bounding box center [593, 496] width 28 height 27
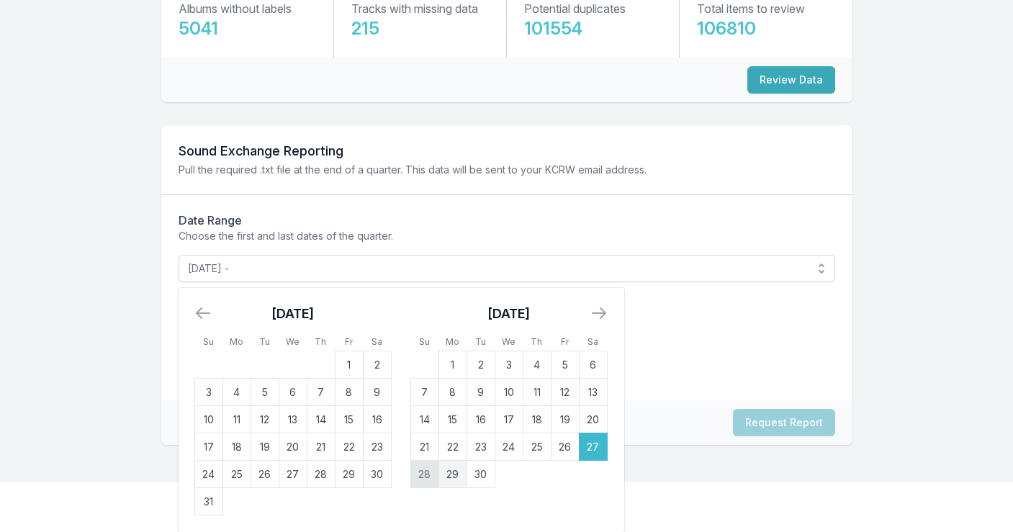
scroll to position [213, 0]
click at [422, 474] on td "28" at bounding box center [424, 474] width 28 height 27
click at [679, 329] on p "Which content would you like to include in the report?" at bounding box center [507, 324] width 657 height 14
click at [601, 261] on span "[DATE] - [DATE]" at bounding box center [497, 268] width 618 height 14
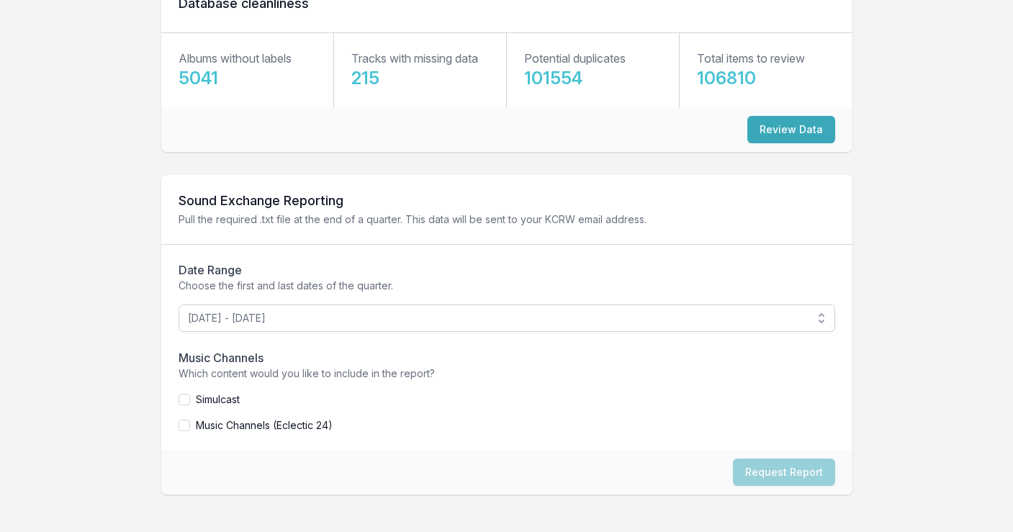
scroll to position [163, 0]
click at [181, 400] on input "checkbox" at bounding box center [185, 400] width 12 height 12
click at [788, 475] on button "Request Report" at bounding box center [784, 472] width 102 height 27
checkbox input "false"
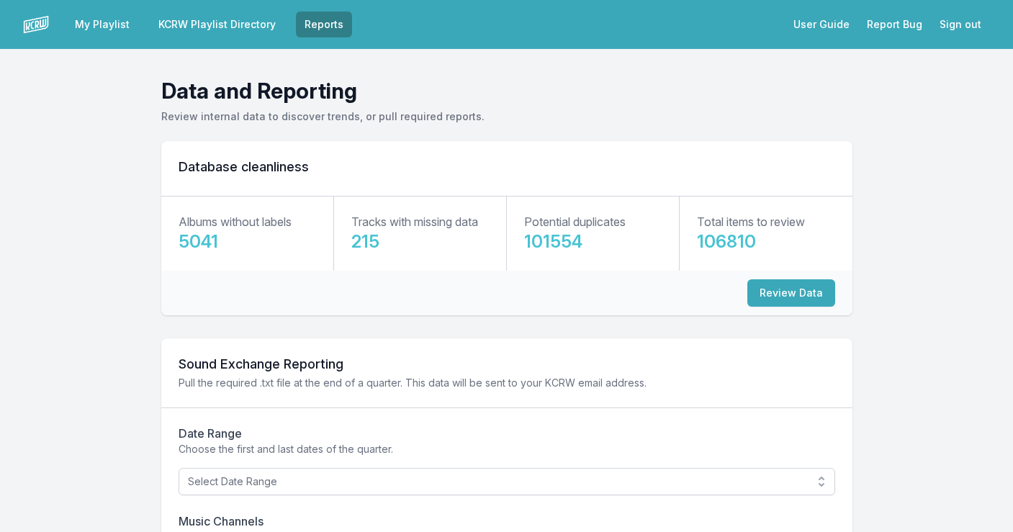
scroll to position [0, 0]
click at [199, 20] on link "KCRW Playlist Directory" at bounding box center [217, 25] width 135 height 26
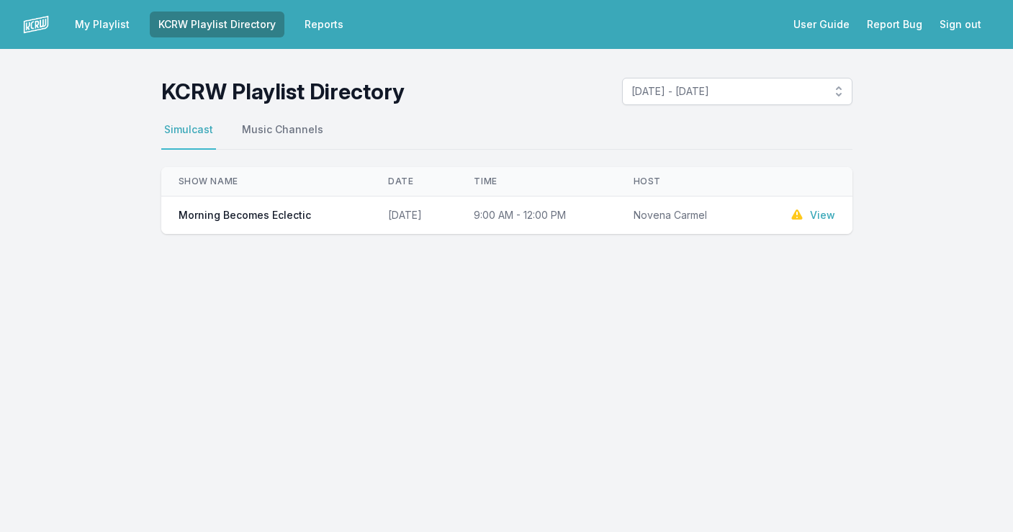
click at [718, 89] on span "[DATE] - [DATE]" at bounding box center [728, 91] width 192 height 14
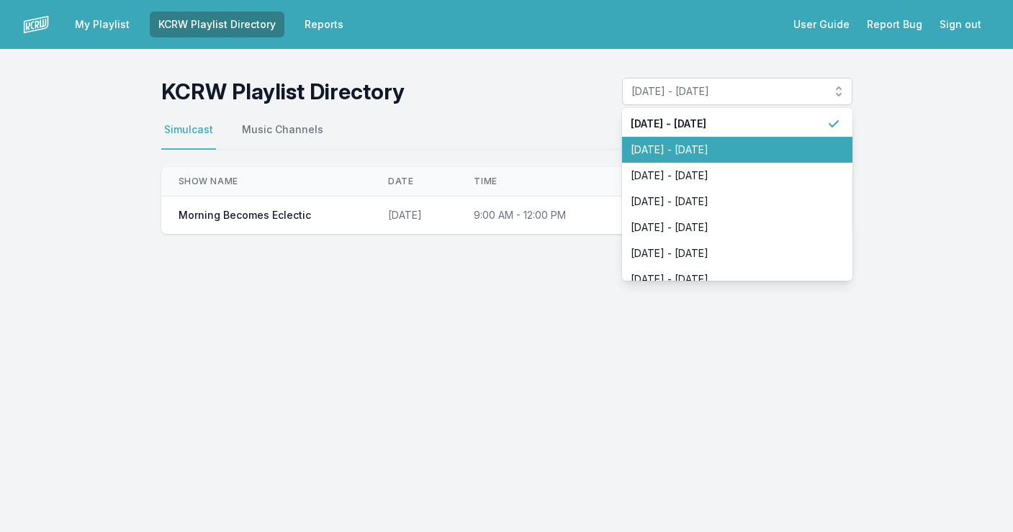
click at [714, 154] on span "[DATE] - [DATE]" at bounding box center [729, 150] width 196 height 14
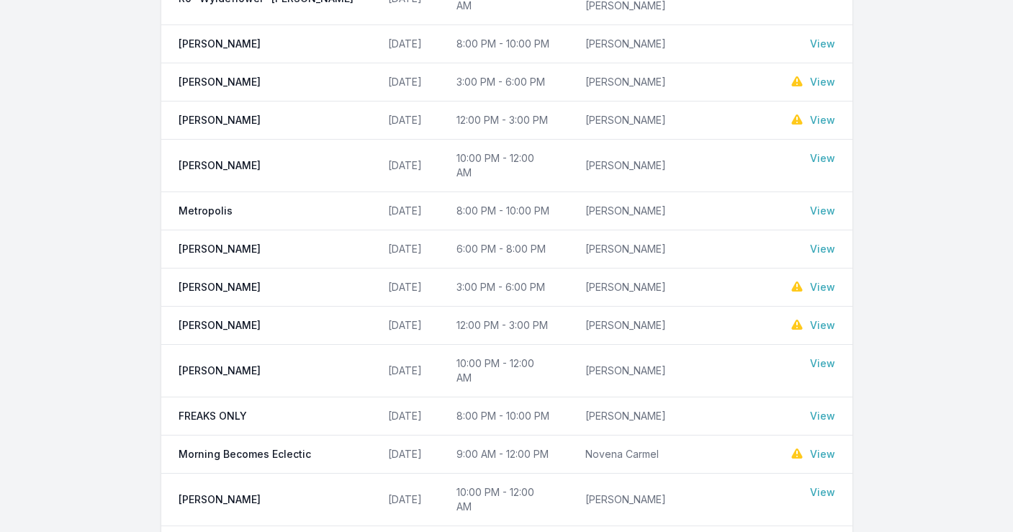
scroll to position [238, 0]
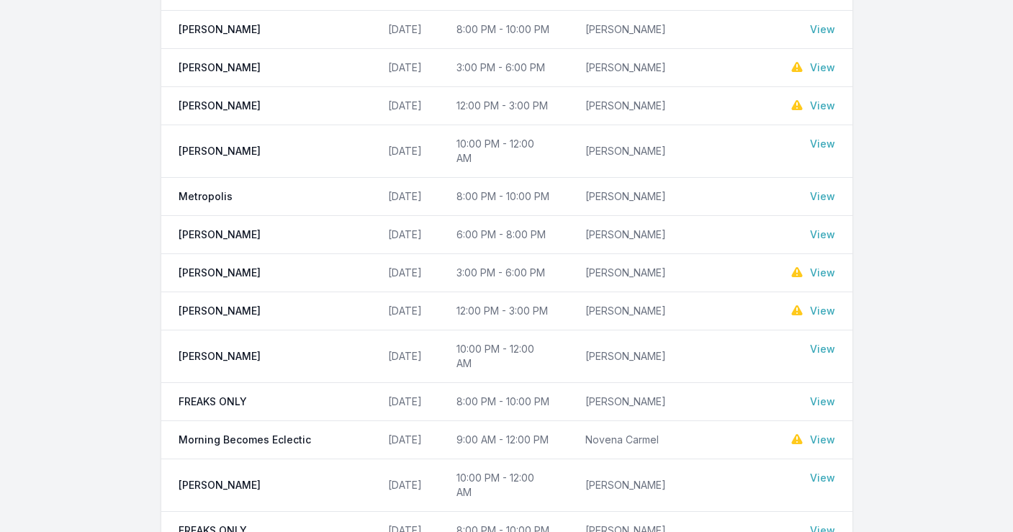
click at [264, 292] on td "[PERSON_NAME]" at bounding box center [266, 311] width 210 height 38
click at [828, 304] on link "View" at bounding box center [822, 311] width 25 height 14
